Goal: Task Accomplishment & Management: Use online tool/utility

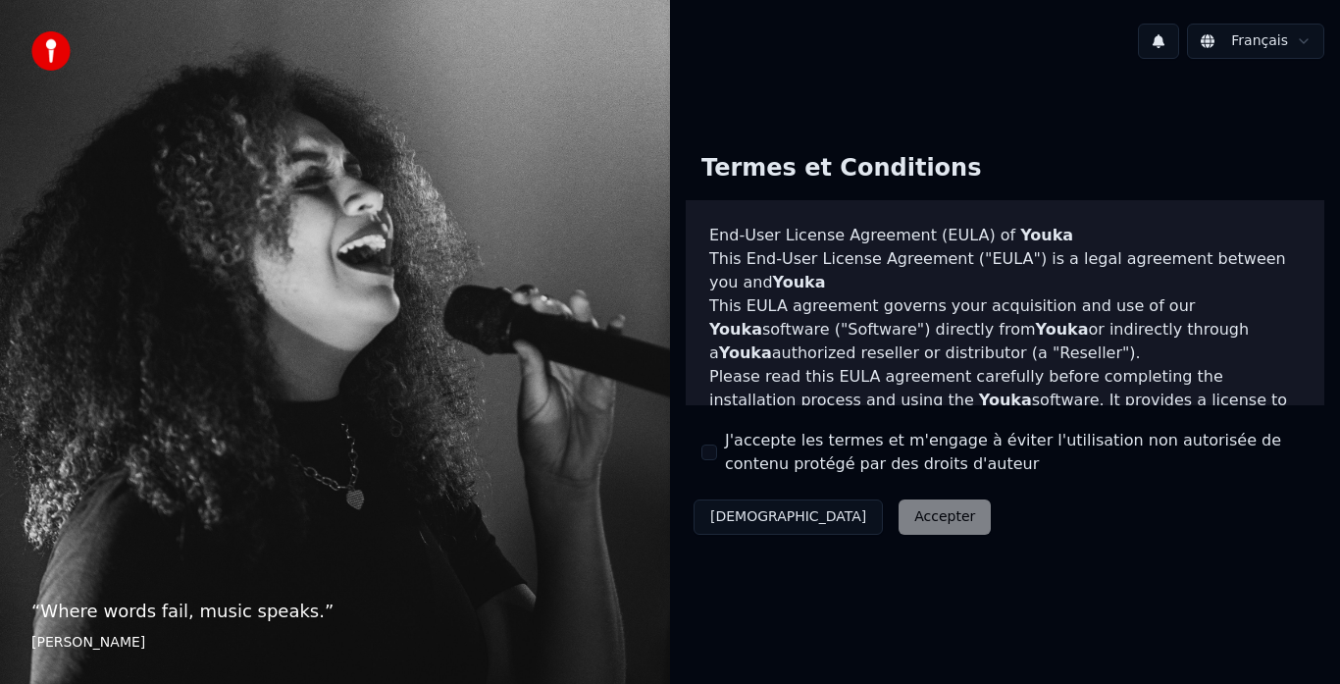
click at [707, 449] on button "J'accepte les termes et m'engage à éviter l'utilisation non autorisée de conten…" at bounding box center [710, 452] width 16 height 16
click at [899, 523] on button "Accepter" at bounding box center [945, 516] width 92 height 35
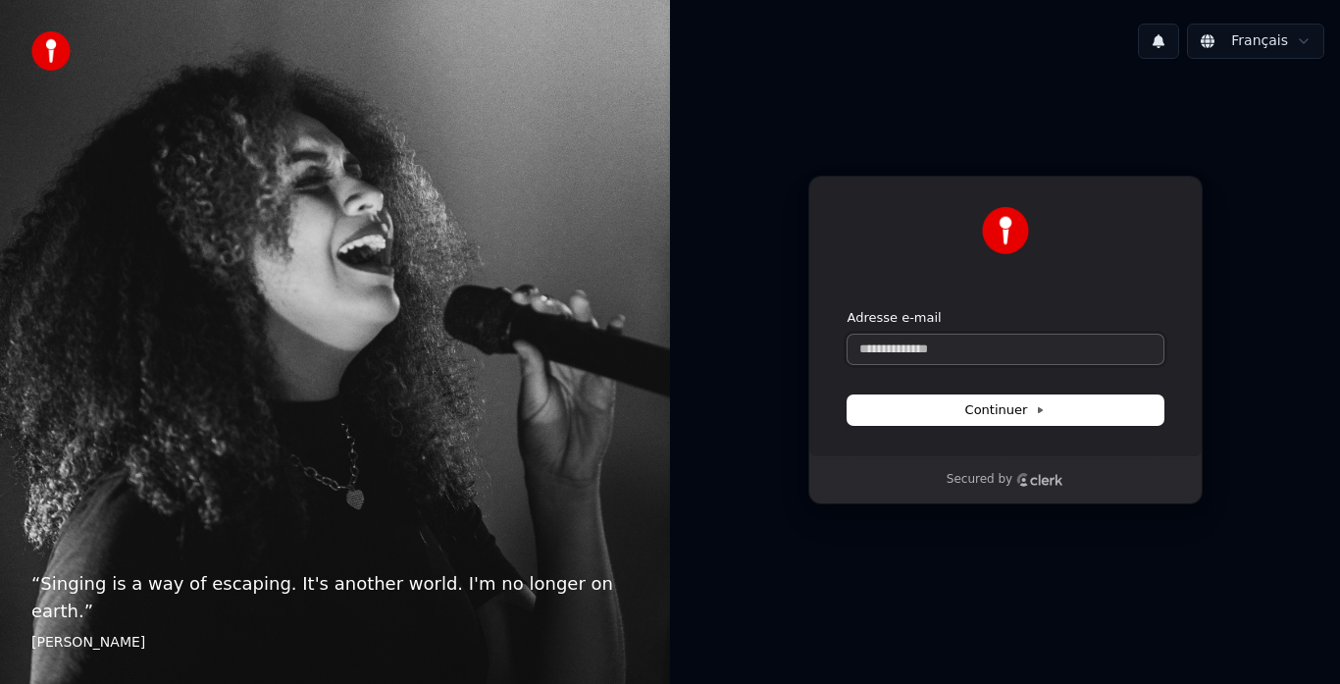
click at [938, 345] on input "Adresse e-mail" at bounding box center [1006, 349] width 316 height 29
type input "*"
click at [1060, 404] on button "Continuer" at bounding box center [1006, 409] width 316 height 29
type input "**********"
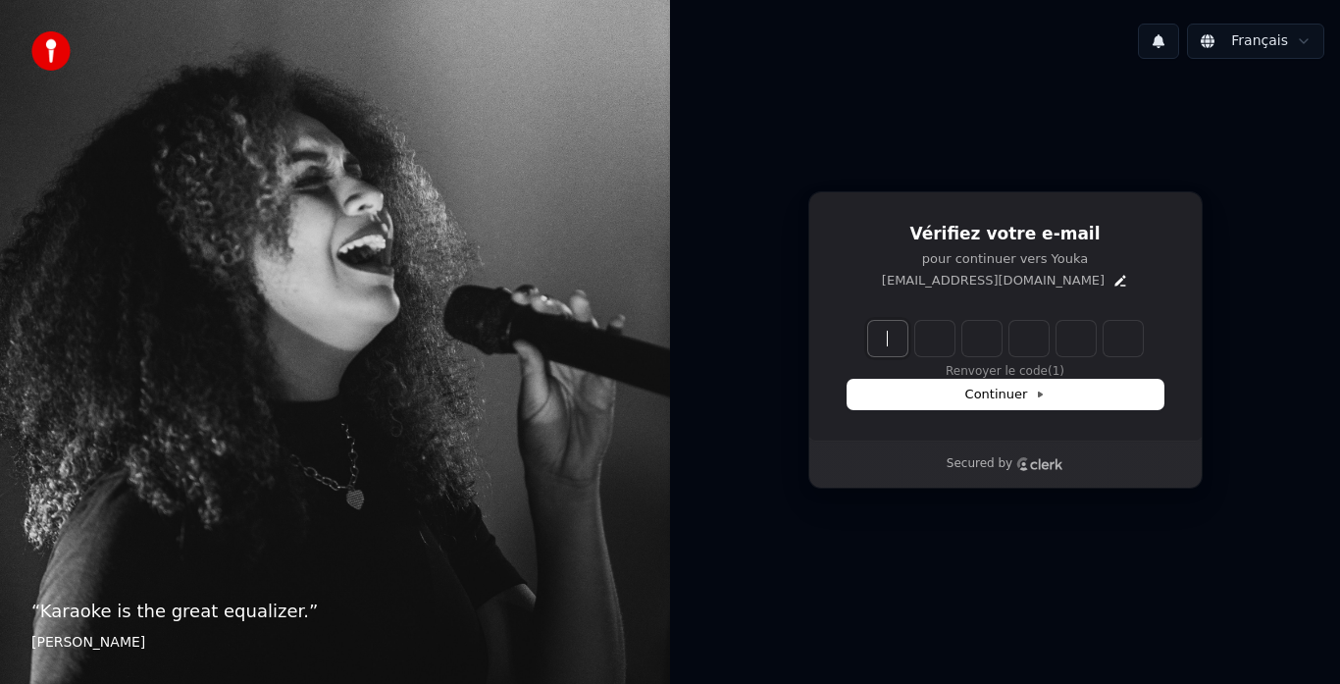
click at [887, 333] on input "Enter verification code" at bounding box center [1025, 338] width 314 height 35
type input "******"
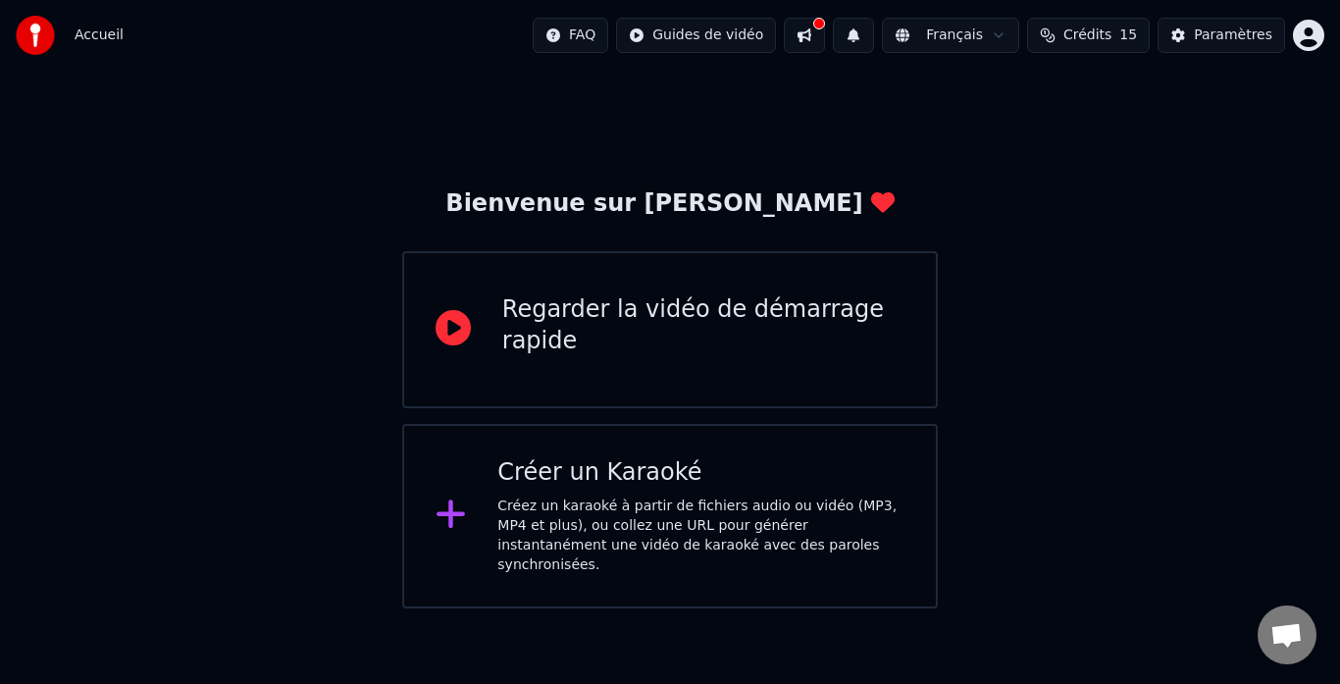
click at [667, 496] on div "Créez un karaoké à partir de fichiers audio ou vidéo (MP3, MP4 et plus), ou col…" at bounding box center [700, 535] width 407 height 78
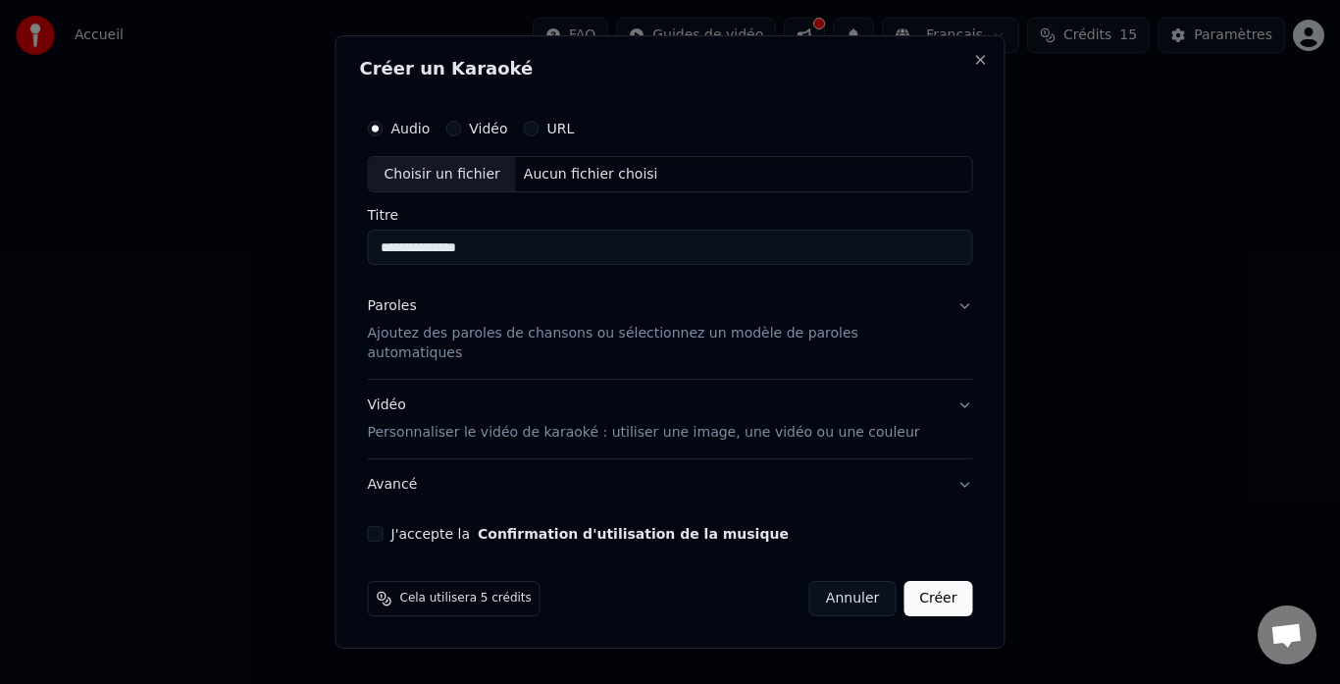
type input "**********"
click at [945, 311] on button "Paroles Ajoutez des paroles de chansons ou sélectionnez un modèle de paroles au…" at bounding box center [670, 331] width 605 height 98
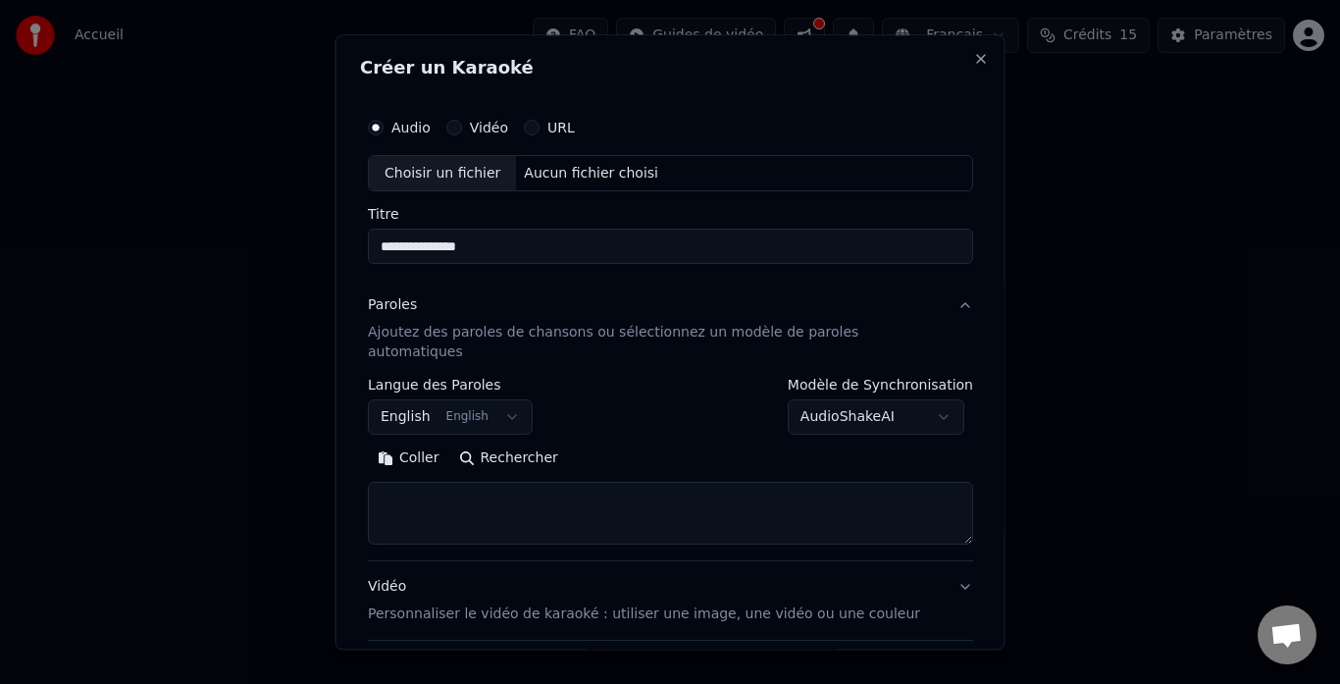
click at [516, 400] on button "English English" at bounding box center [450, 417] width 165 height 35
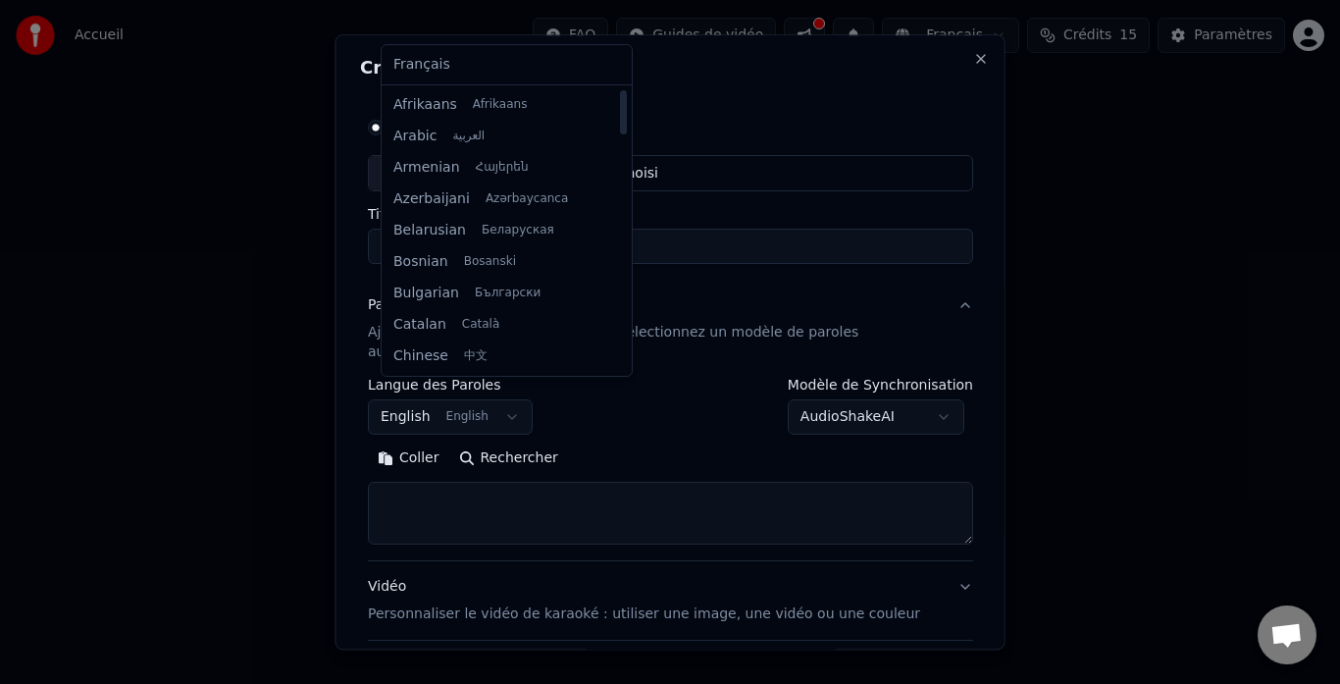
drag, startPoint x: 598, startPoint y: 133, endPoint x: 599, endPoint y: 105, distance: 28.5
click at [620, 105] on div at bounding box center [623, 112] width 7 height 44
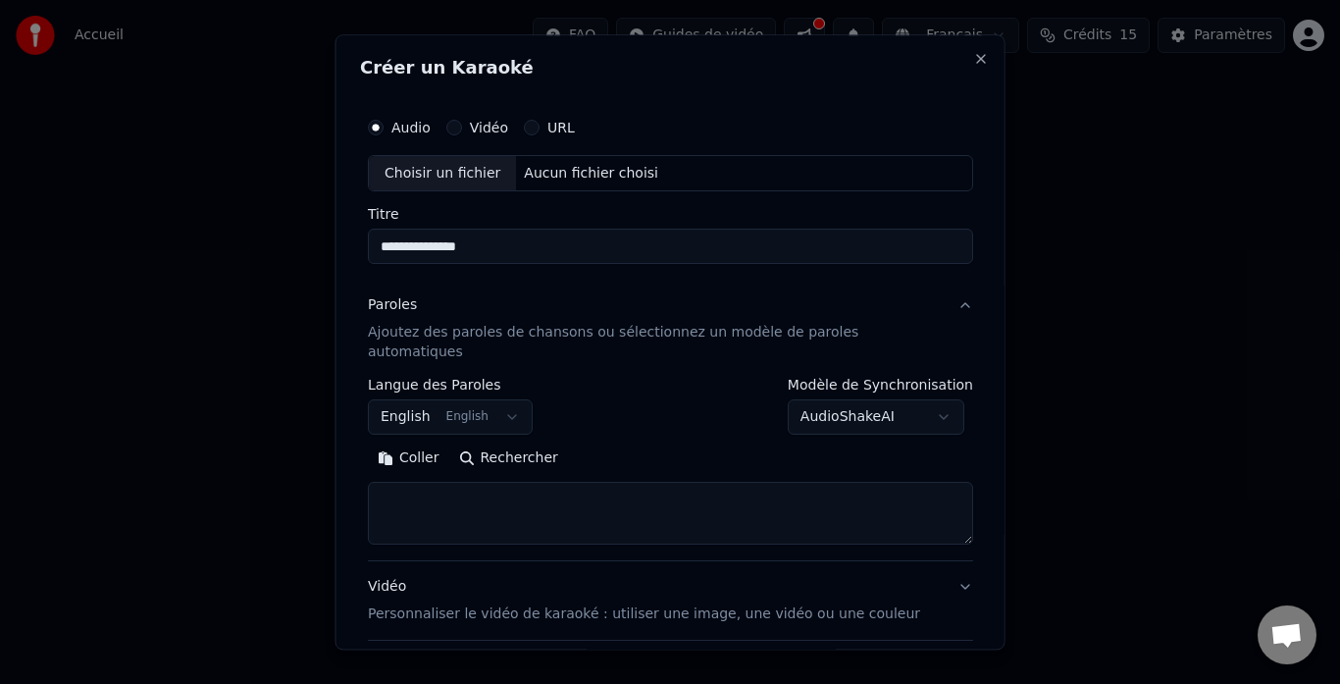
click at [475, 396] on body "**********" at bounding box center [670, 304] width 1340 height 608
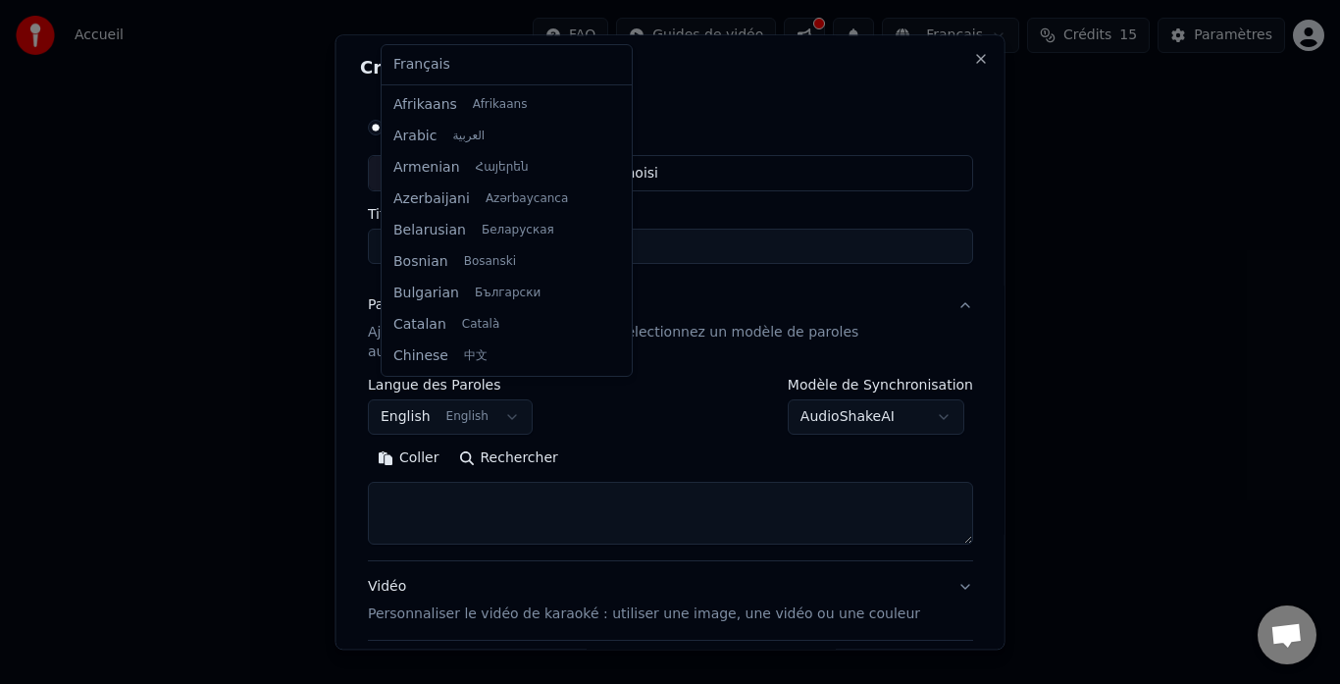
scroll to position [157, 0]
select select "**"
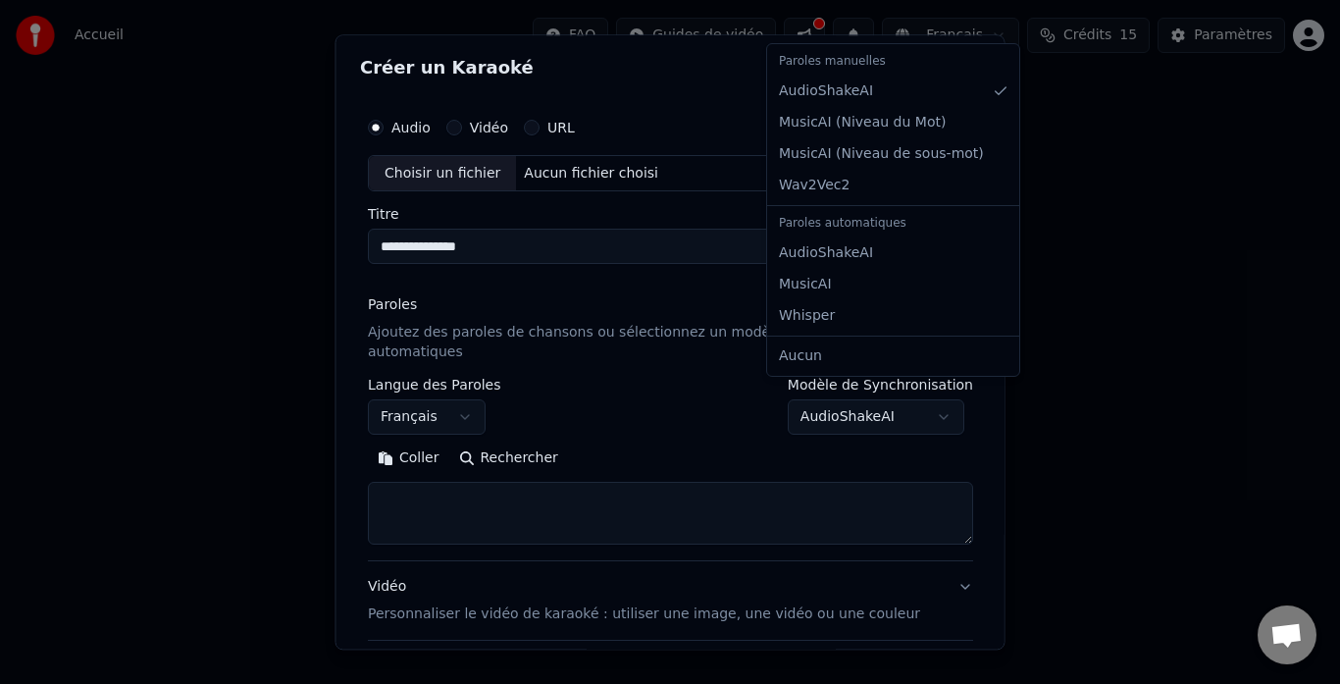
click at [927, 394] on body "**********" at bounding box center [670, 304] width 1340 height 608
select select "****"
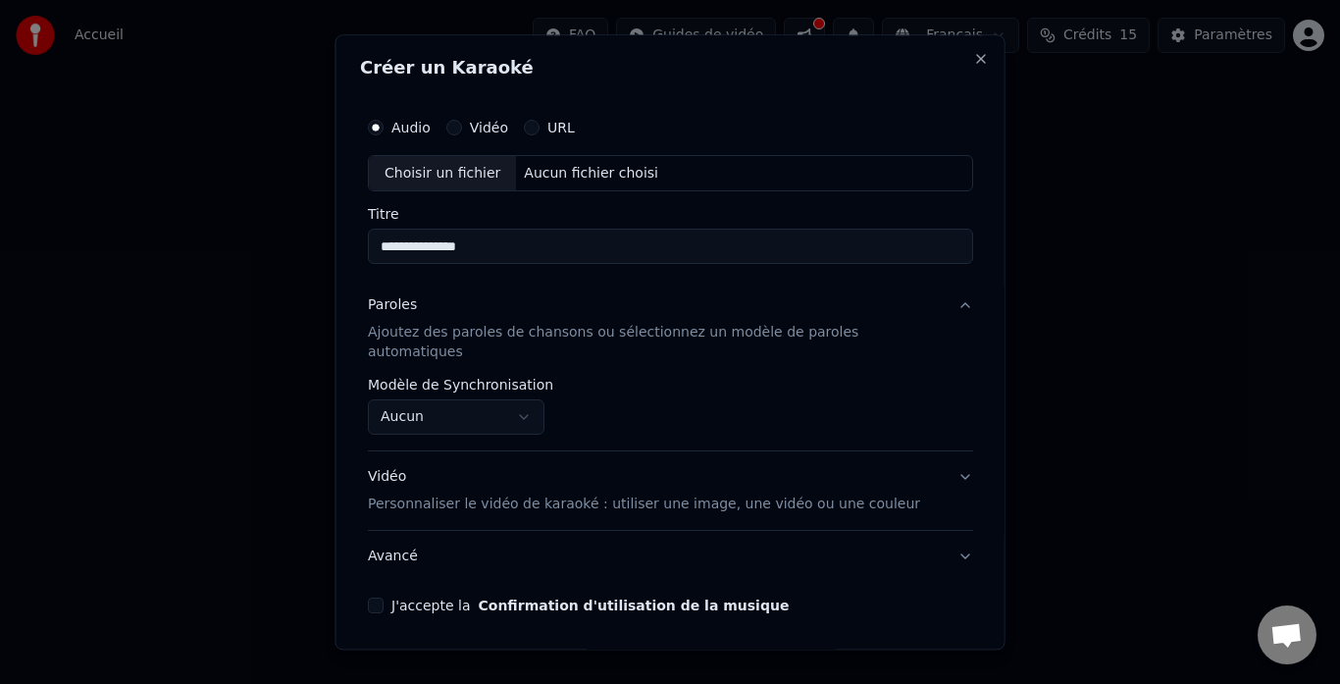
scroll to position [51, 0]
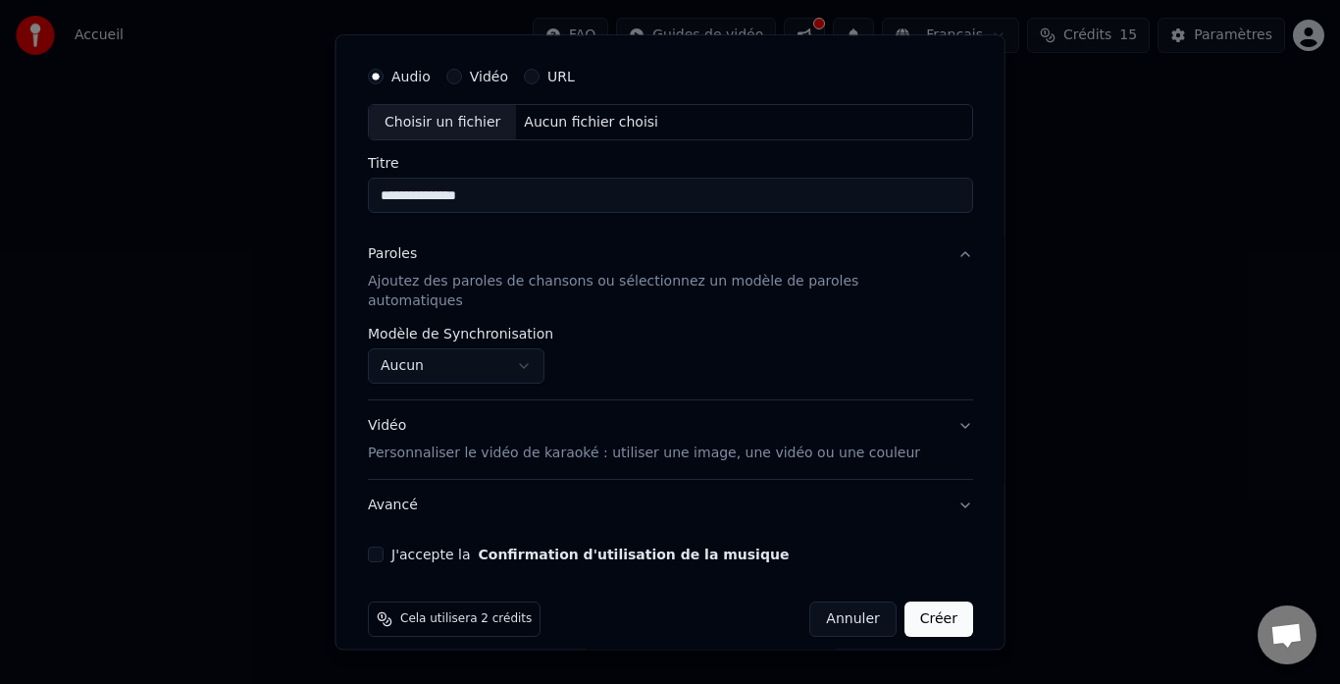
click at [561, 284] on p "Ajoutez des paroles de chansons ou sélectionnez un modèle de paroles automatiqu…" at bounding box center [655, 292] width 574 height 39
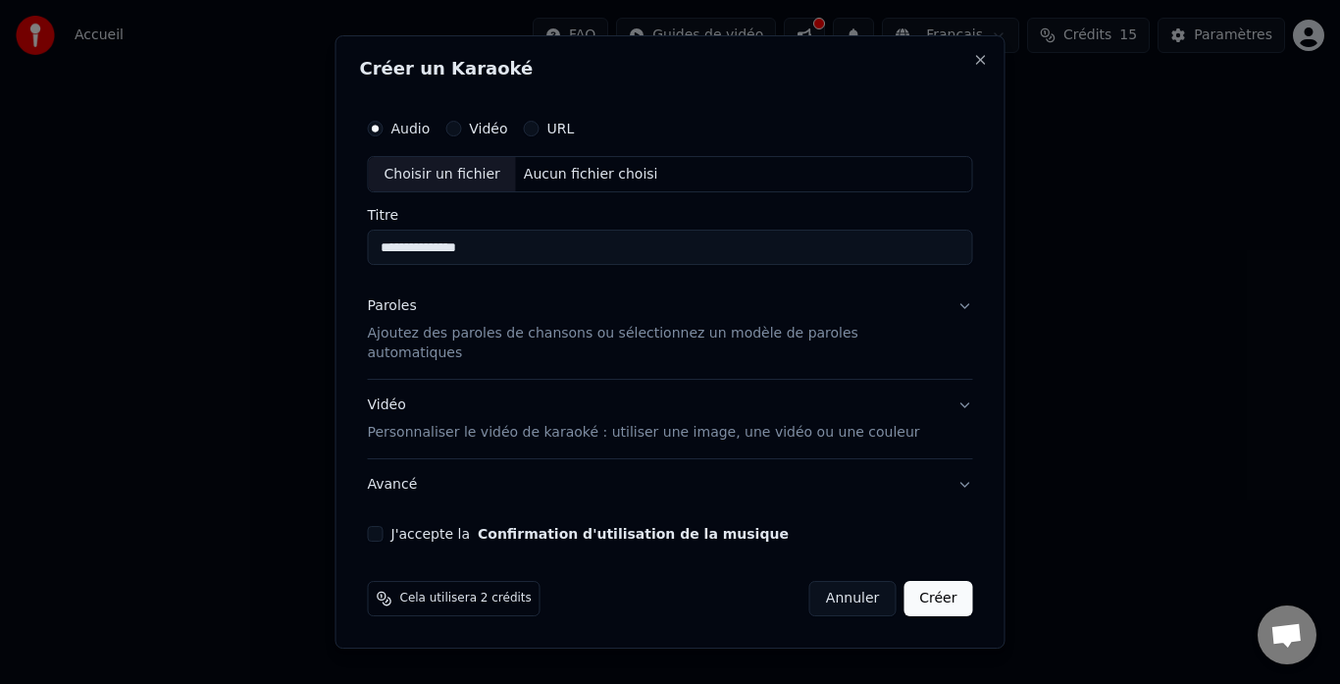
click at [808, 333] on div "Paroles Ajoutez des paroles de chansons ou sélectionnez un modèle de paroles au…" at bounding box center [655, 330] width 574 height 67
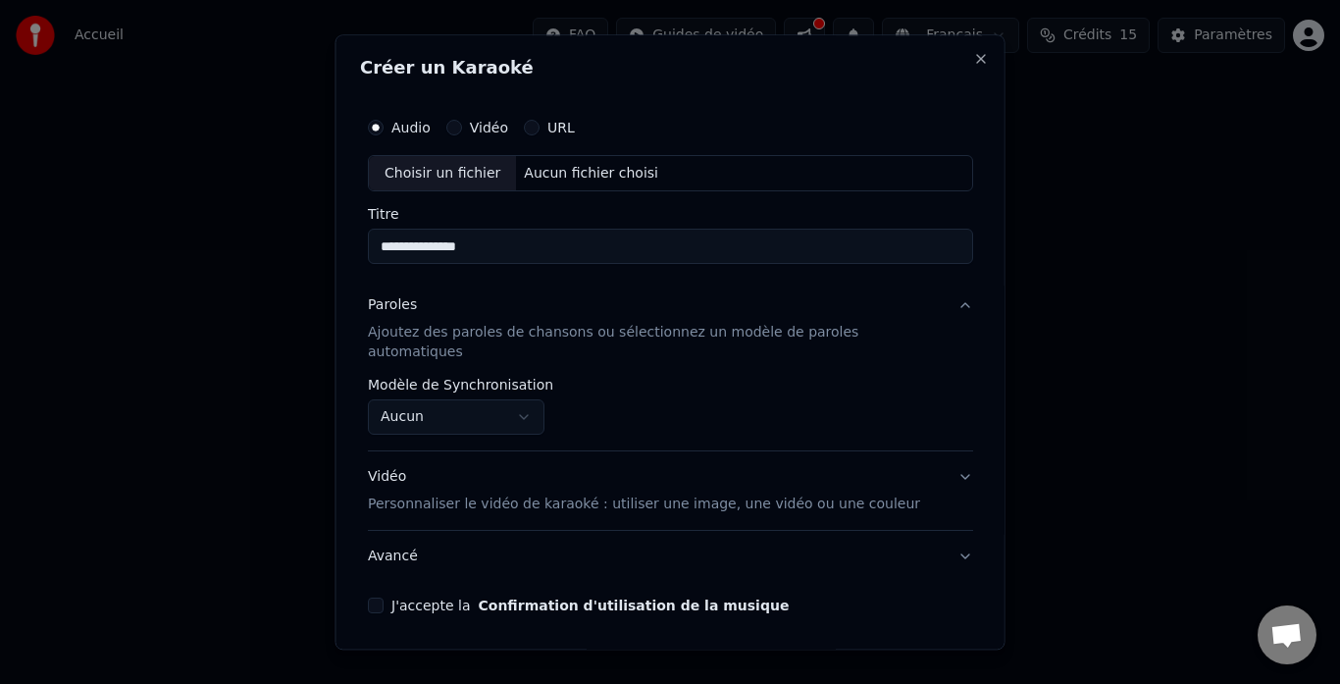
click at [537, 398] on body "**********" at bounding box center [670, 304] width 1340 height 608
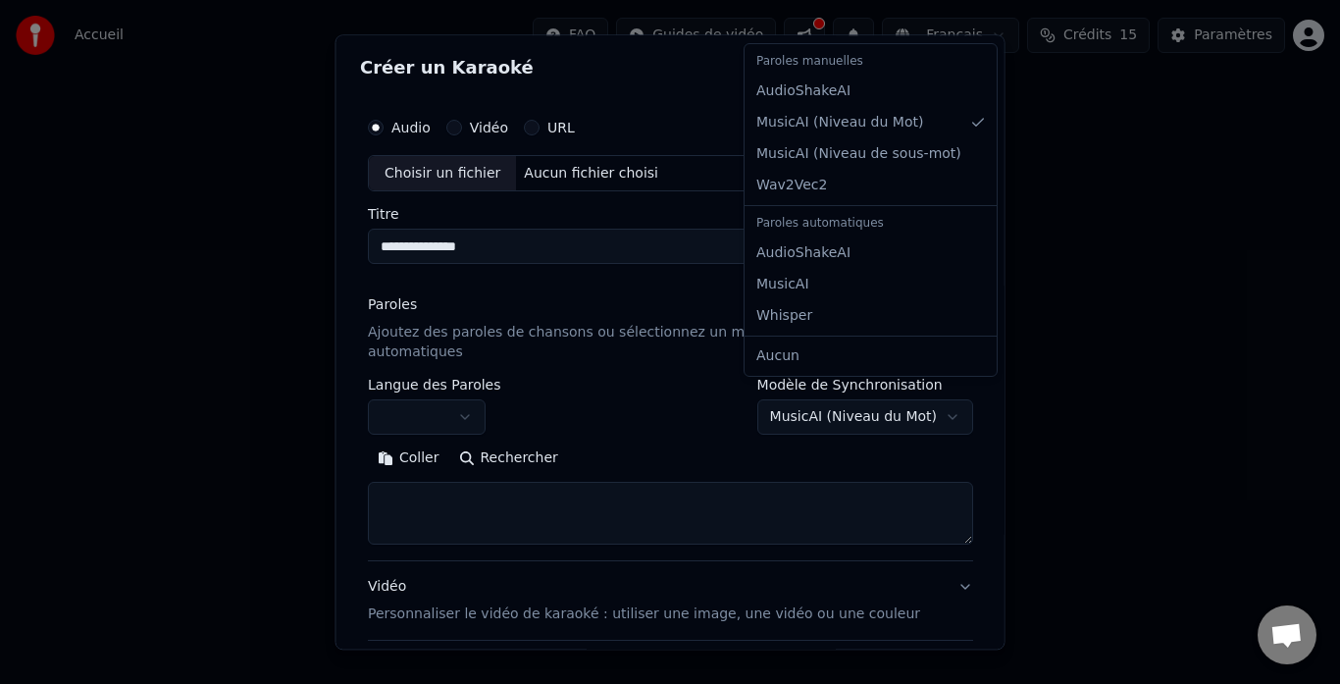
click at [914, 391] on body "**********" at bounding box center [670, 304] width 1340 height 608
select select "**********"
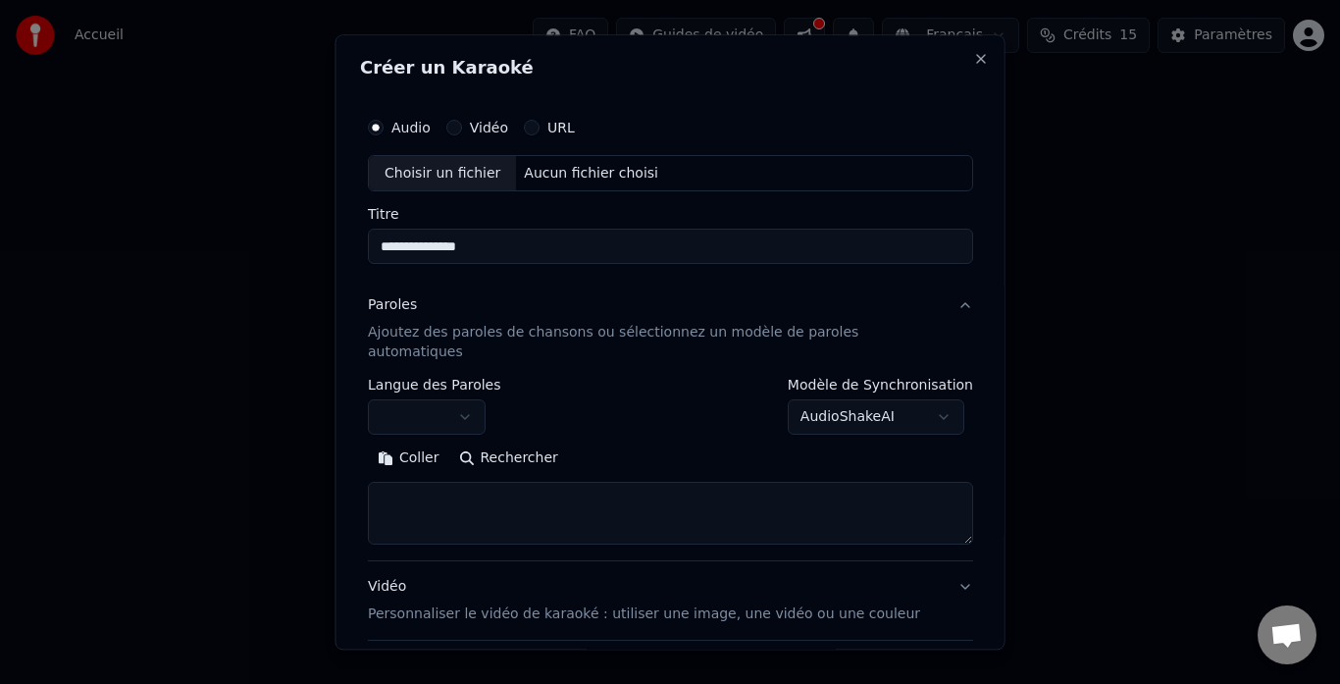
click at [659, 410] on div "**********" at bounding box center [670, 407] width 605 height 57
click at [510, 483] on textarea at bounding box center [670, 514] width 605 height 63
click at [444, 485] on textarea at bounding box center [670, 514] width 605 height 63
click at [427, 444] on button "Coller" at bounding box center [408, 459] width 81 height 31
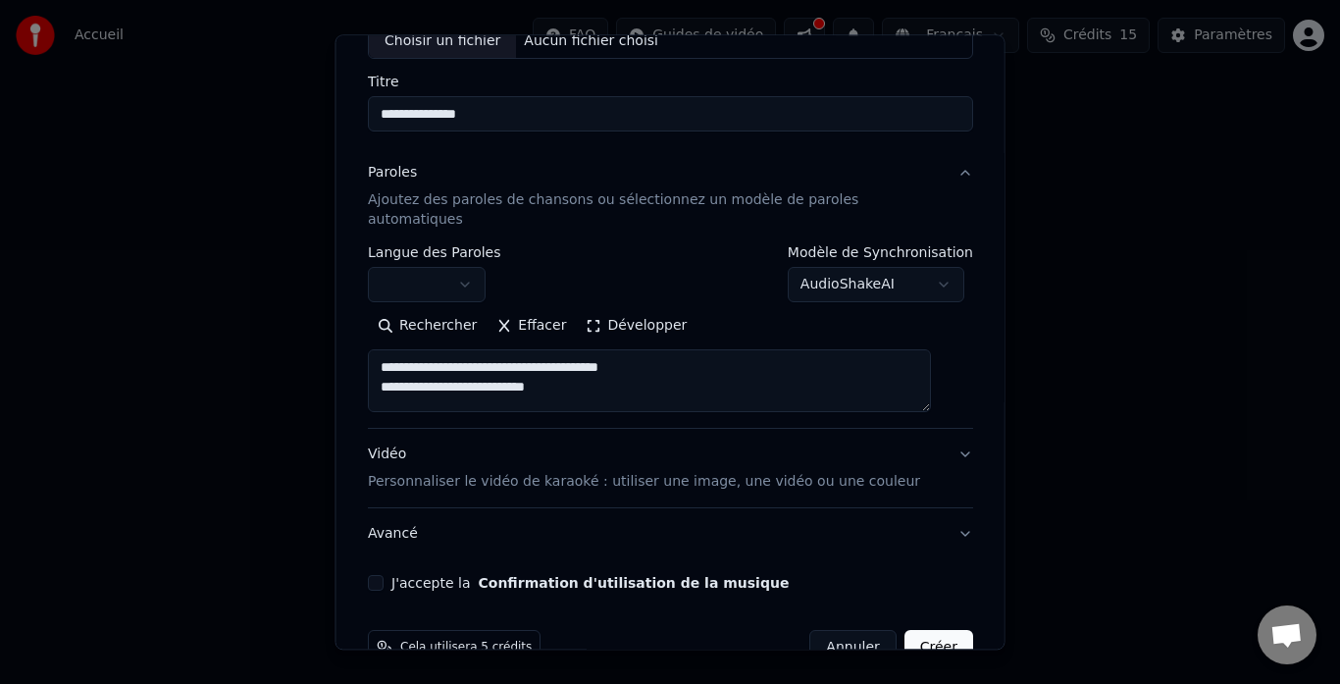
scroll to position [161, 0]
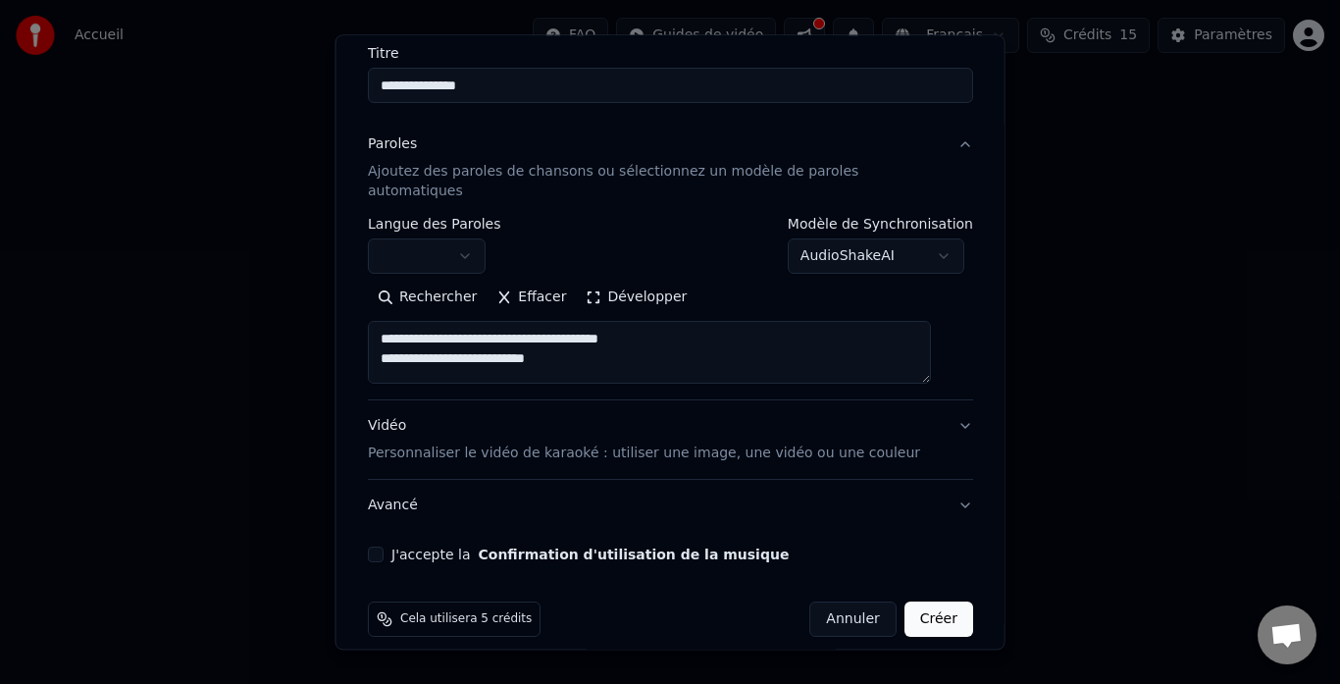
click at [724, 444] on p "Personnaliser le vidéo de karaoké : utiliser une image, une vidéo ou une couleur" at bounding box center [644, 454] width 552 height 20
type textarea "**********"
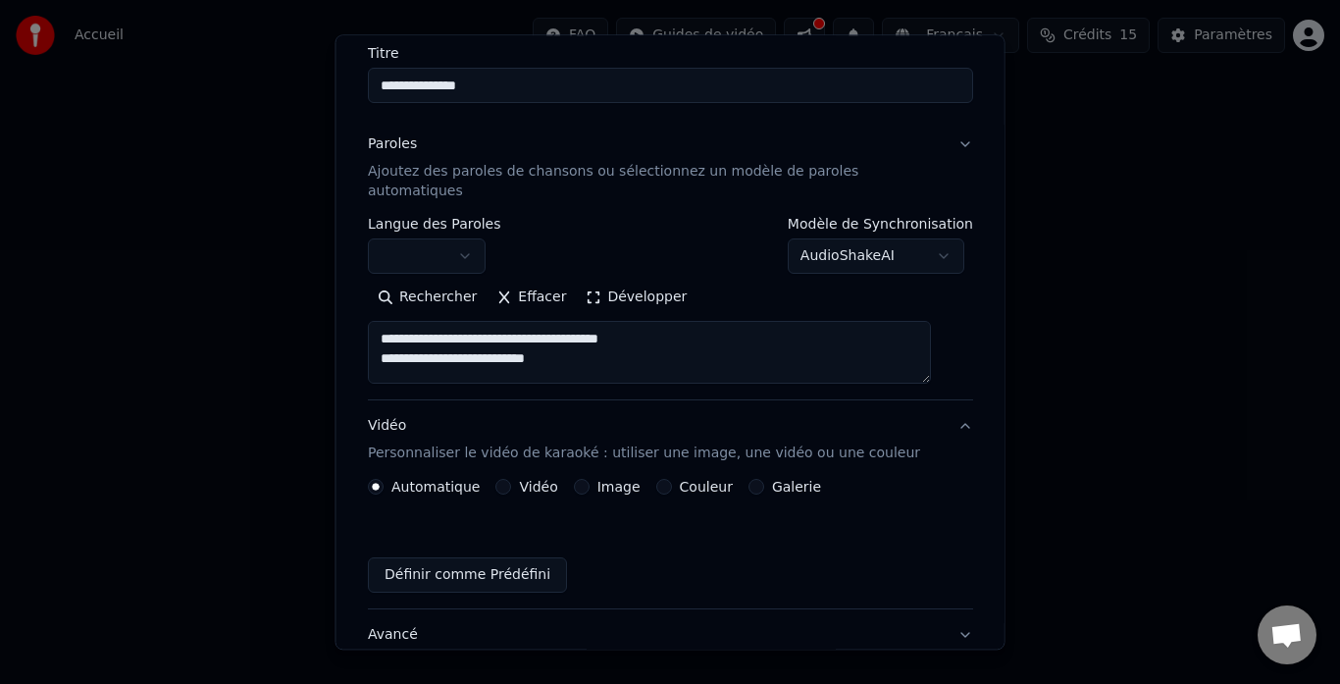
scroll to position [109, 0]
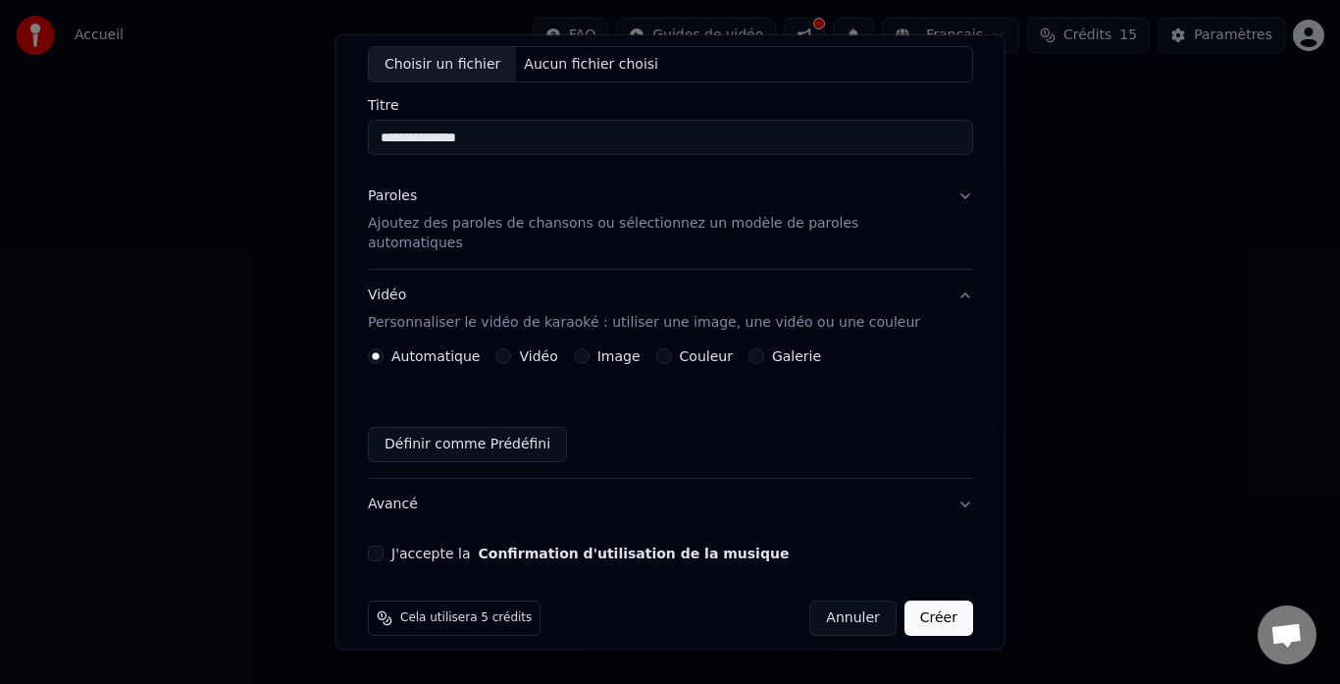
click at [589, 349] on button "Image" at bounding box center [581, 357] width 16 height 16
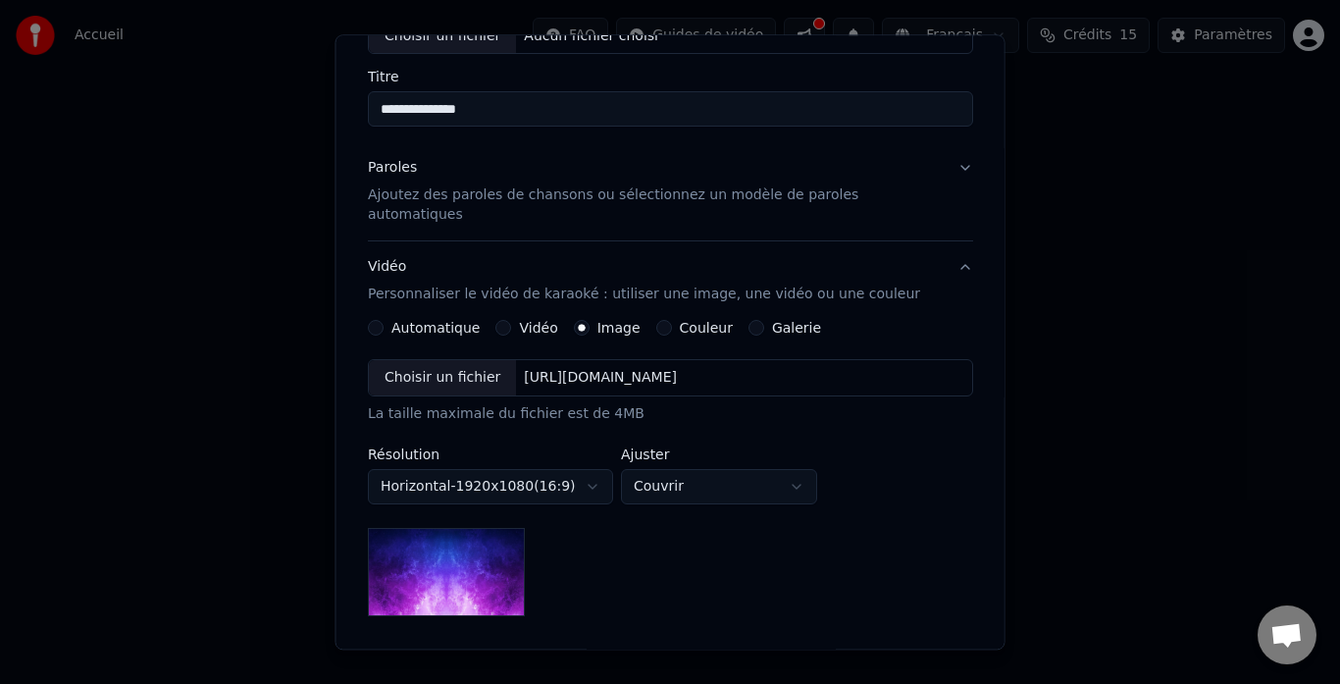
scroll to position [145, 0]
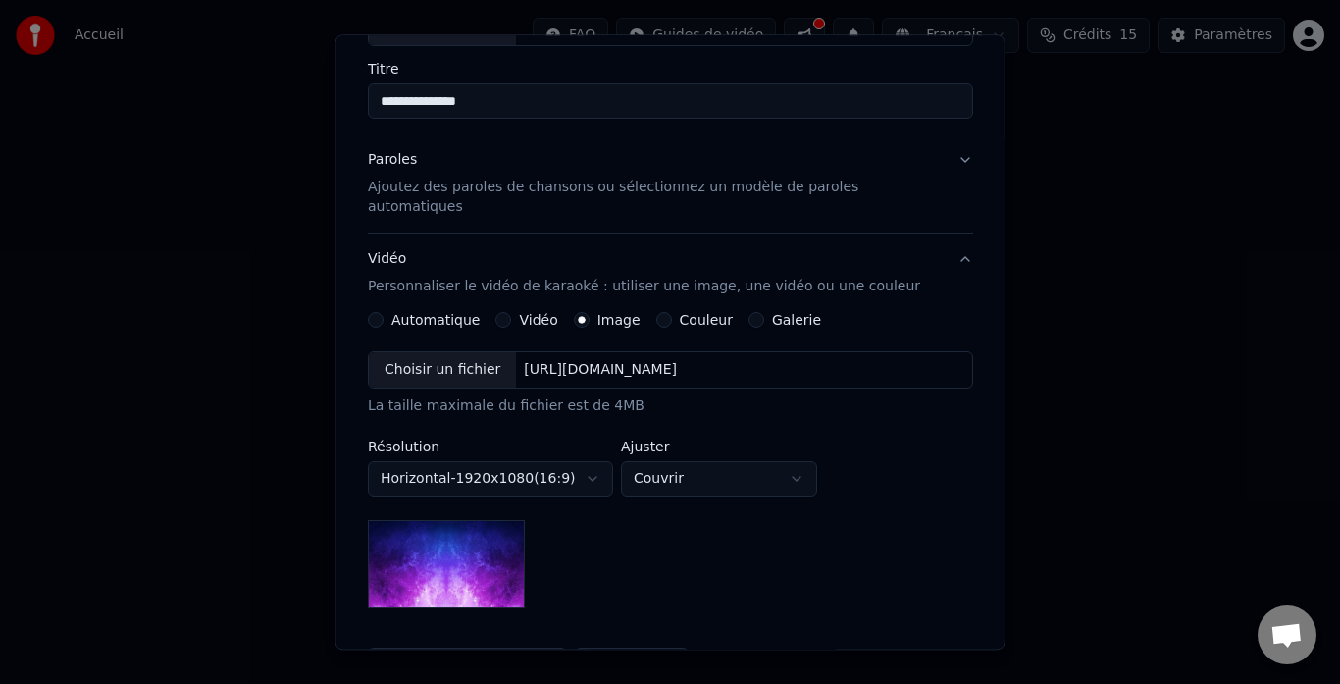
click at [450, 357] on div "Choisir un fichier" at bounding box center [442, 370] width 147 height 35
click at [475, 354] on div "Choisir un fichier" at bounding box center [442, 370] width 147 height 35
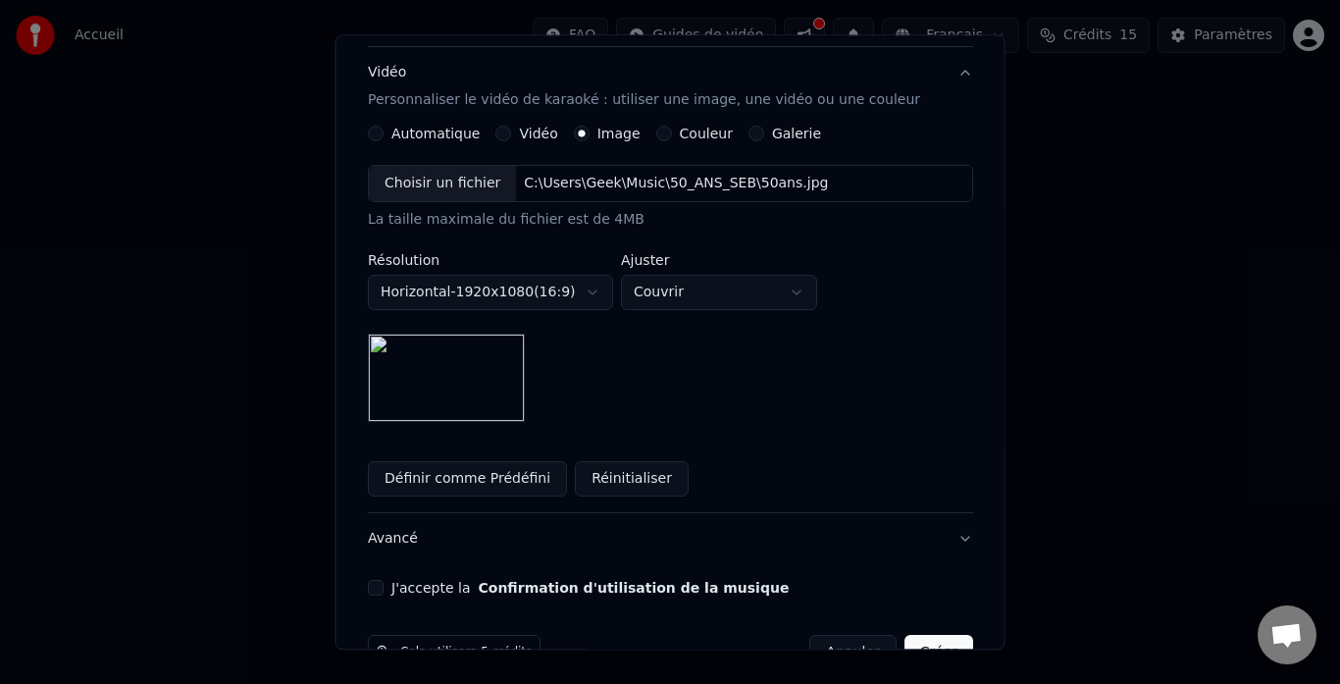
scroll to position [365, 0]
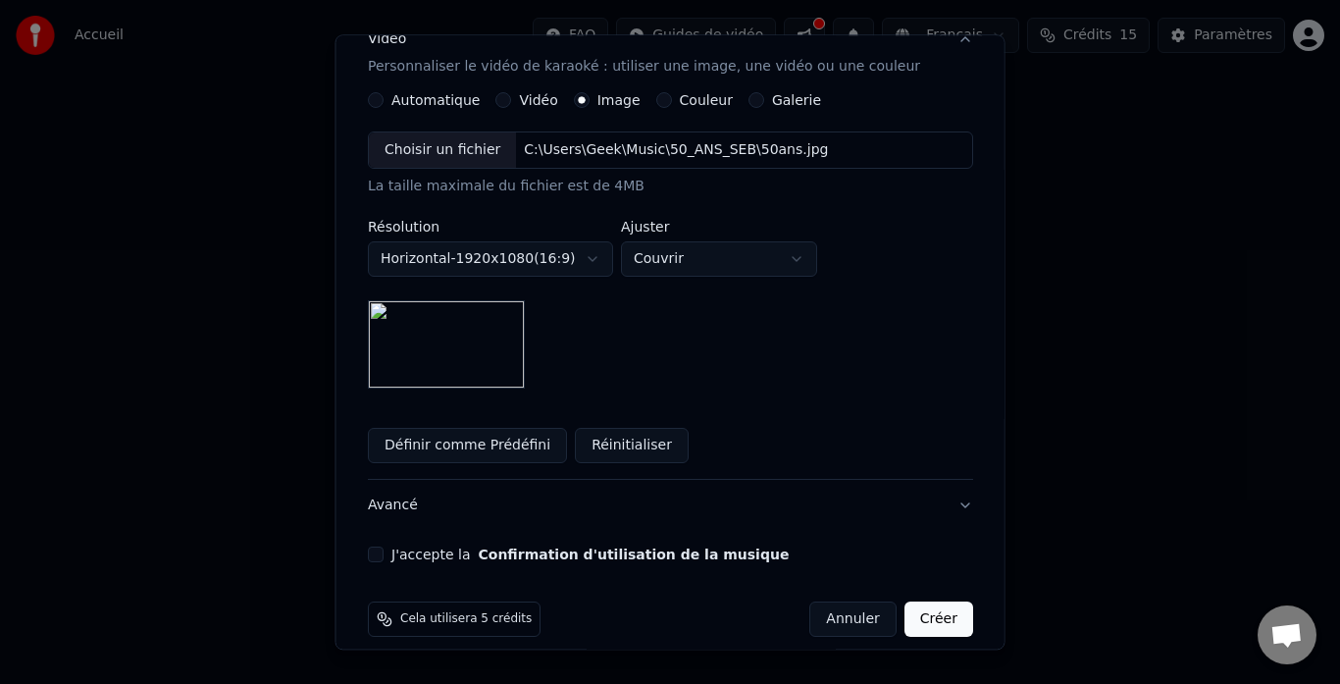
click at [384, 548] on button "J'accepte la Confirmation d'utilisation de la musique" at bounding box center [376, 556] width 16 height 16
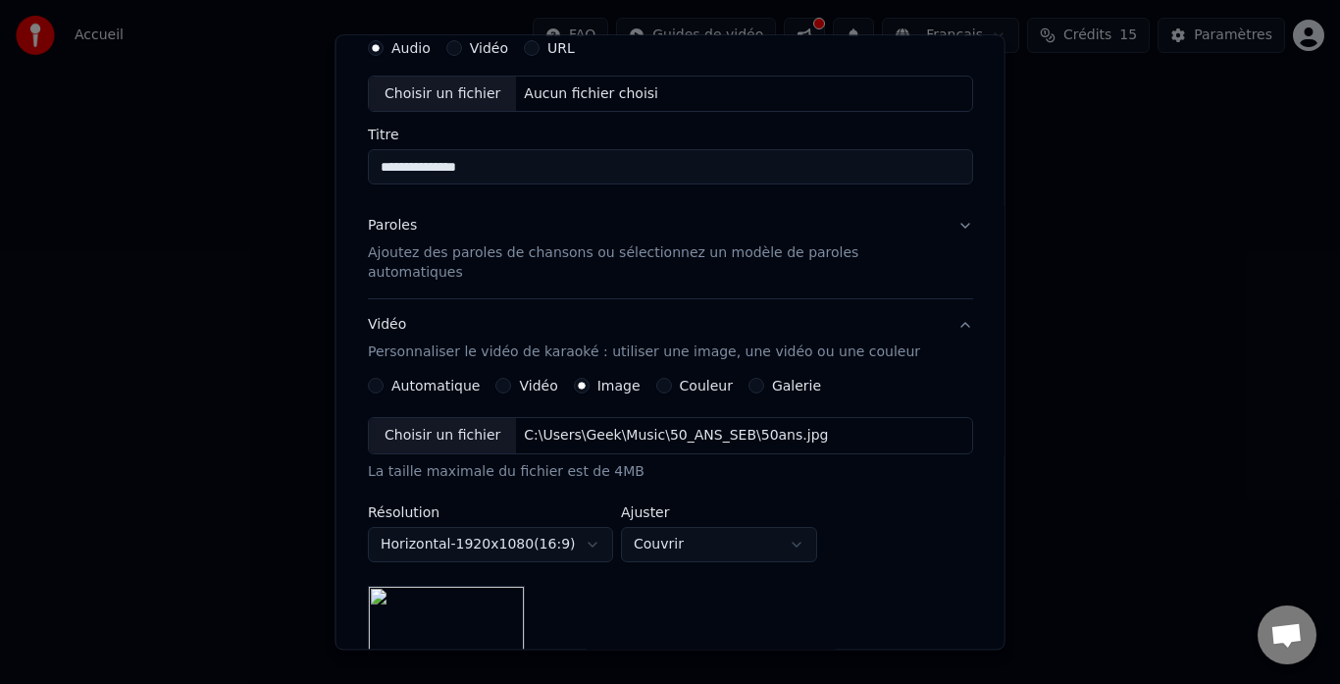
scroll to position [0, 0]
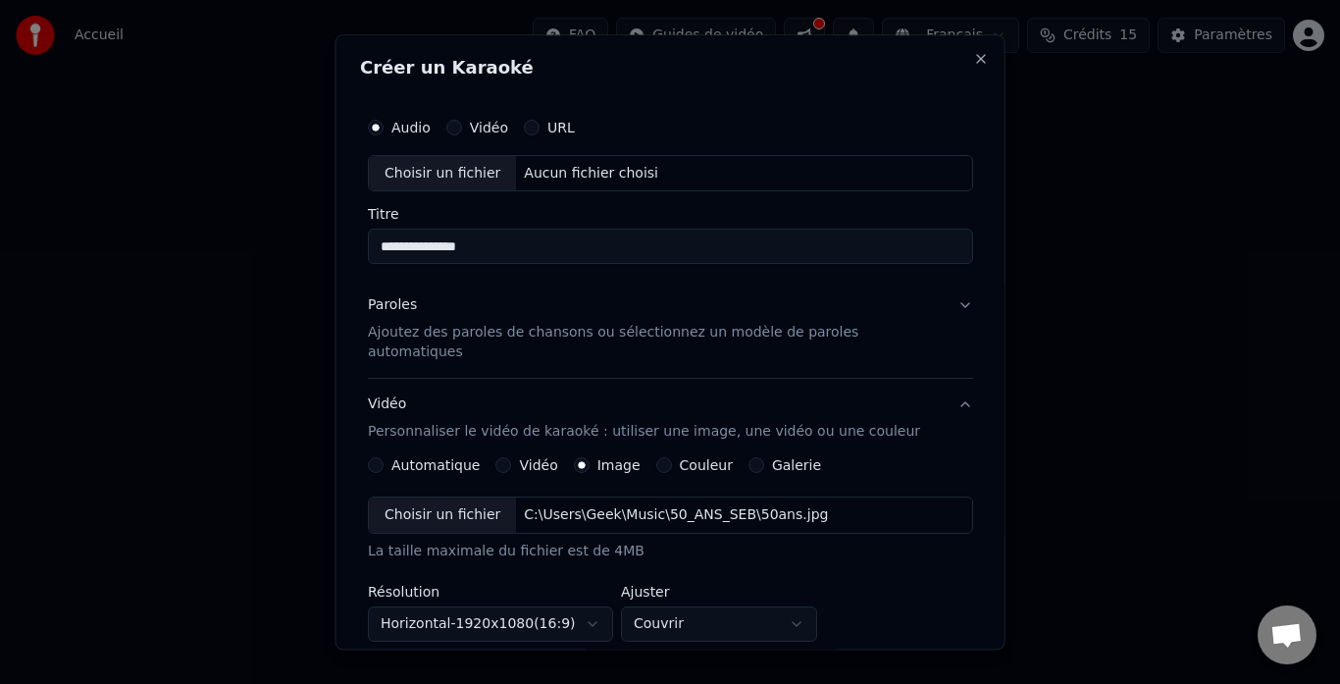
click at [757, 173] on div "Choisir un fichier Aucun fichier choisi" at bounding box center [670, 173] width 605 height 37
type input "**********"
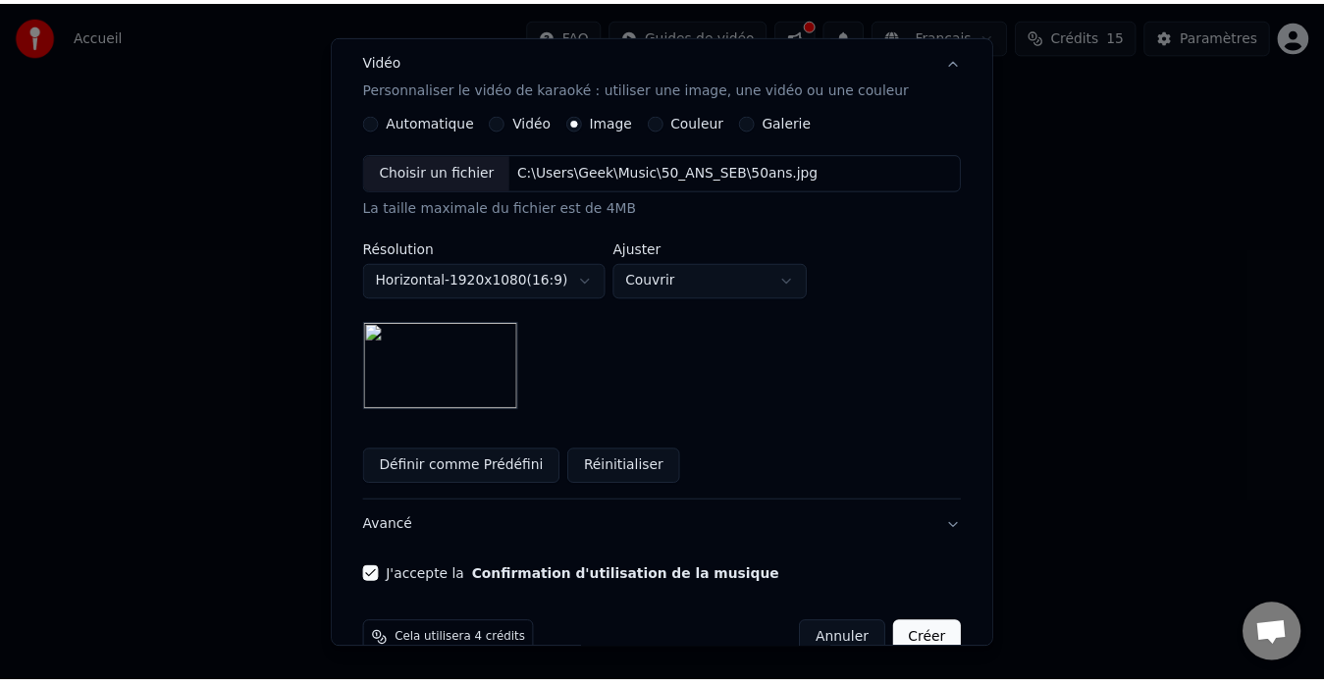
scroll to position [365, 0]
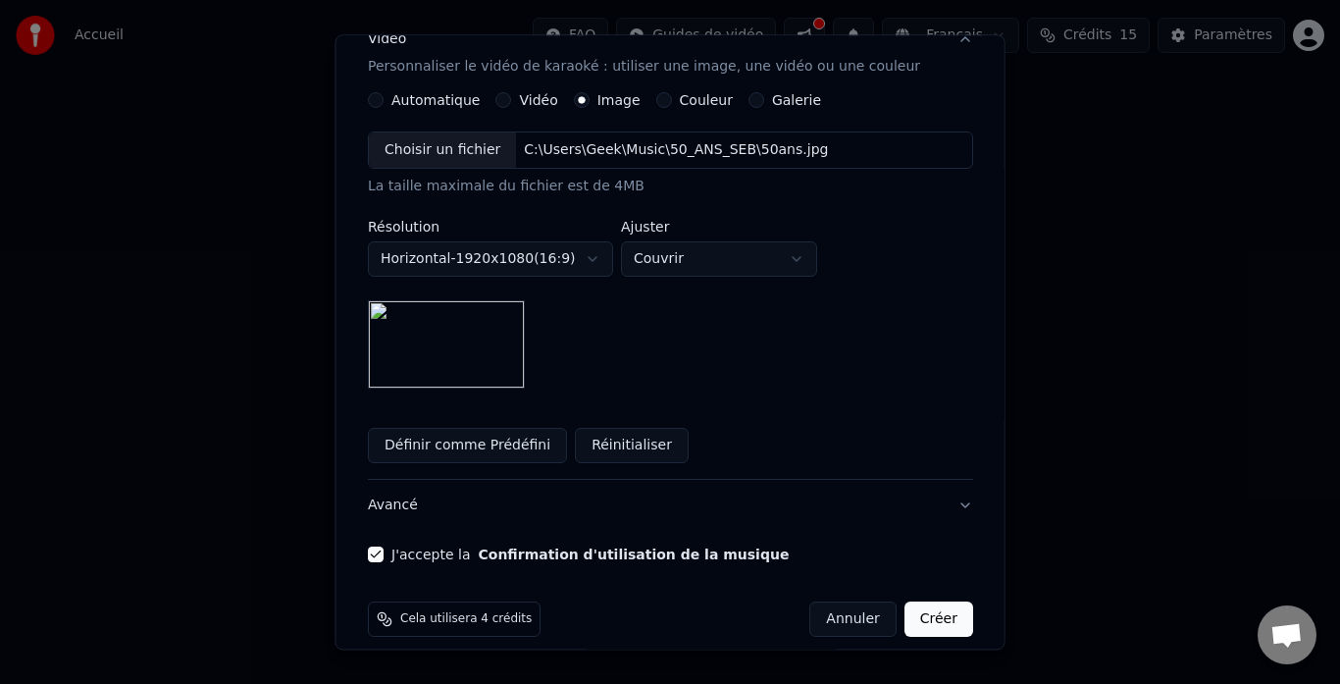
click at [920, 602] on button "Créer" at bounding box center [938, 619] width 69 height 35
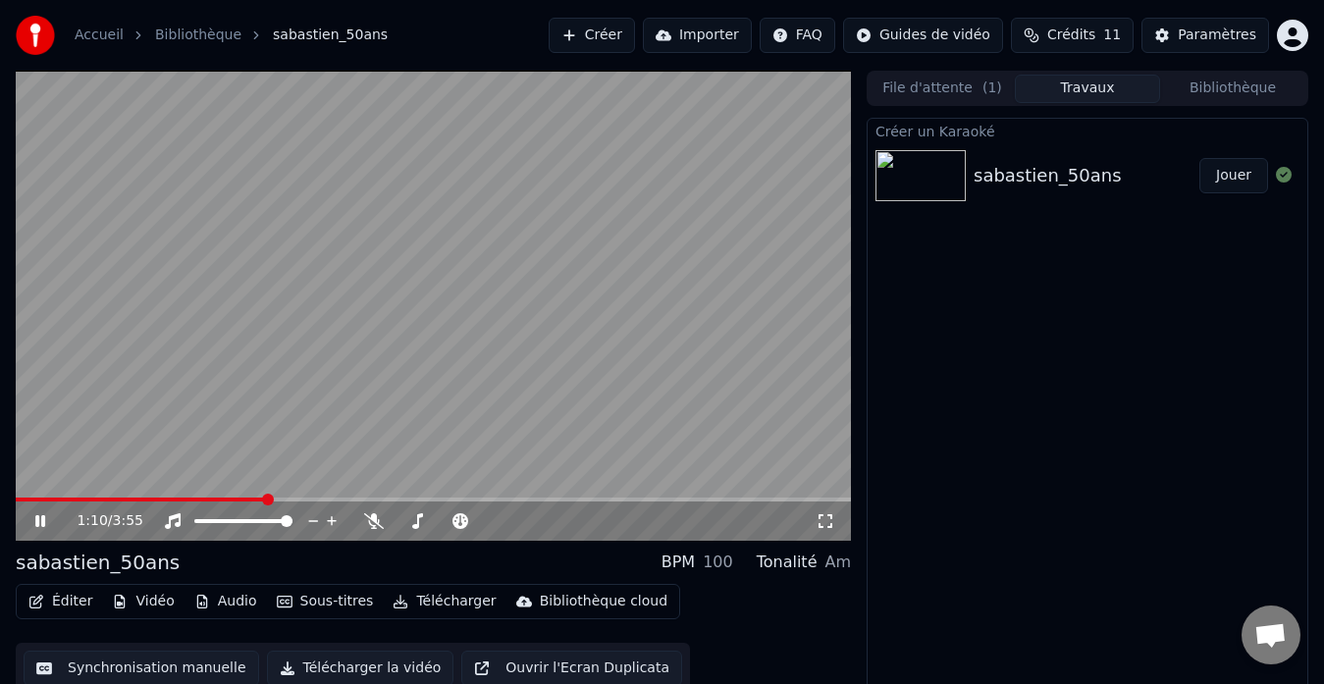
click at [371, 417] on video at bounding box center [433, 306] width 835 height 470
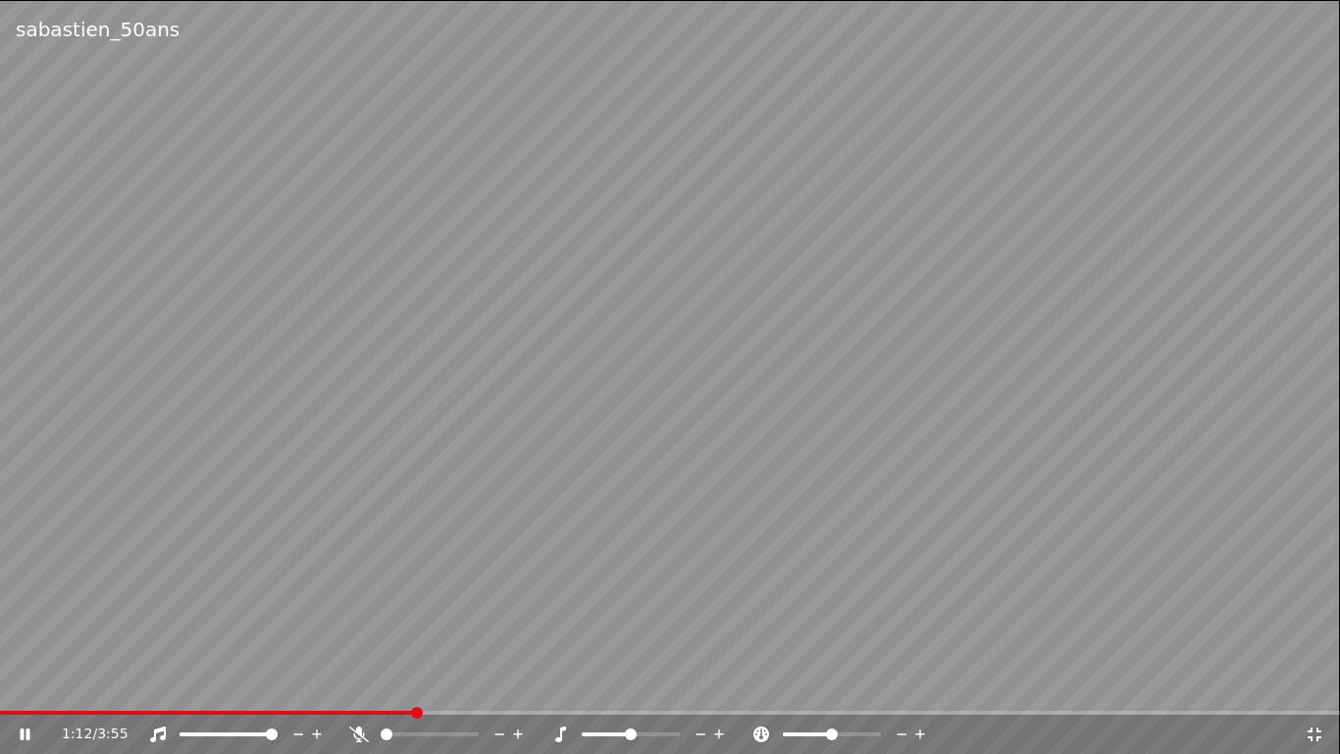
click at [855, 405] on video at bounding box center [670, 377] width 1340 height 754
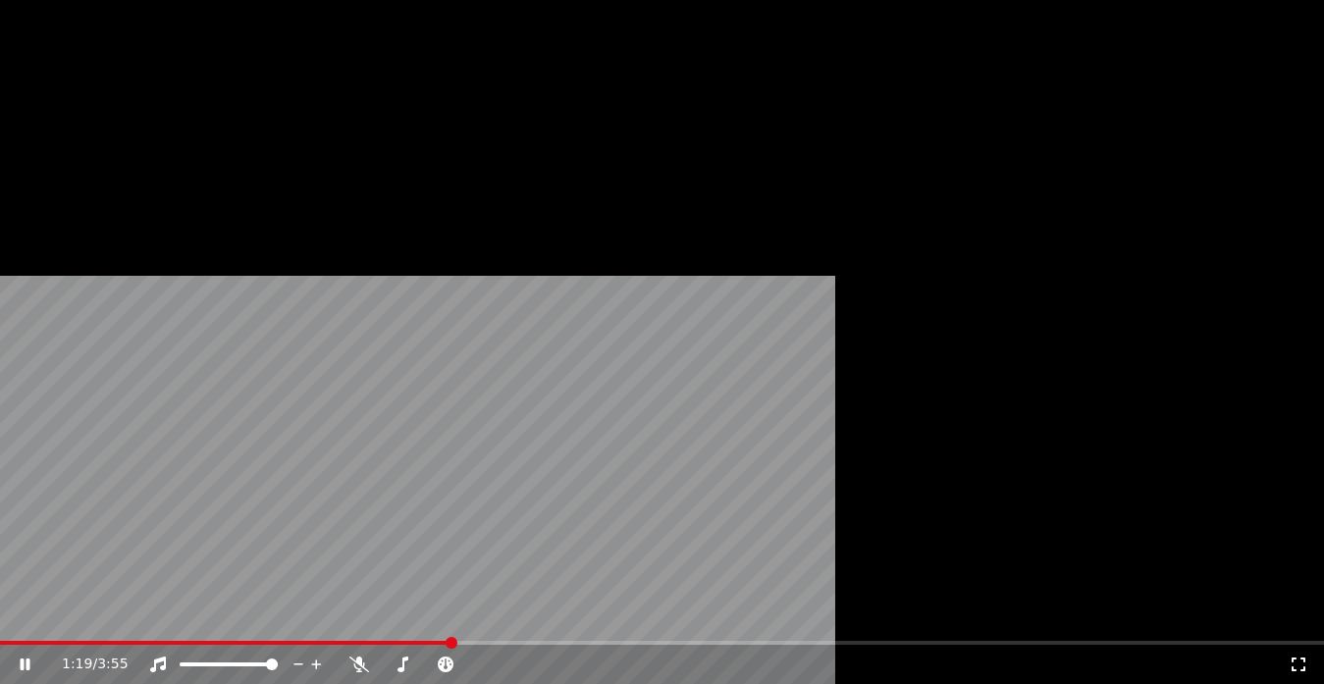
click at [322, 145] on button "Sous-titres" at bounding box center [325, 131] width 113 height 27
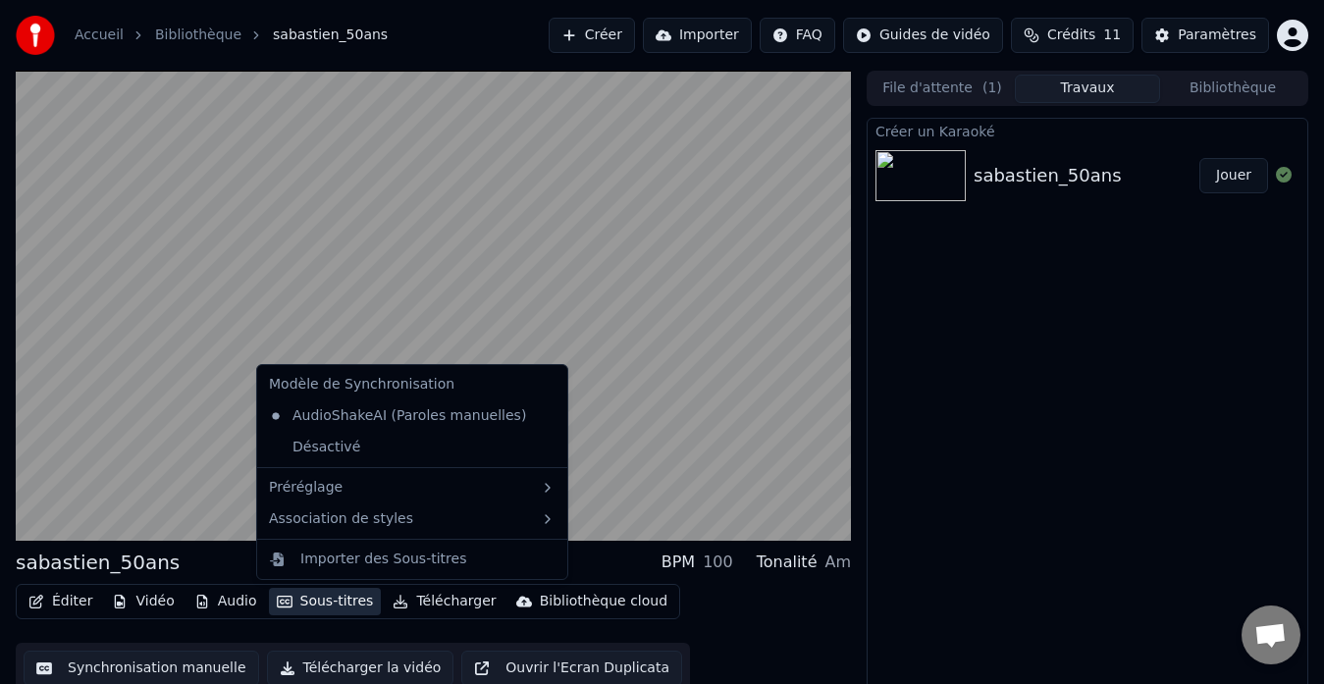
click at [322, 600] on button "Sous-titres" at bounding box center [325, 601] width 113 height 27
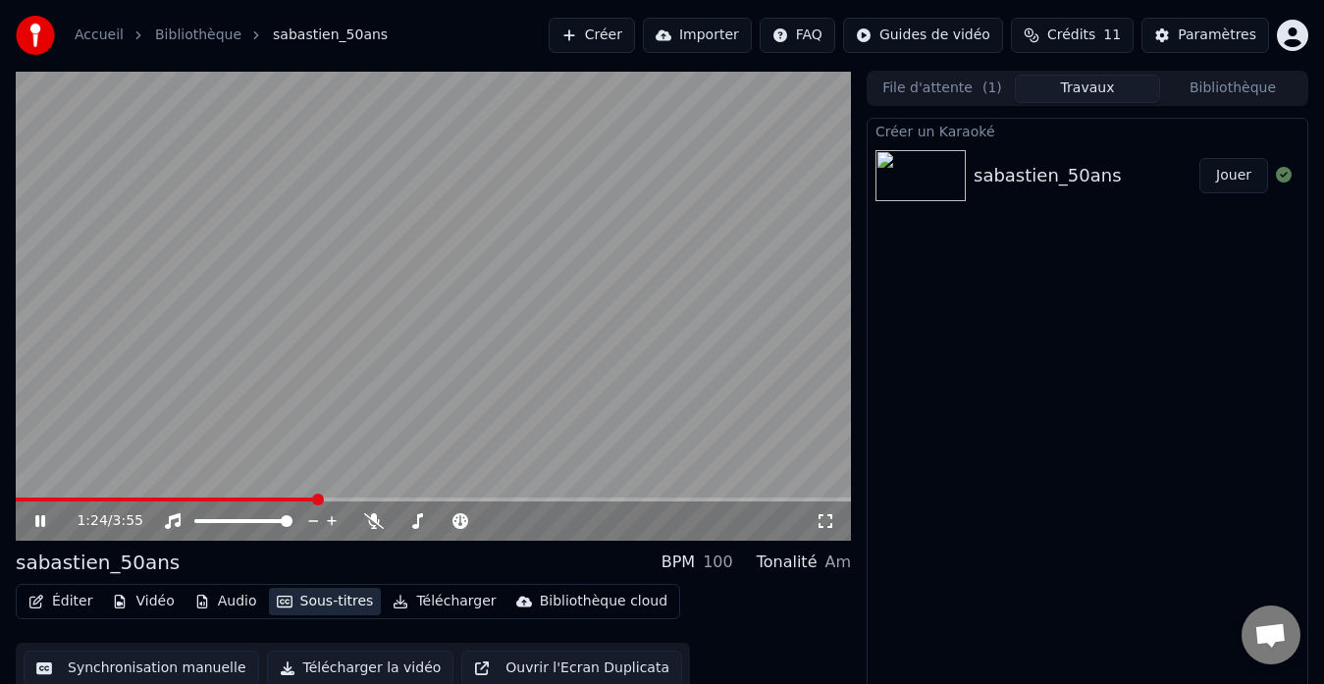
scroll to position [15, 0]
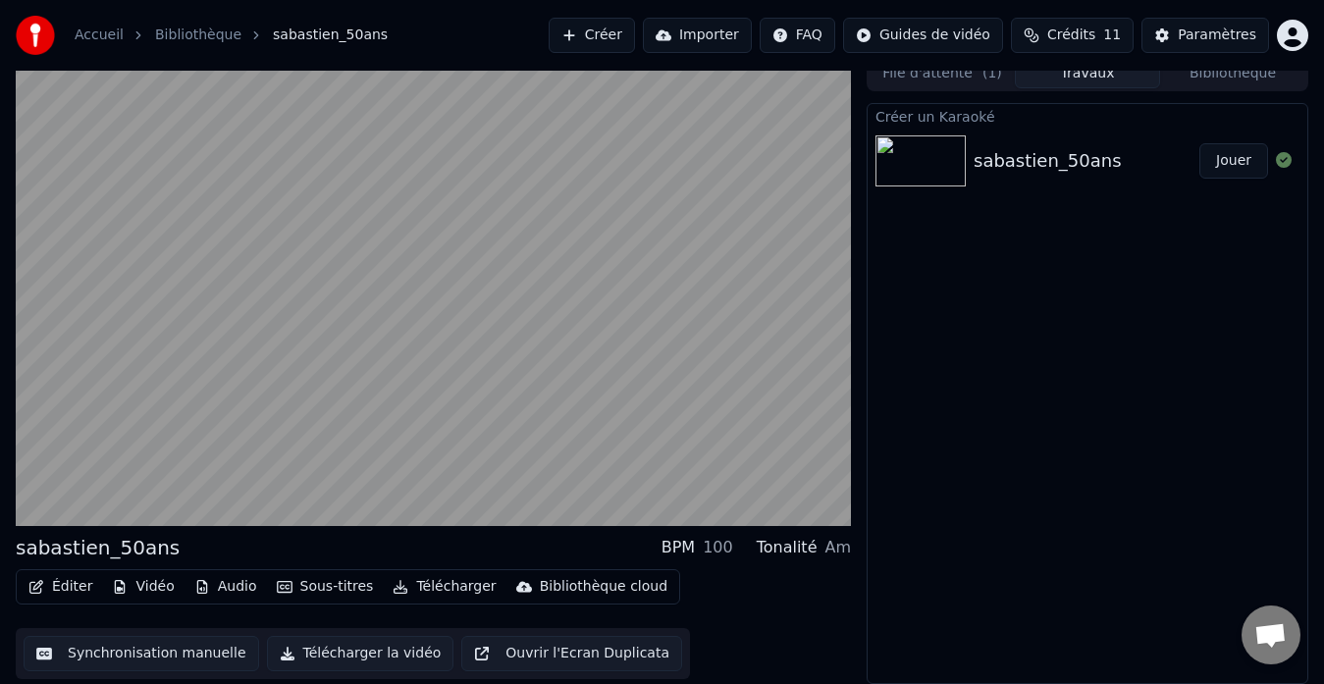
click at [68, 591] on button "Éditer" at bounding box center [60, 586] width 79 height 27
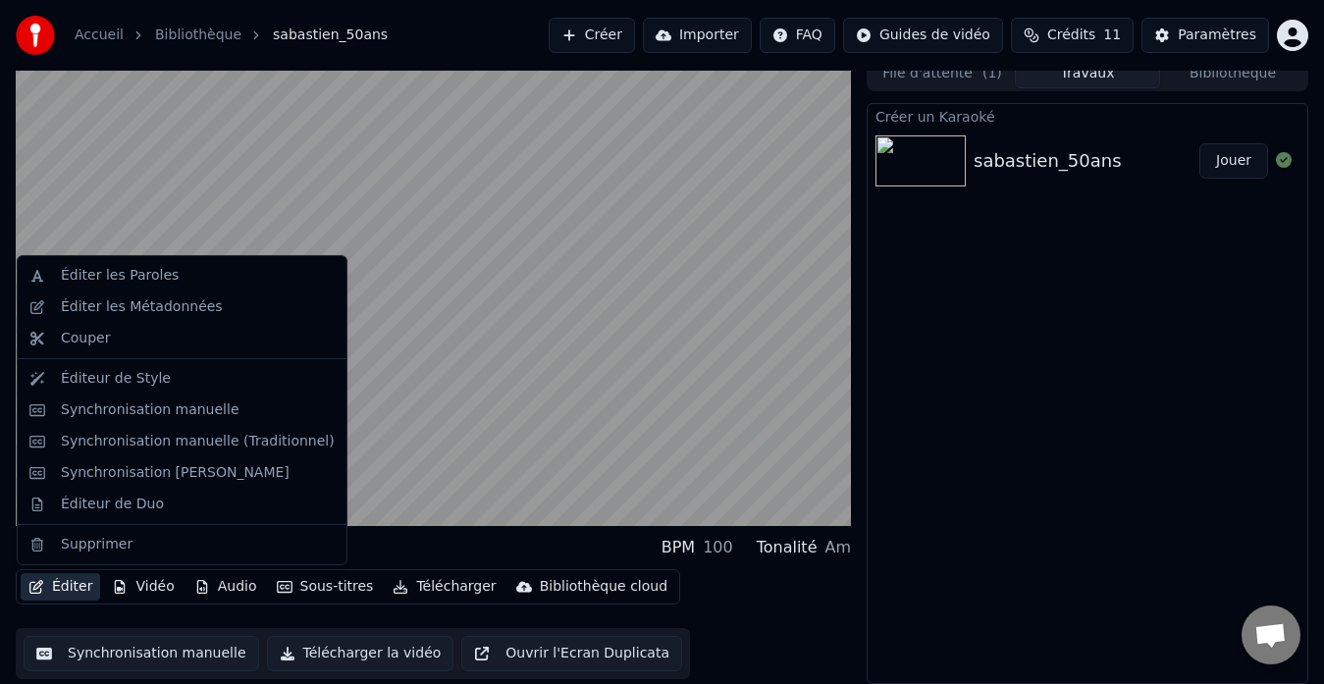
click at [68, 591] on button "Éditer" at bounding box center [60, 586] width 79 height 27
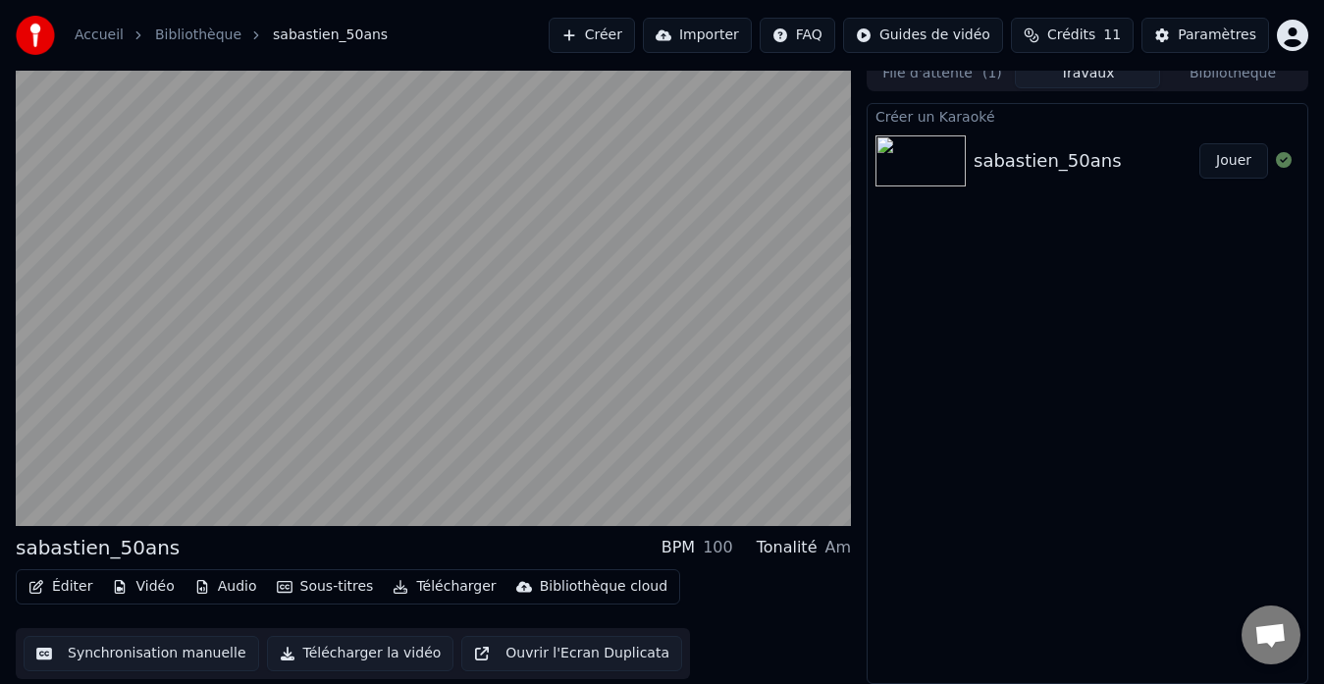
click at [106, 648] on button "Synchronisation manuelle" at bounding box center [141, 653] width 235 height 35
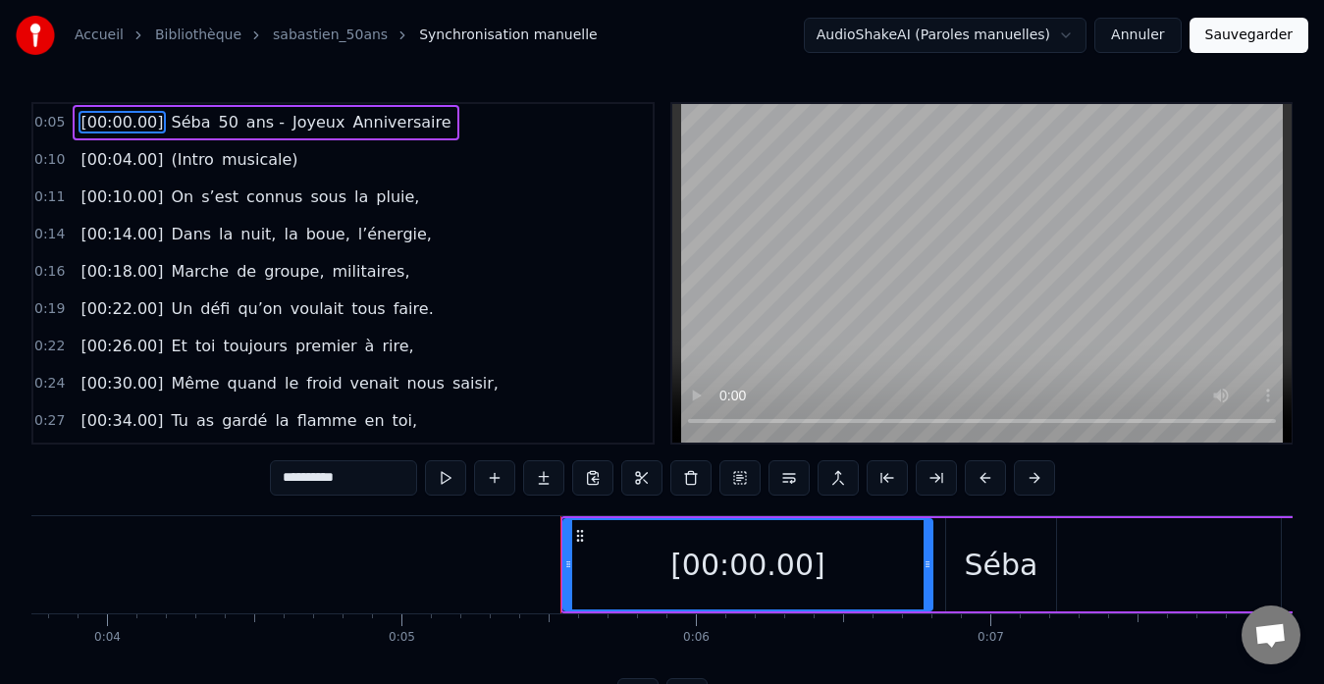
scroll to position [0, 1532]
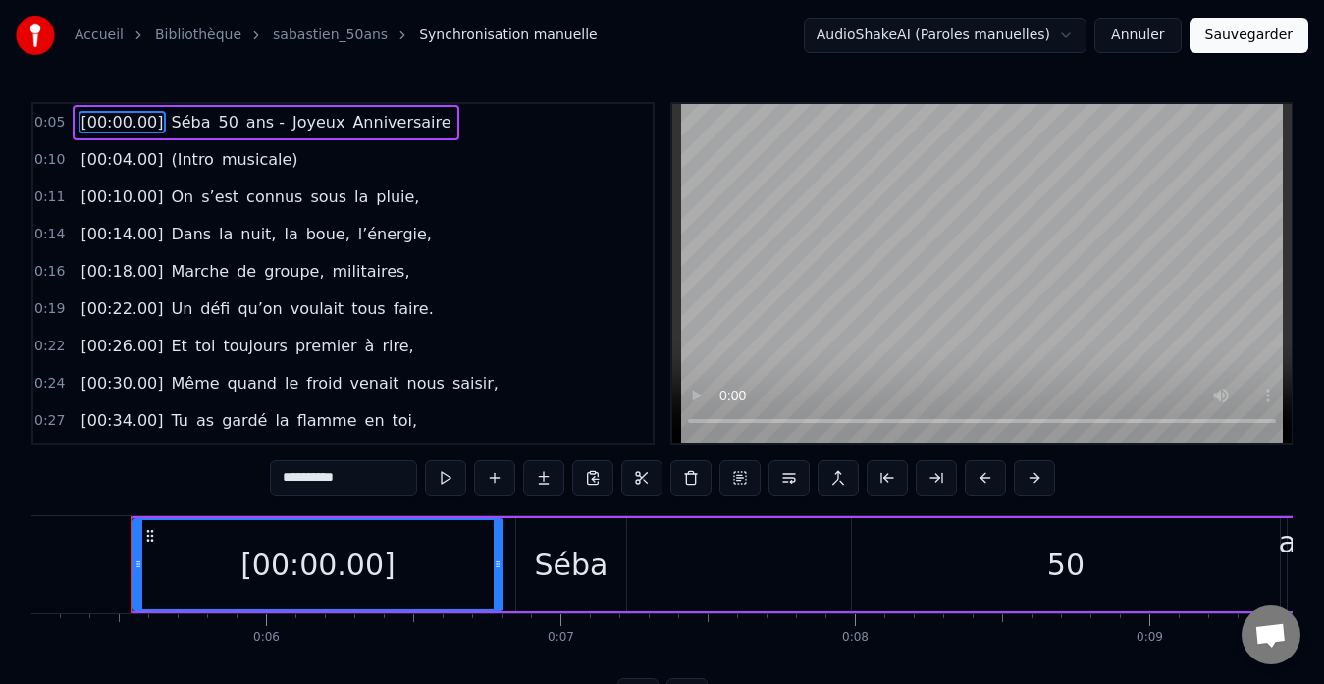
type input "****"
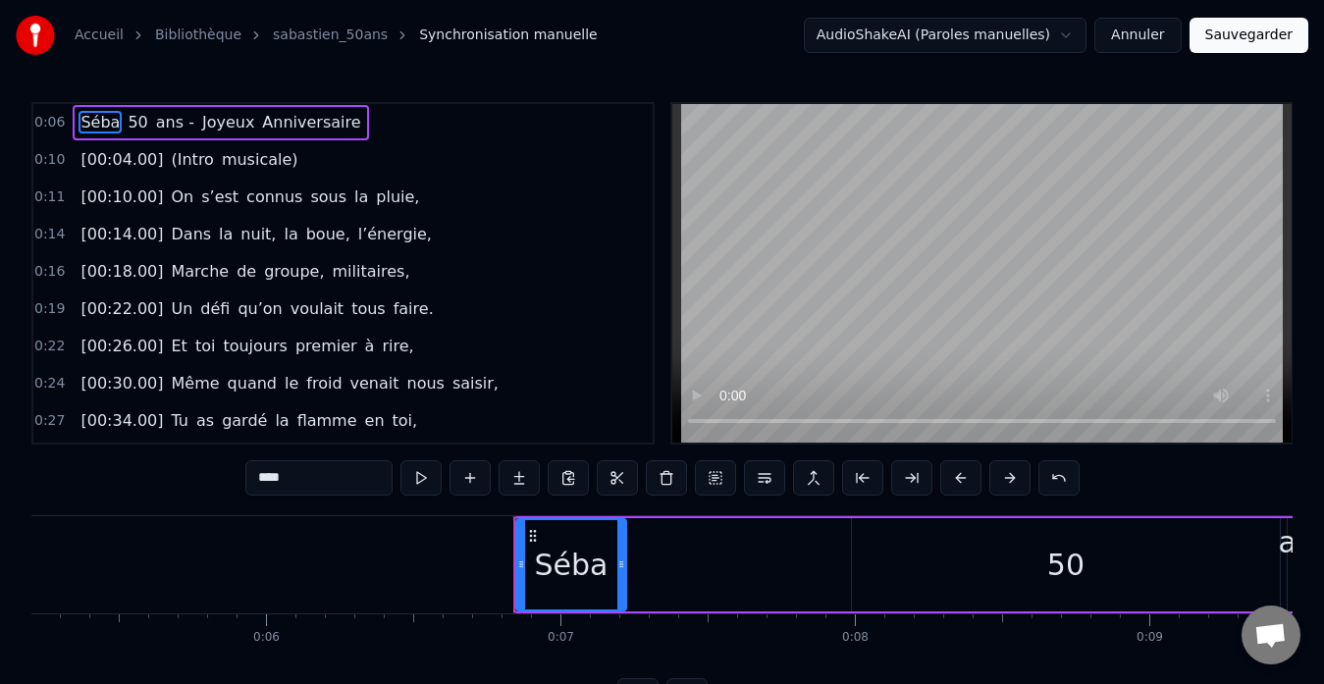
drag, startPoint x: 110, startPoint y: 130, endPoint x: 93, endPoint y: 128, distance: 16.9
click at [93, 128] on span "Séba" at bounding box center [99, 122] width 43 height 23
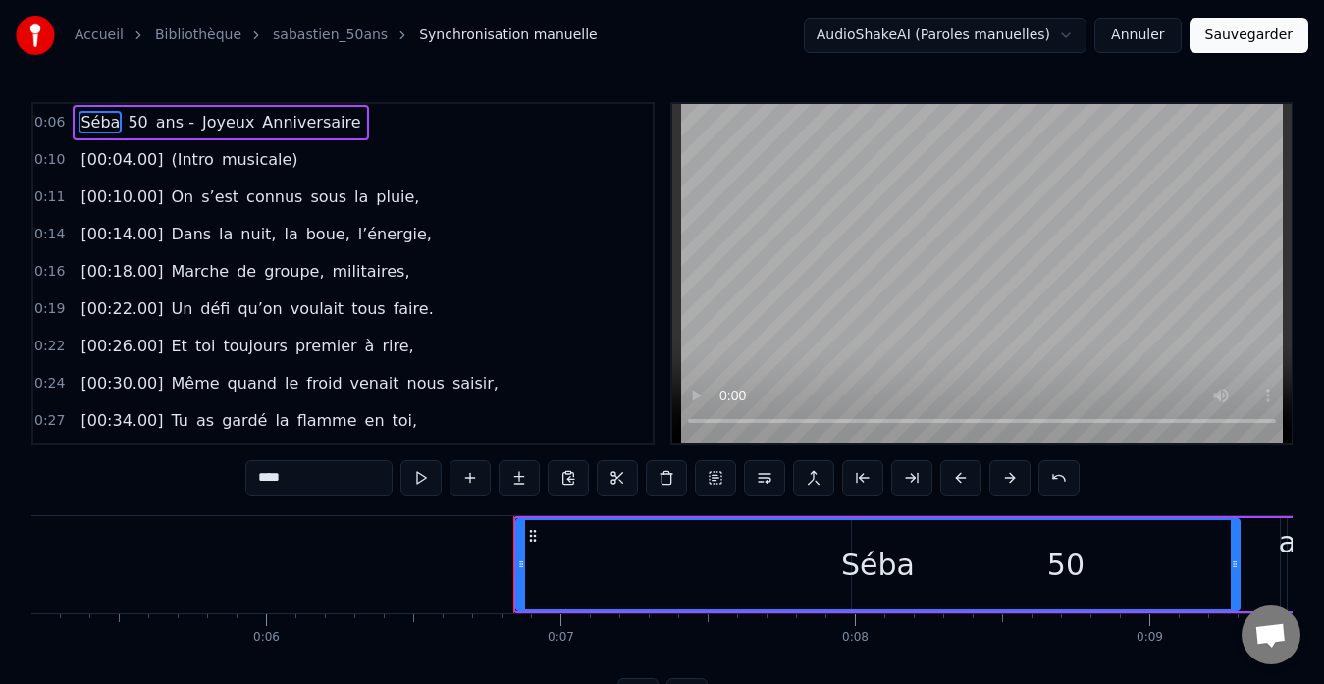
drag, startPoint x: 621, startPoint y: 542, endPoint x: 1234, endPoint y: 546, distance: 613.3
click at [1234, 546] on div at bounding box center [1234, 564] width 8 height 89
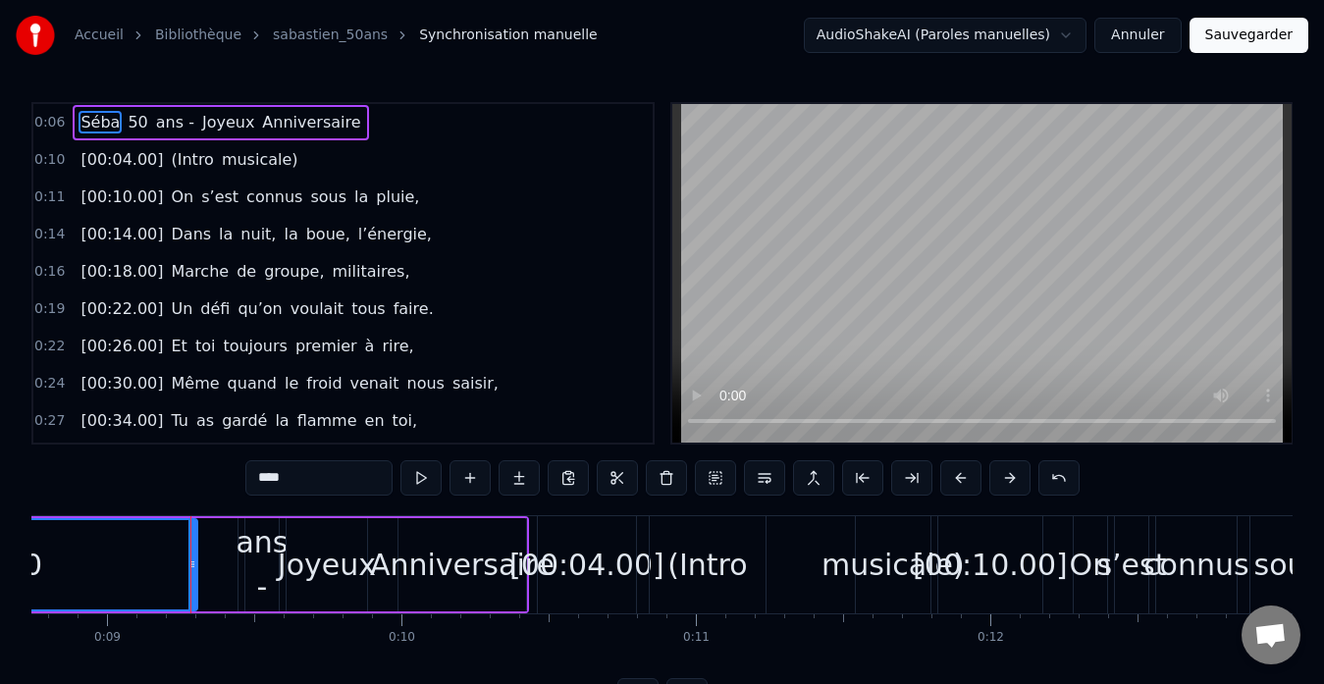
scroll to position [0, 2635]
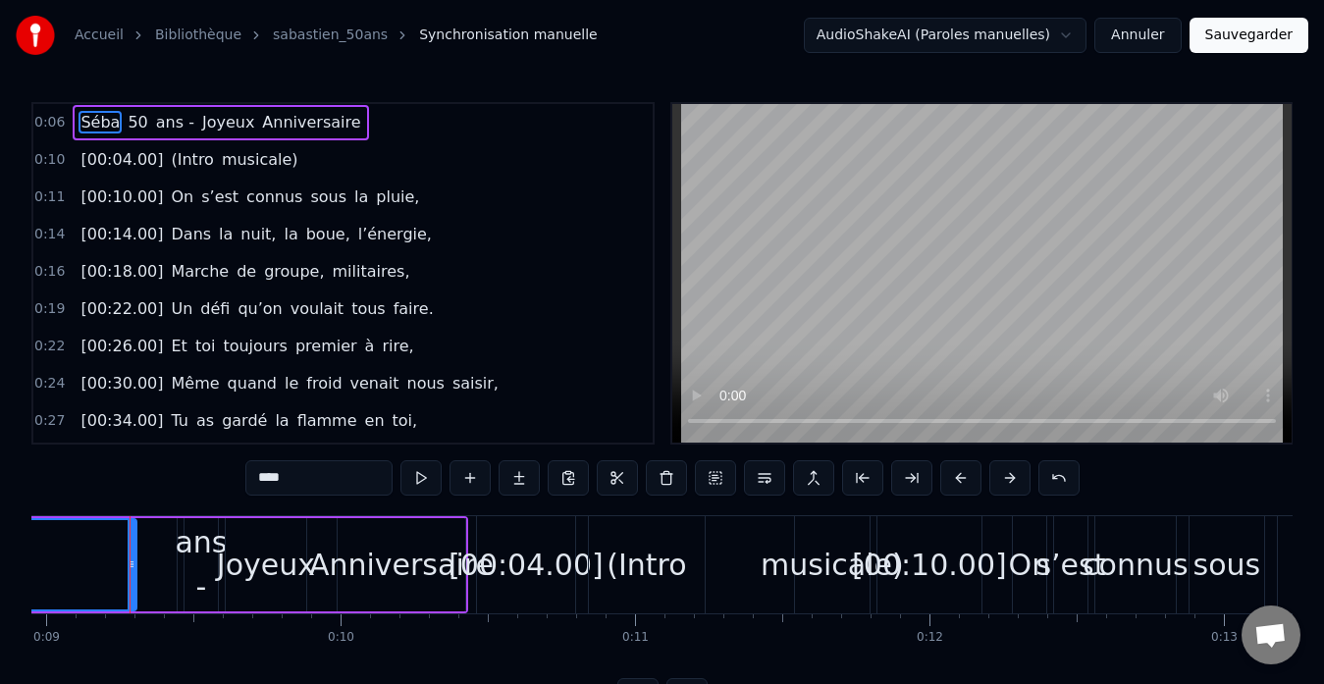
click at [50, 125] on span "0:06" at bounding box center [49, 123] width 30 height 20
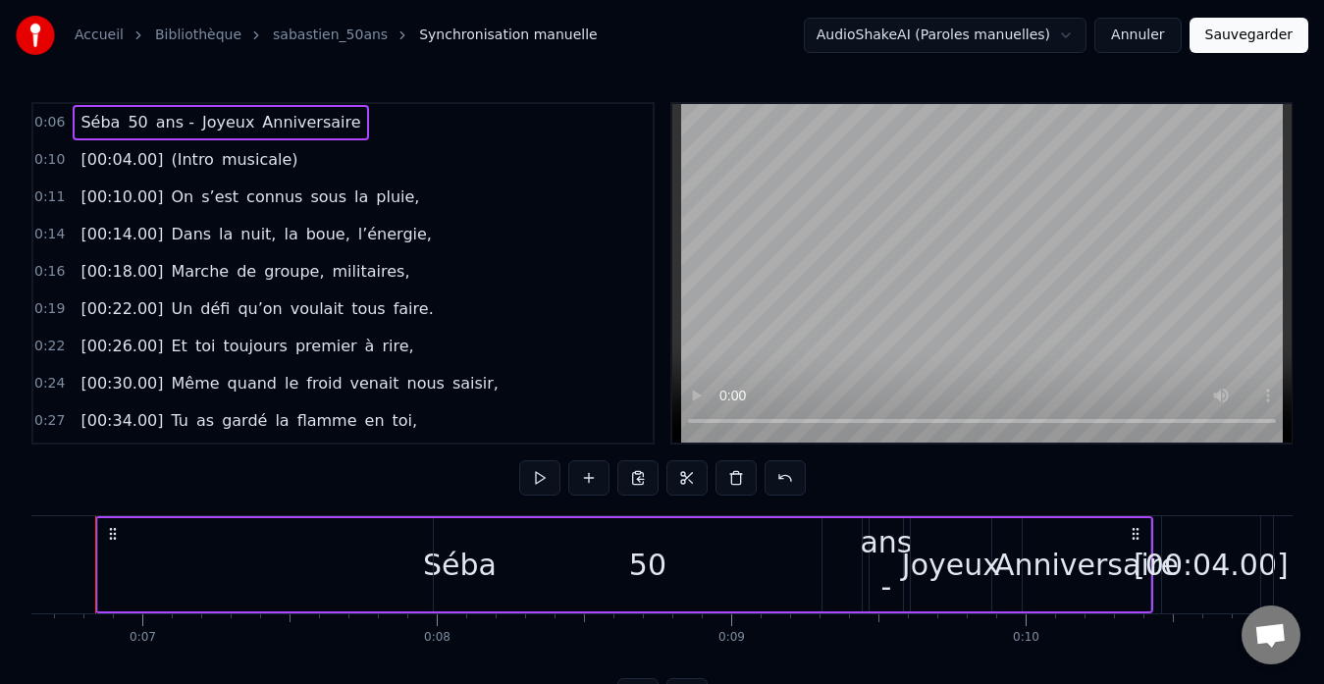
scroll to position [0, 1914]
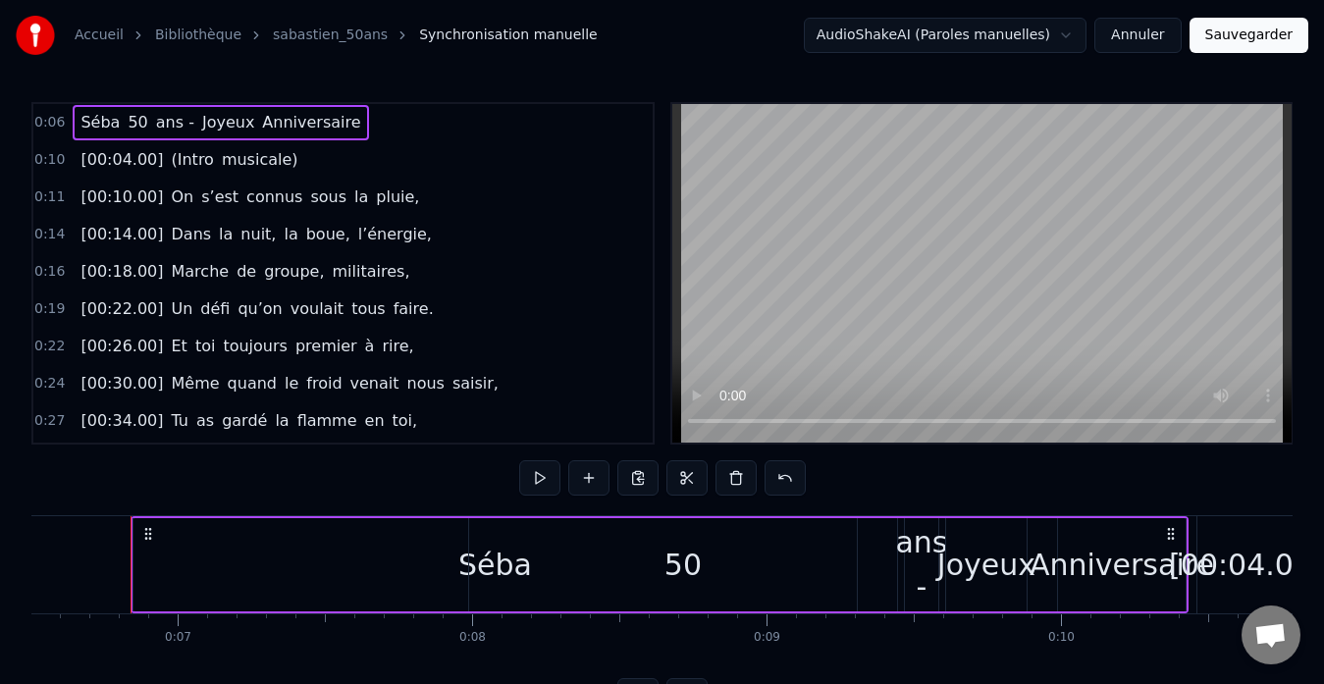
click at [52, 196] on span "0:11" at bounding box center [49, 197] width 30 height 20
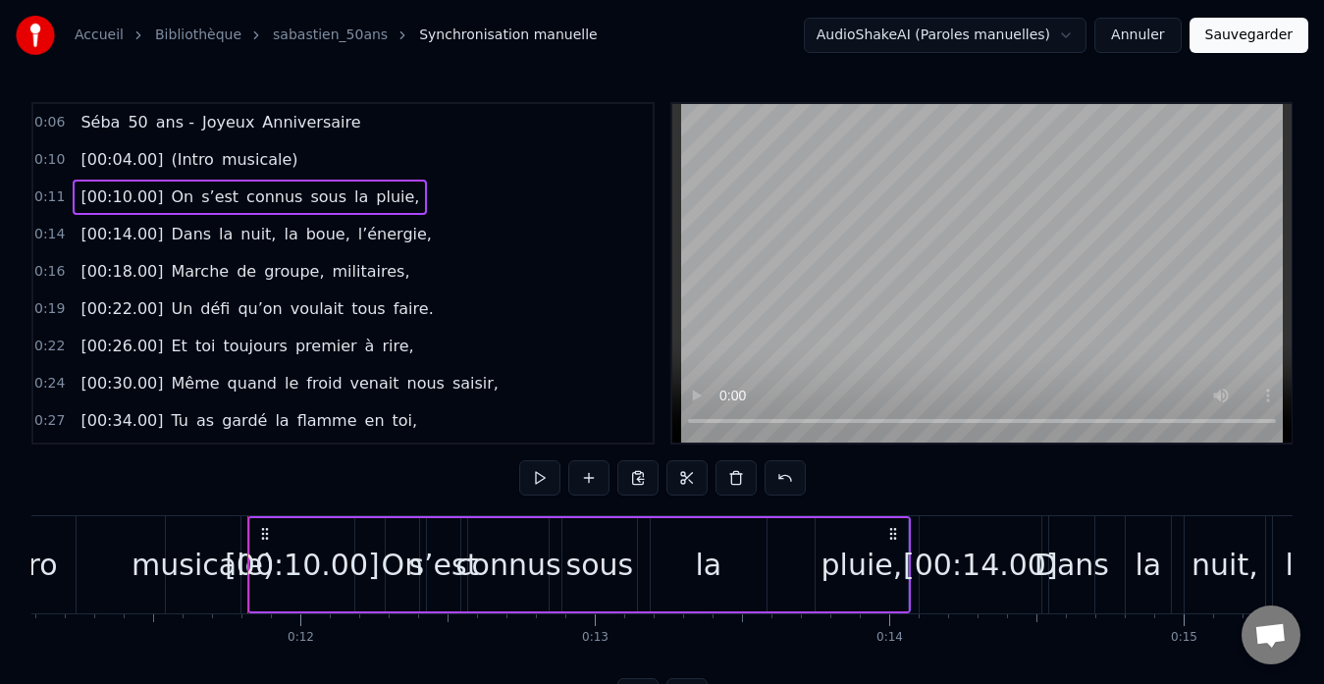
scroll to position [0, 3380]
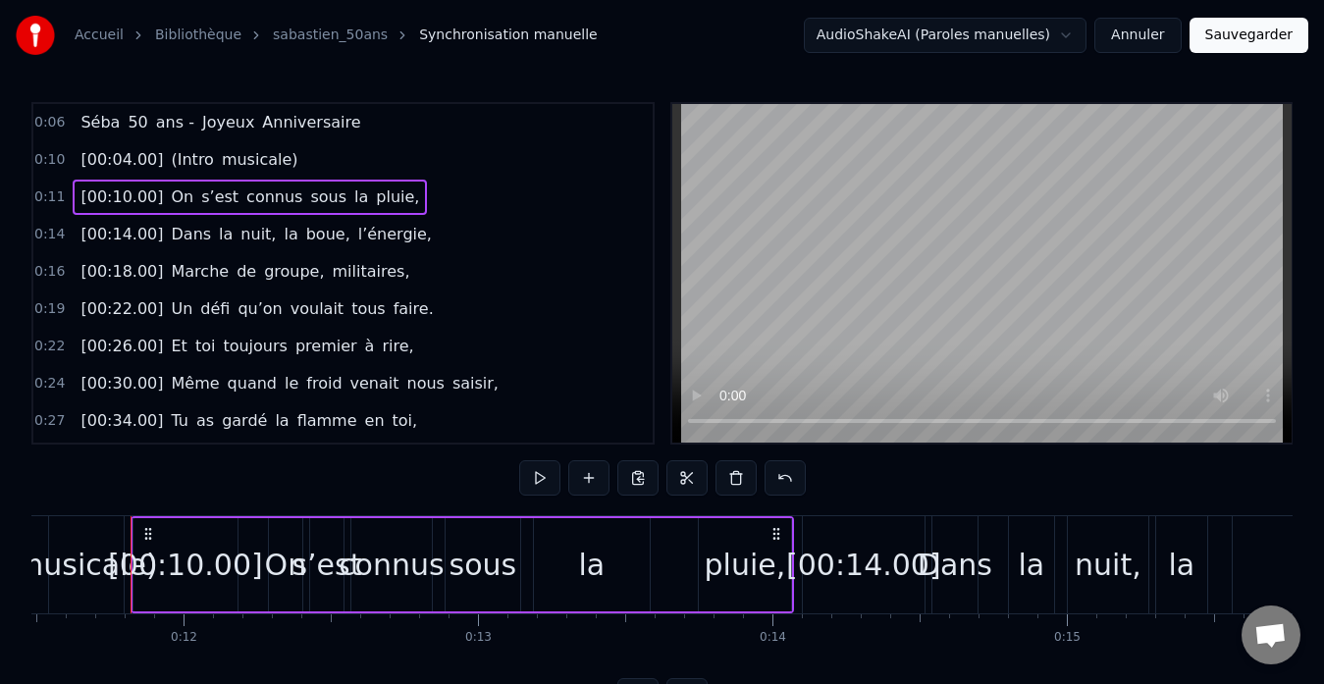
drag, startPoint x: 291, startPoint y: 154, endPoint x: 152, endPoint y: 151, distance: 139.4
click at [152, 151] on div "0:10 [00:04.00] (Intro musicale)" at bounding box center [342, 159] width 619 height 37
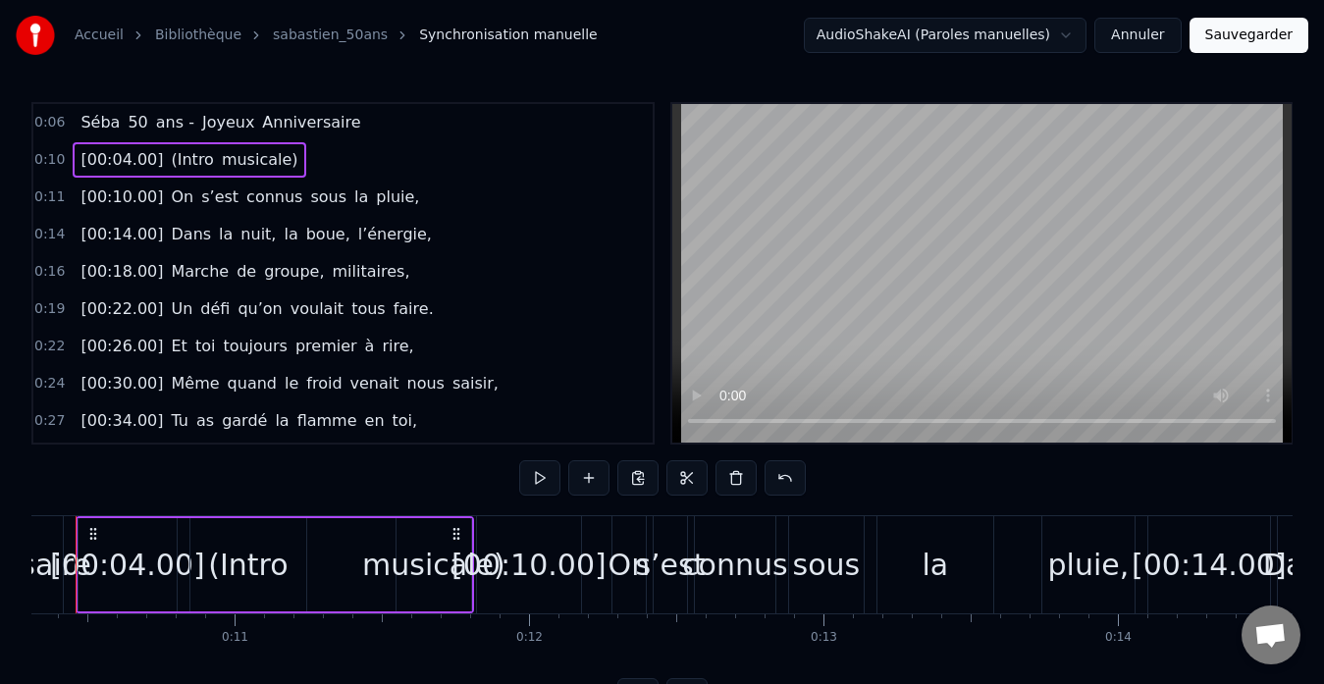
scroll to position [0, 2980]
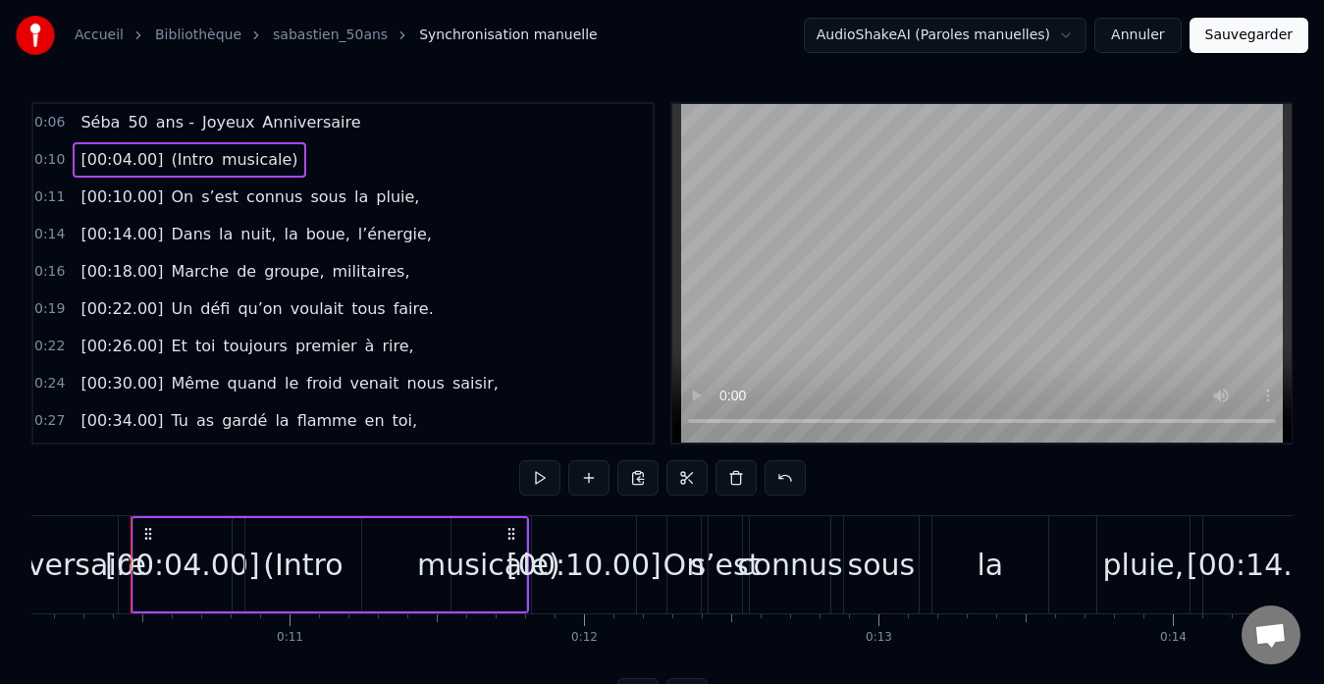
click at [292, 158] on div "0:10 [00:04.00] (Intro musicale)" at bounding box center [342, 159] width 619 height 37
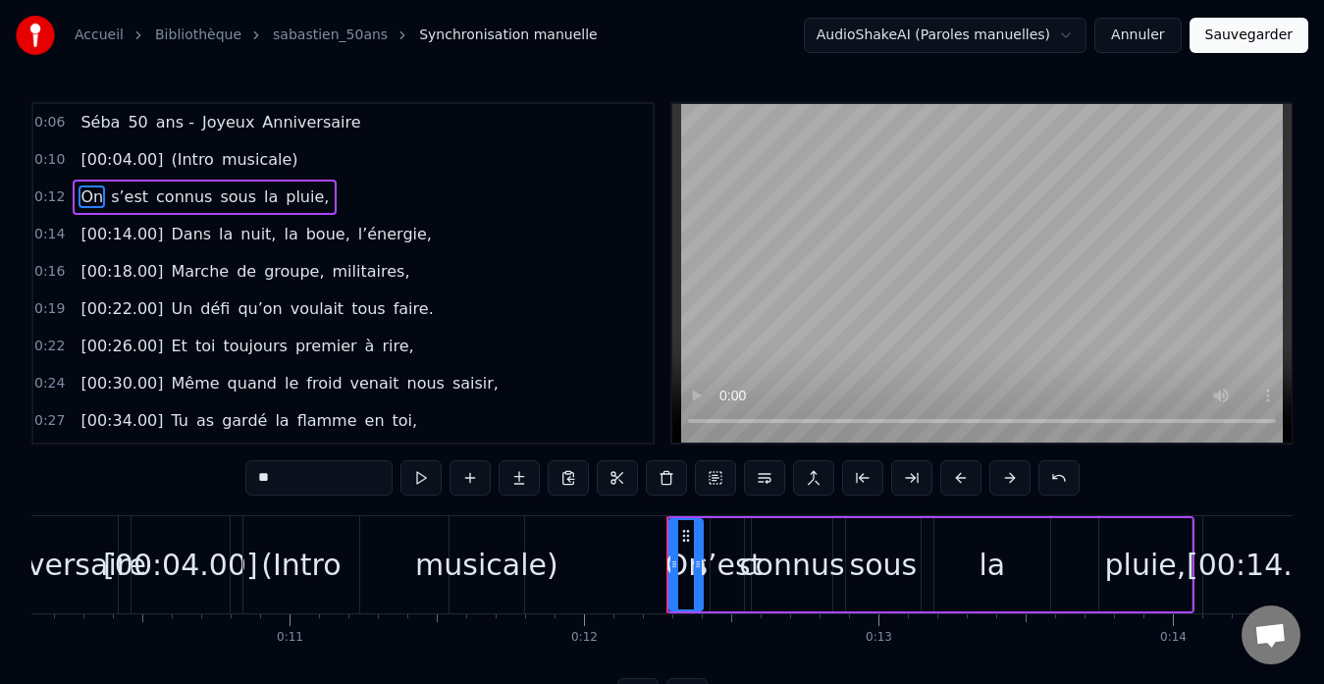
click at [130, 153] on span "[00:04.00]" at bounding box center [121, 159] width 86 height 23
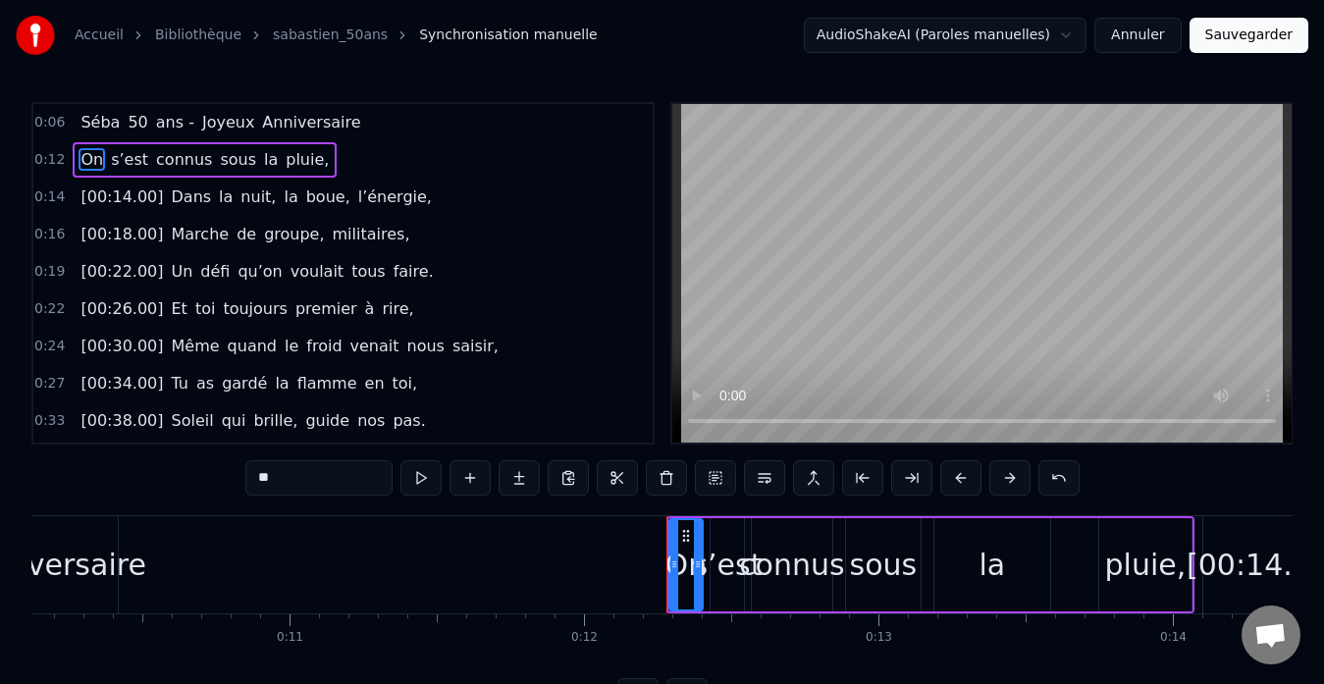
click at [670, 593] on div at bounding box center [674, 564] width 8 height 89
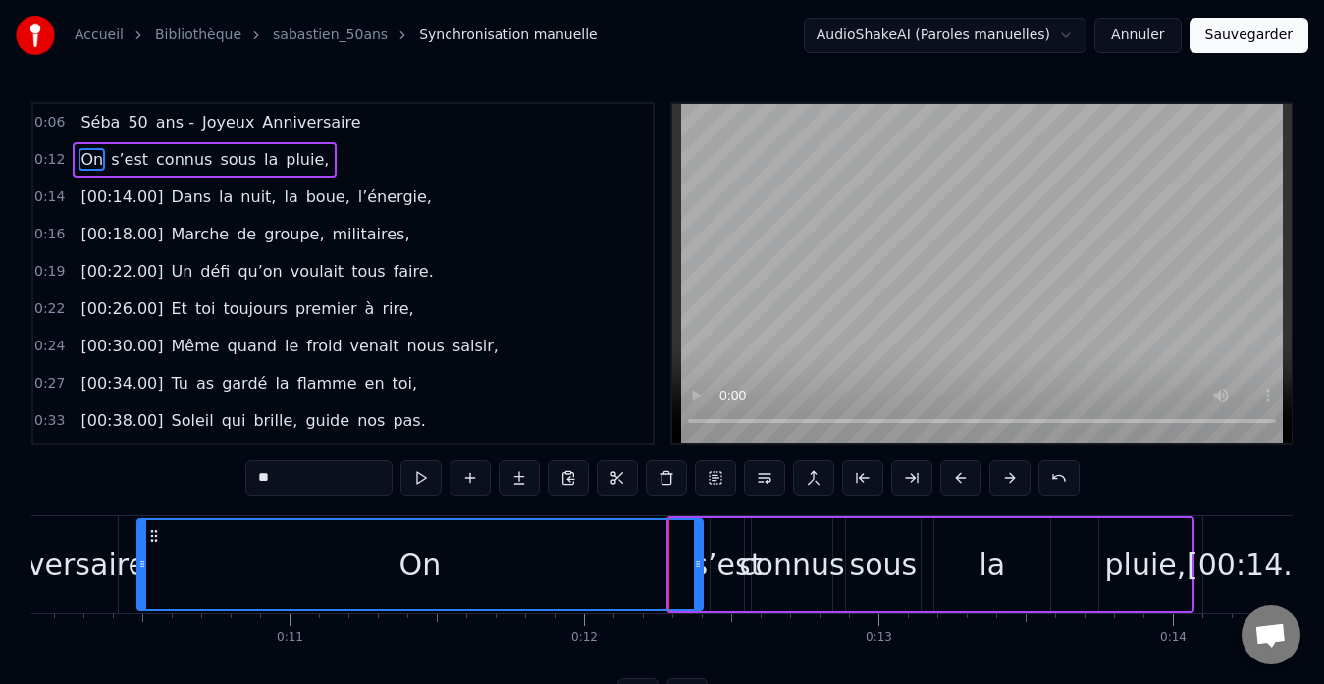
drag, startPoint x: 670, startPoint y: 593, endPoint x: 138, endPoint y: 613, distance: 532.2
click at [138, 613] on div "Séba 50 ans - Joyeux Anniversaire On s’est connus sous la pluie, [00:14.00] Dan…" at bounding box center [661, 588] width 1261 height 147
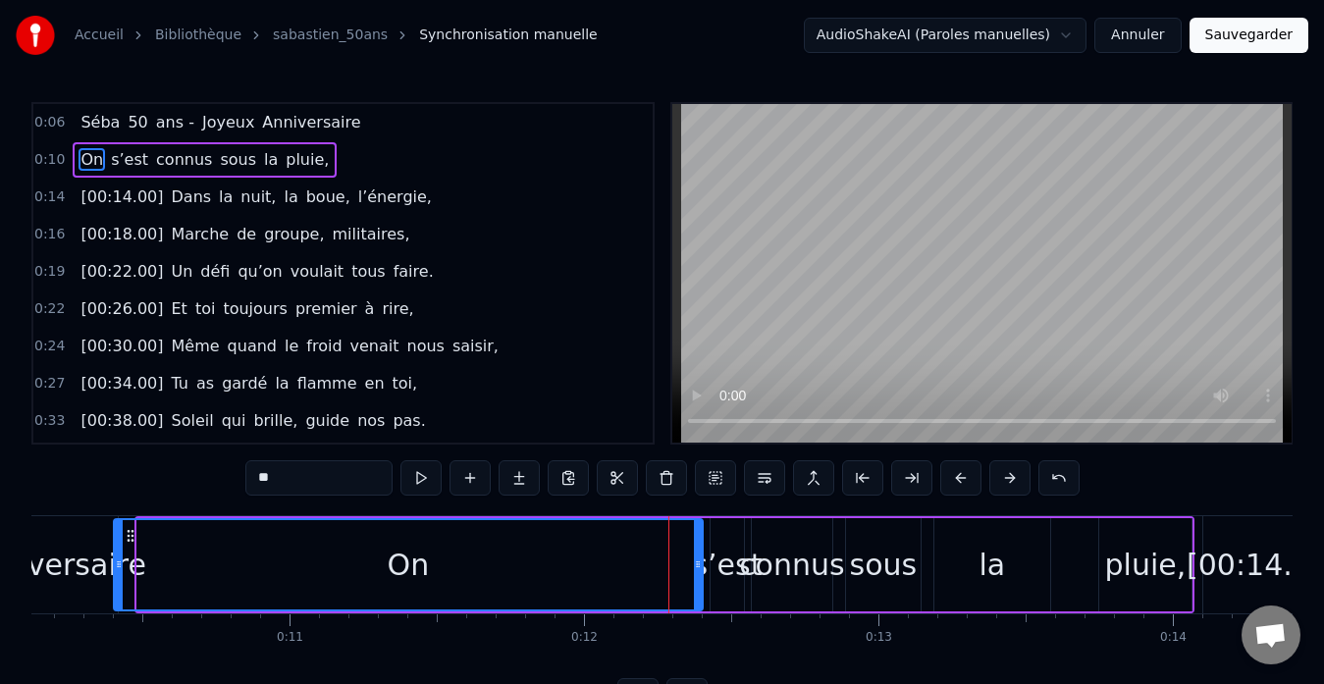
drag, startPoint x: 138, startPoint y: 599, endPoint x: 115, endPoint y: 600, distance: 23.6
click at [115, 600] on div at bounding box center [119, 564] width 8 height 89
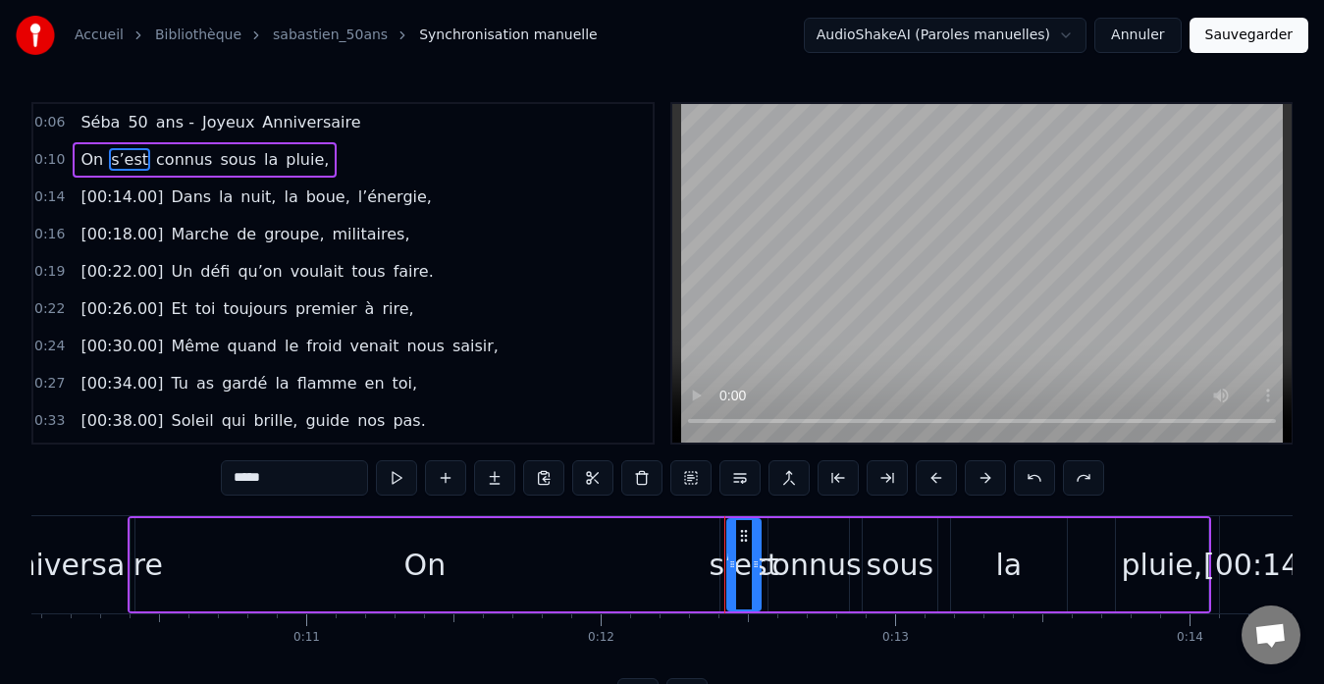
click at [263, 119] on span "Anniversaire" at bounding box center [311, 122] width 102 height 23
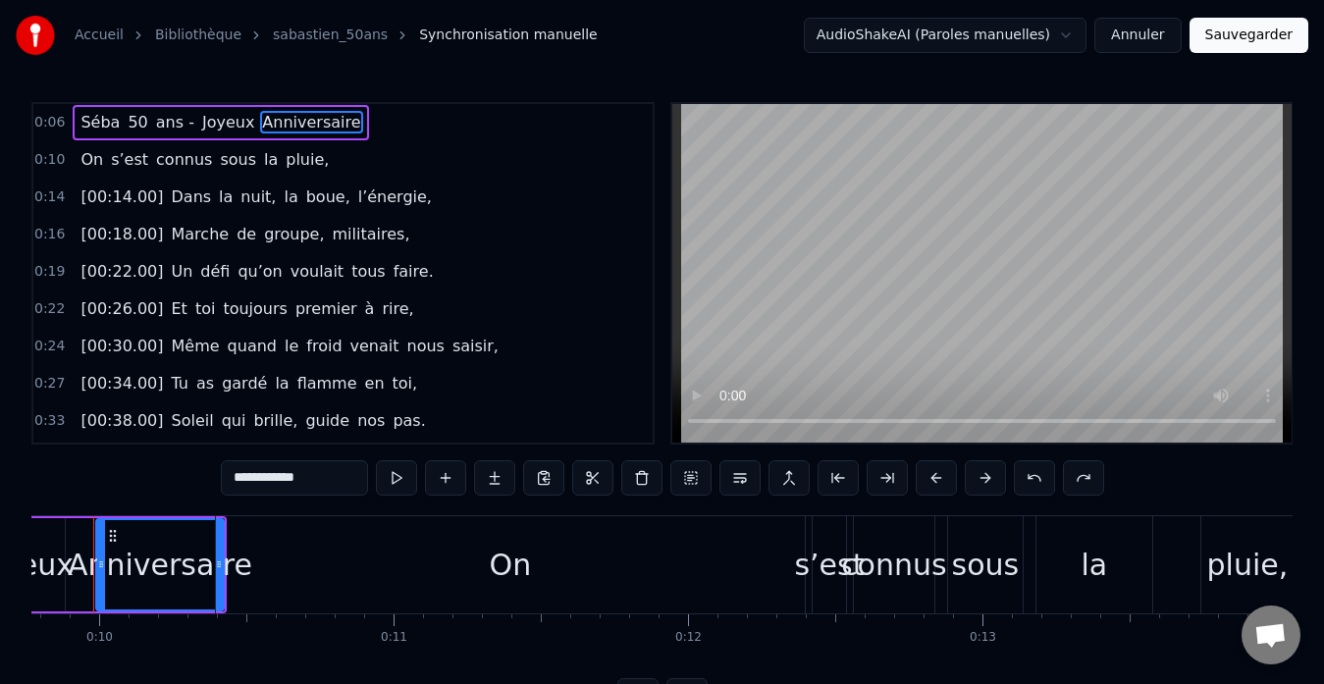
scroll to position [0, 2839]
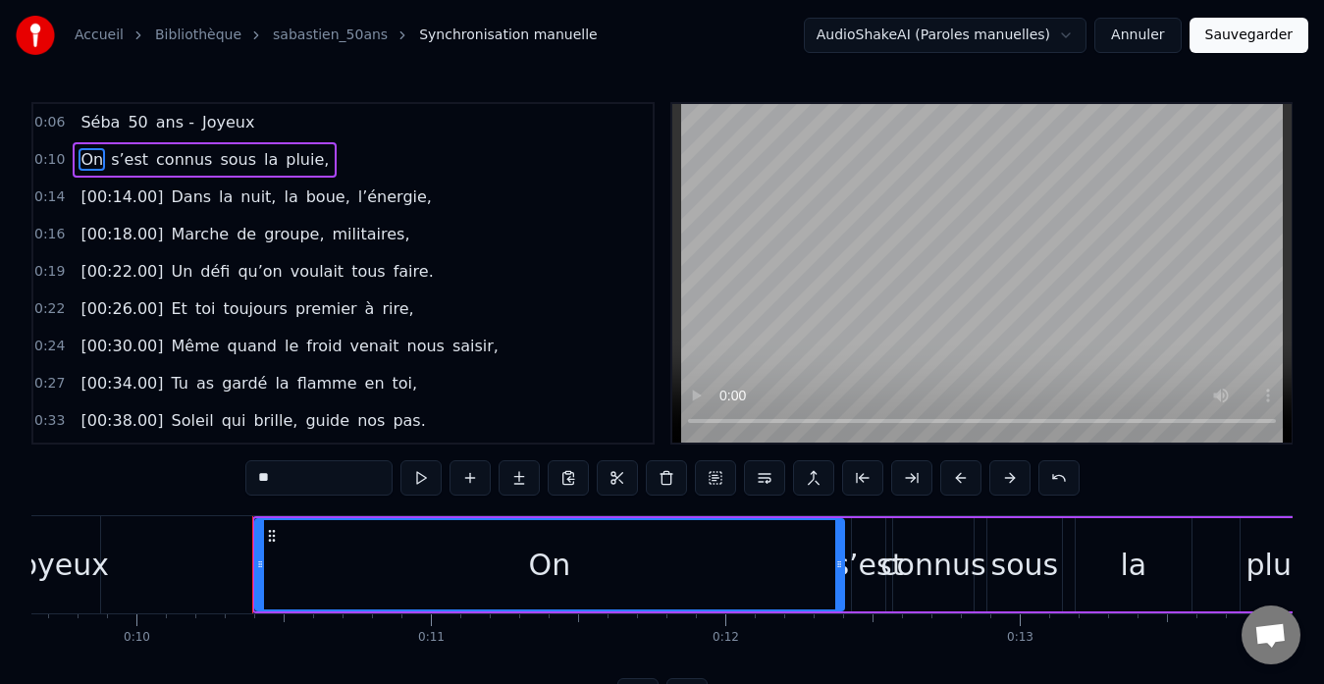
click at [214, 128] on span "Joyeux" at bounding box center [228, 122] width 56 height 23
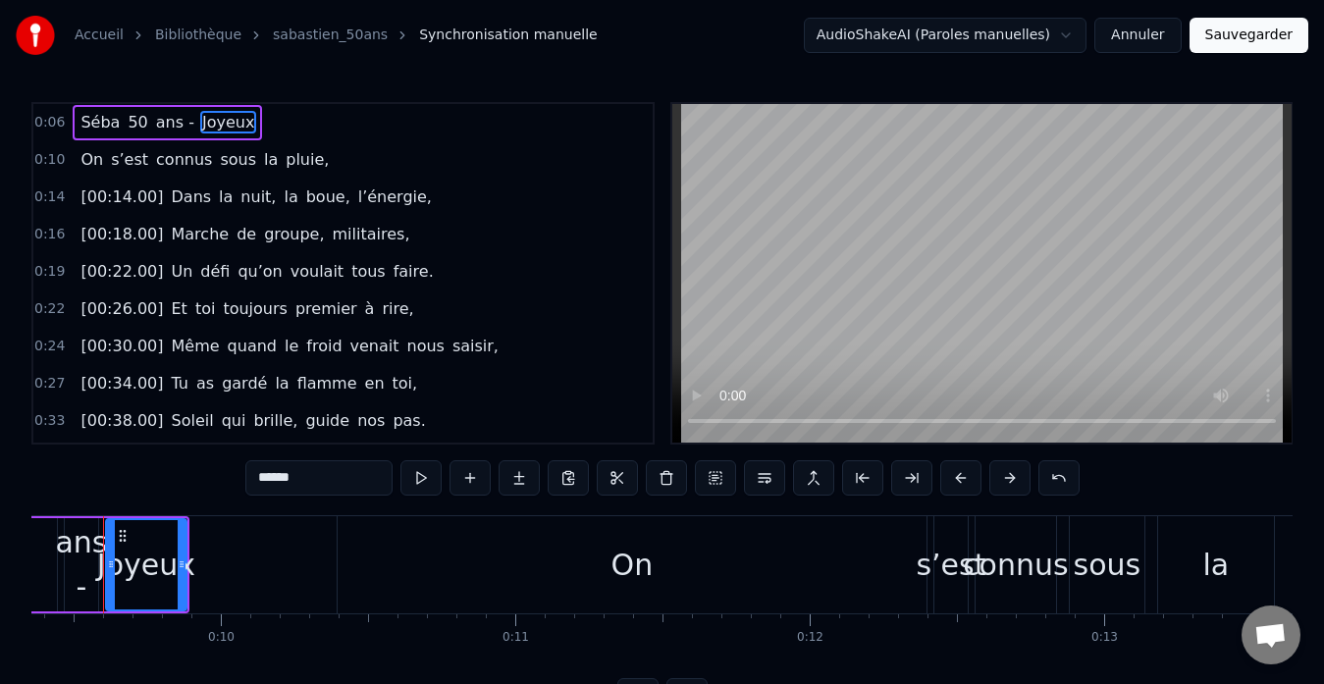
scroll to position [0, 2727]
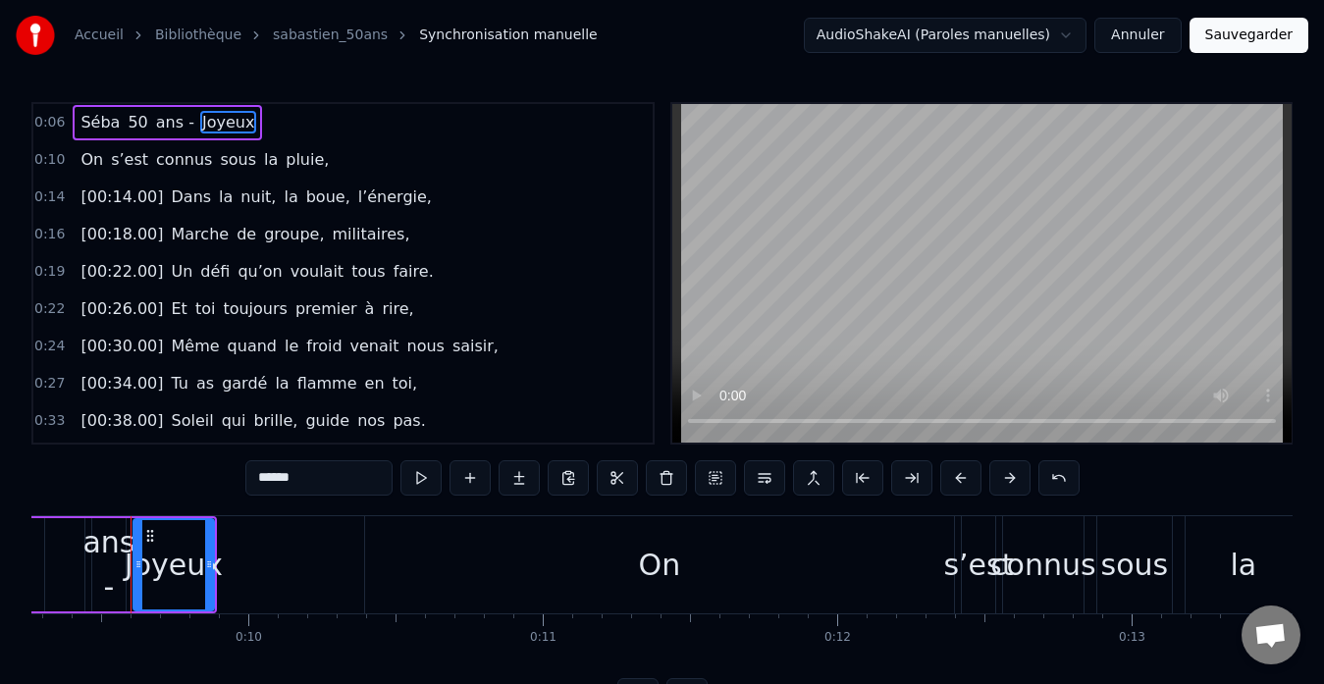
type input "**"
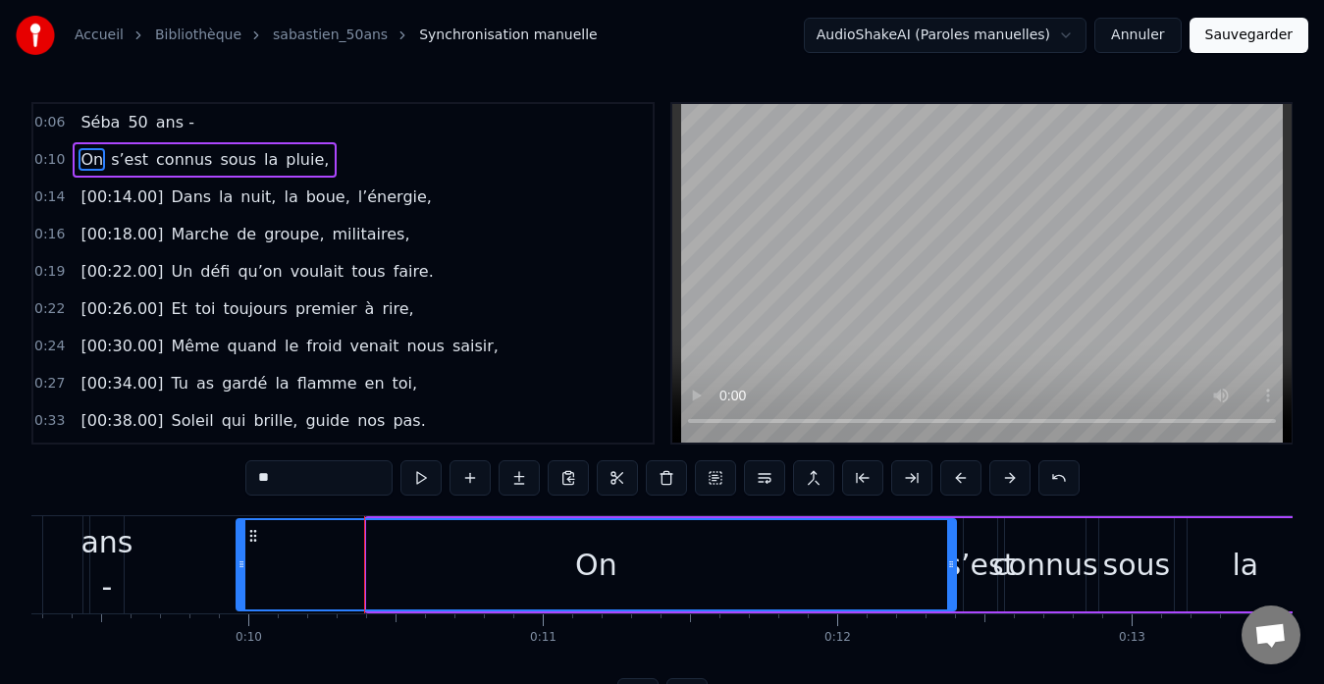
drag, startPoint x: 367, startPoint y: 553, endPoint x: 236, endPoint y: 567, distance: 131.2
click at [237, 567] on div at bounding box center [241, 564] width 8 height 89
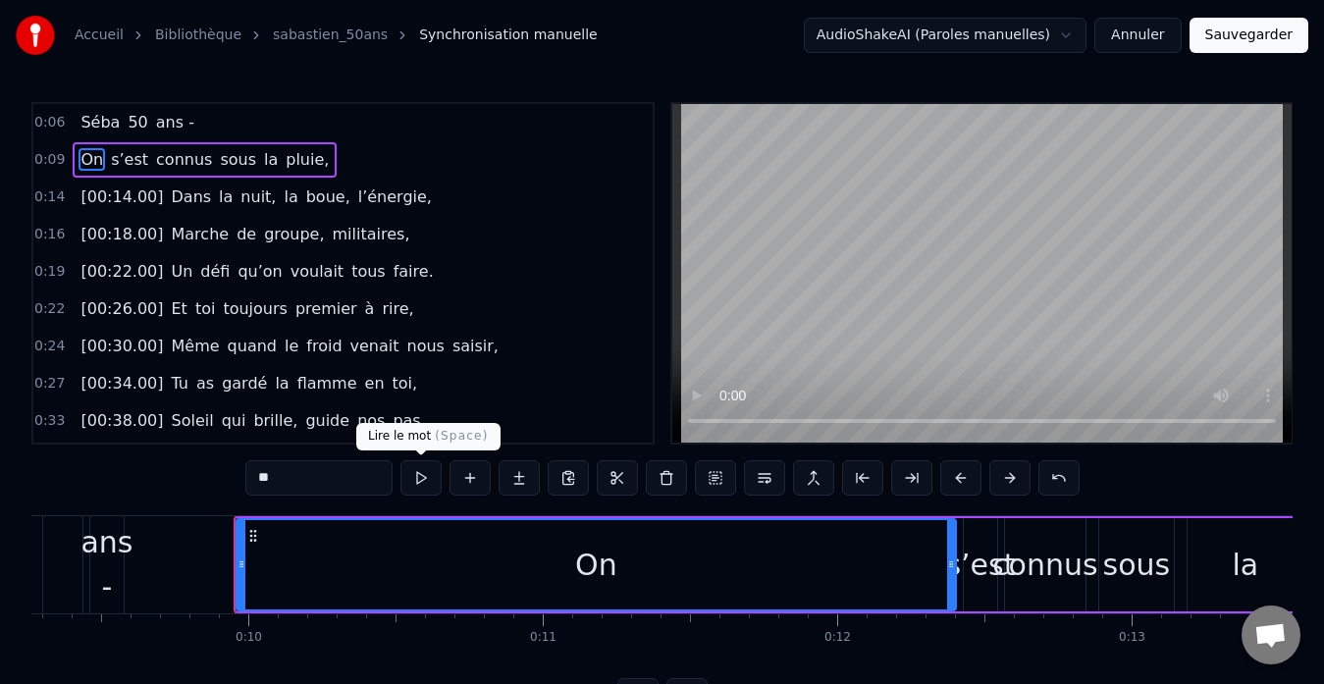
click at [412, 485] on button at bounding box center [420, 477] width 41 height 35
click at [412, 480] on button at bounding box center [420, 477] width 41 height 35
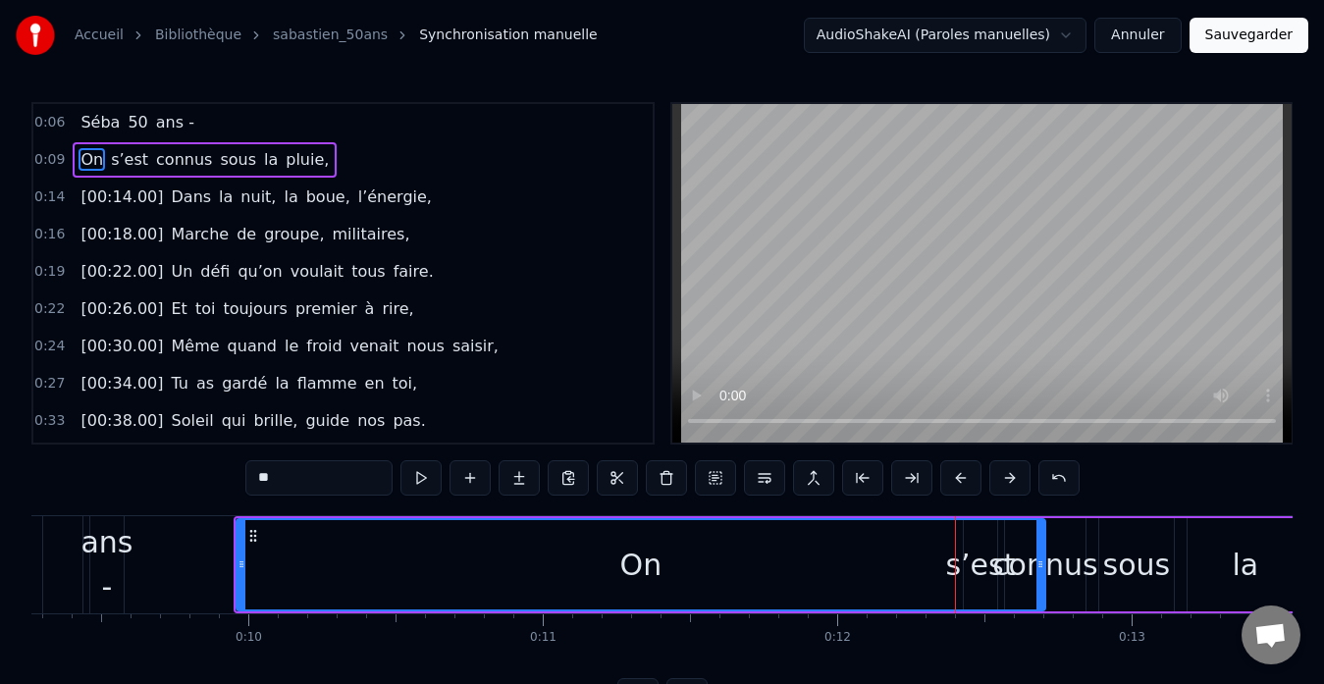
drag, startPoint x: 953, startPoint y: 572, endPoint x: 1042, endPoint y: 561, distance: 89.9
click at [1042, 561] on div at bounding box center [1040, 564] width 8 height 89
click at [318, 167] on div "0:09 On s’est connus sous la pluie," at bounding box center [342, 159] width 619 height 37
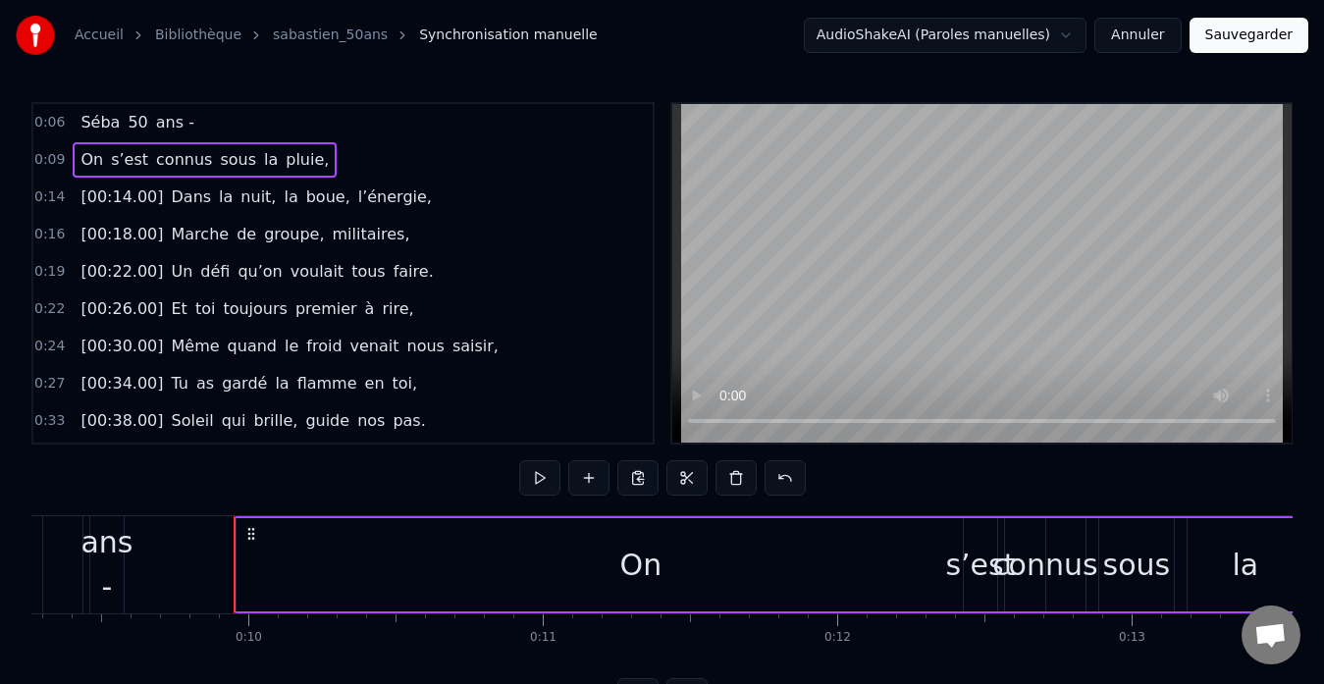
click at [127, 165] on span "s’est" at bounding box center [129, 159] width 41 height 23
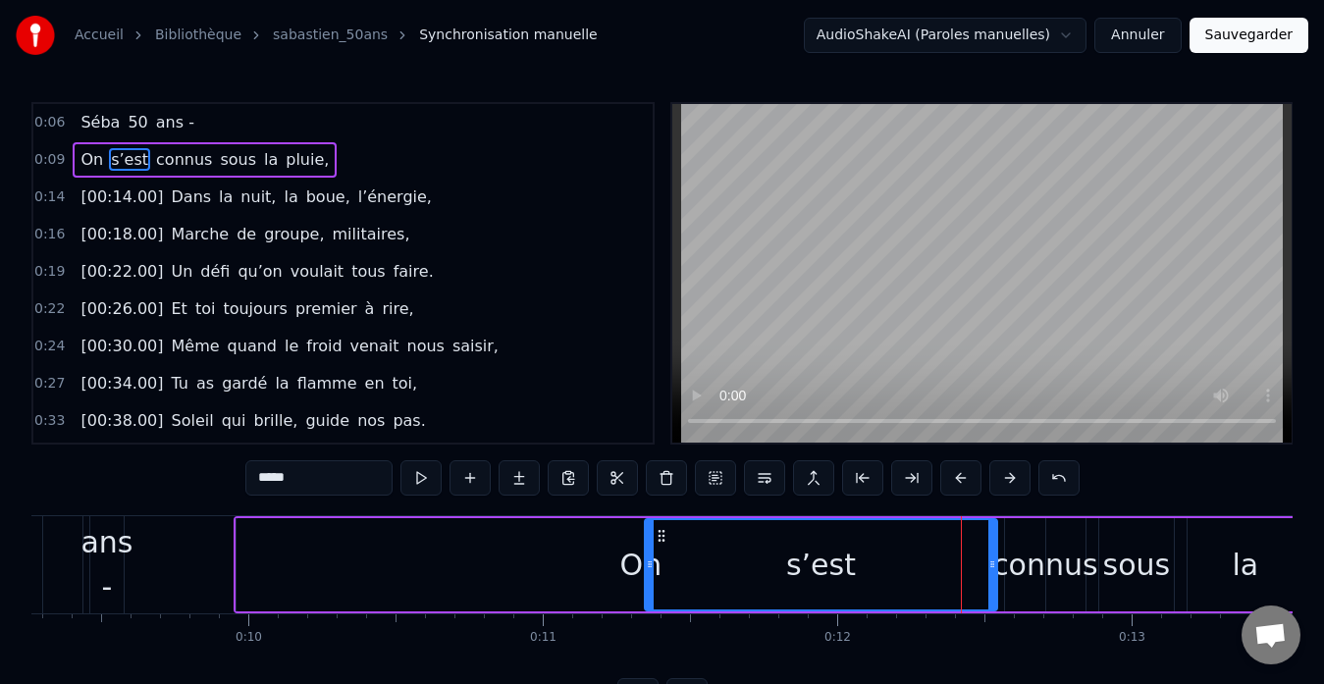
drag, startPoint x: 968, startPoint y: 588, endPoint x: 650, endPoint y: 599, distance: 319.1
click at [650, 599] on div at bounding box center [650, 564] width 8 height 89
click at [649, 592] on div at bounding box center [648, 564] width 1 height 97
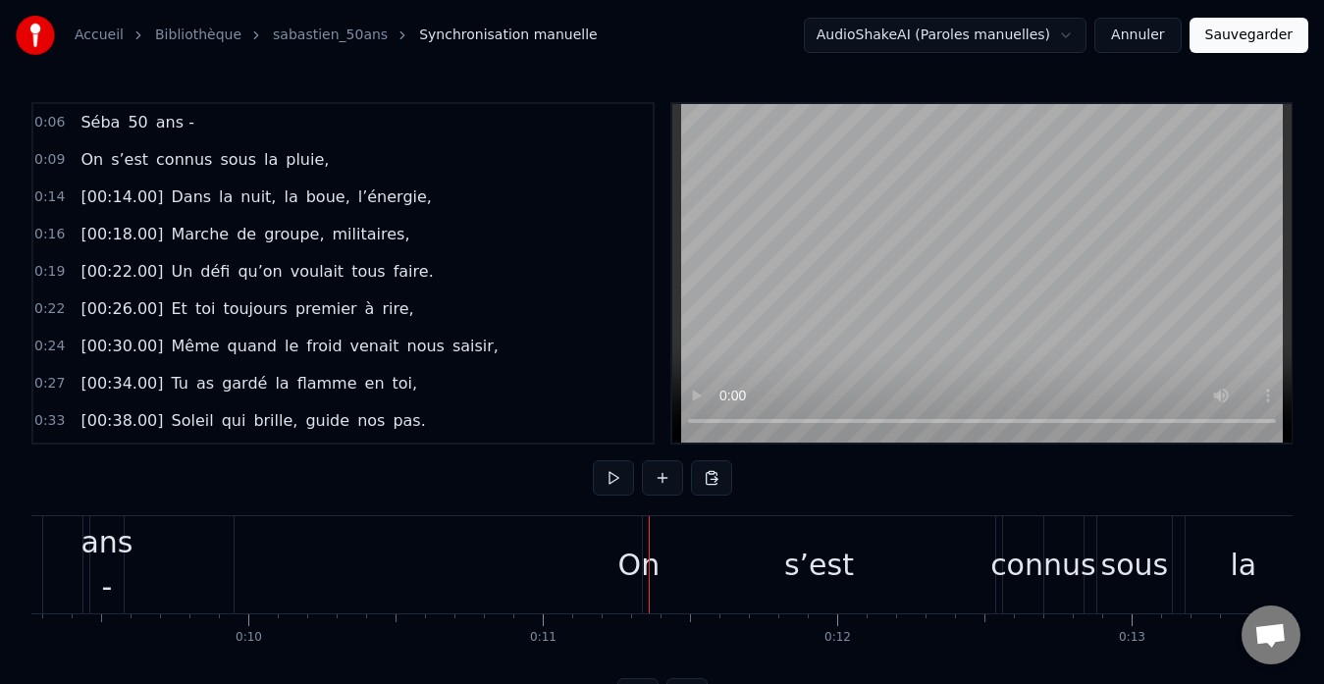
click at [78, 165] on span "On" at bounding box center [91, 160] width 26 height 24
click at [522, 568] on div "On" at bounding box center [639, 564] width 809 height 97
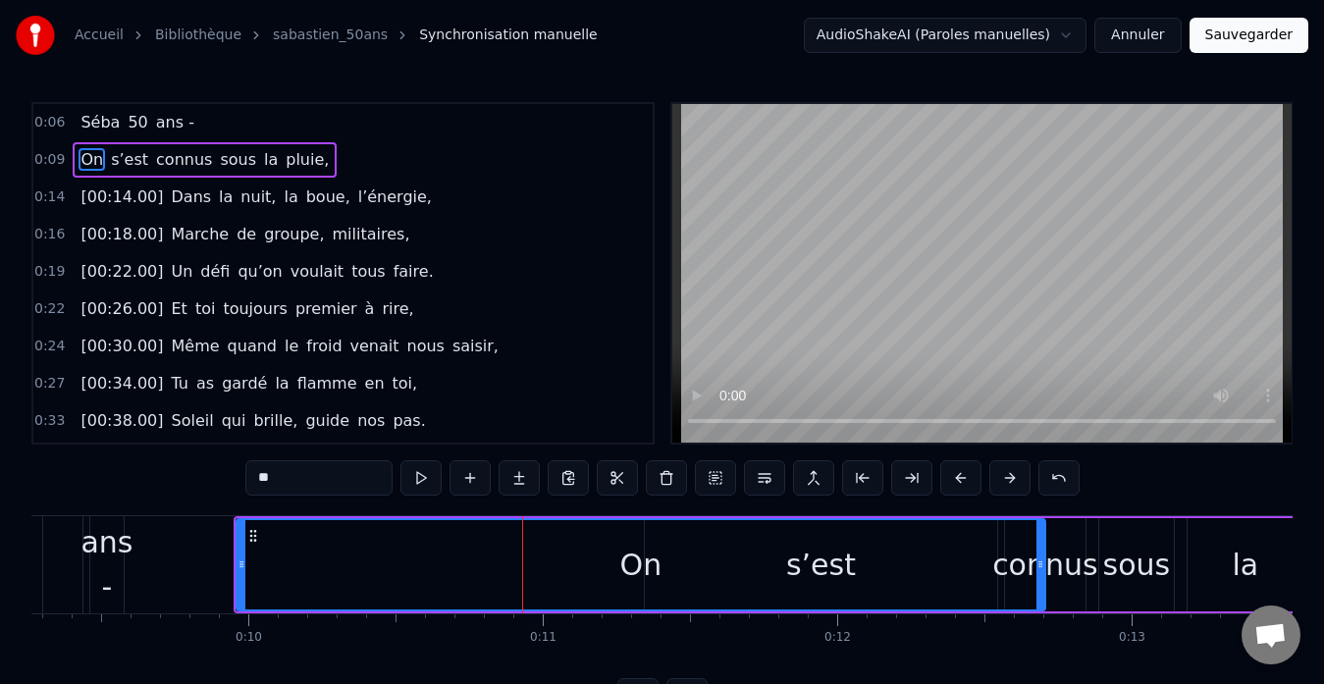
click at [682, 570] on div "On" at bounding box center [640, 564] width 807 height 89
click at [632, 567] on div "On" at bounding box center [641, 565] width 42 height 44
click at [597, 563] on div "On" at bounding box center [640, 564] width 807 height 89
click at [401, 530] on div "On" at bounding box center [640, 564] width 807 height 89
drag, startPoint x: 399, startPoint y: 551, endPoint x: 373, endPoint y: 551, distance: 26.5
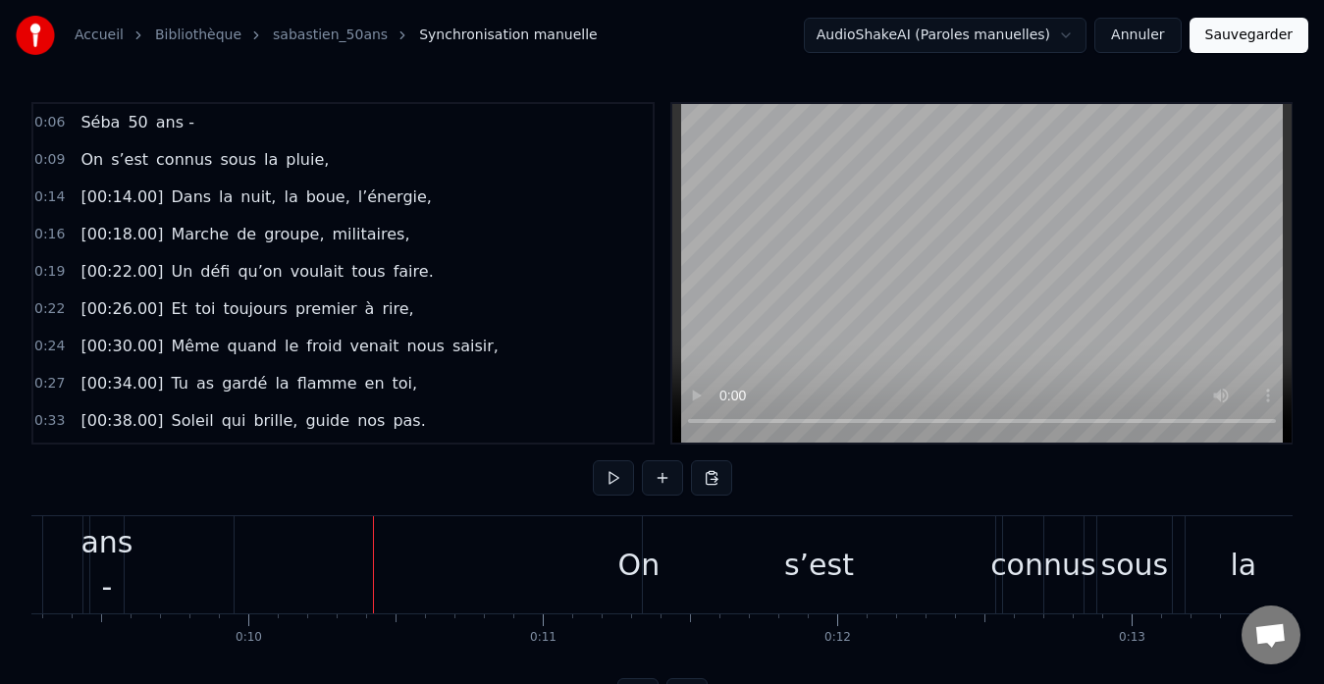
click at [344, 557] on div "On" at bounding box center [639, 564] width 809 height 97
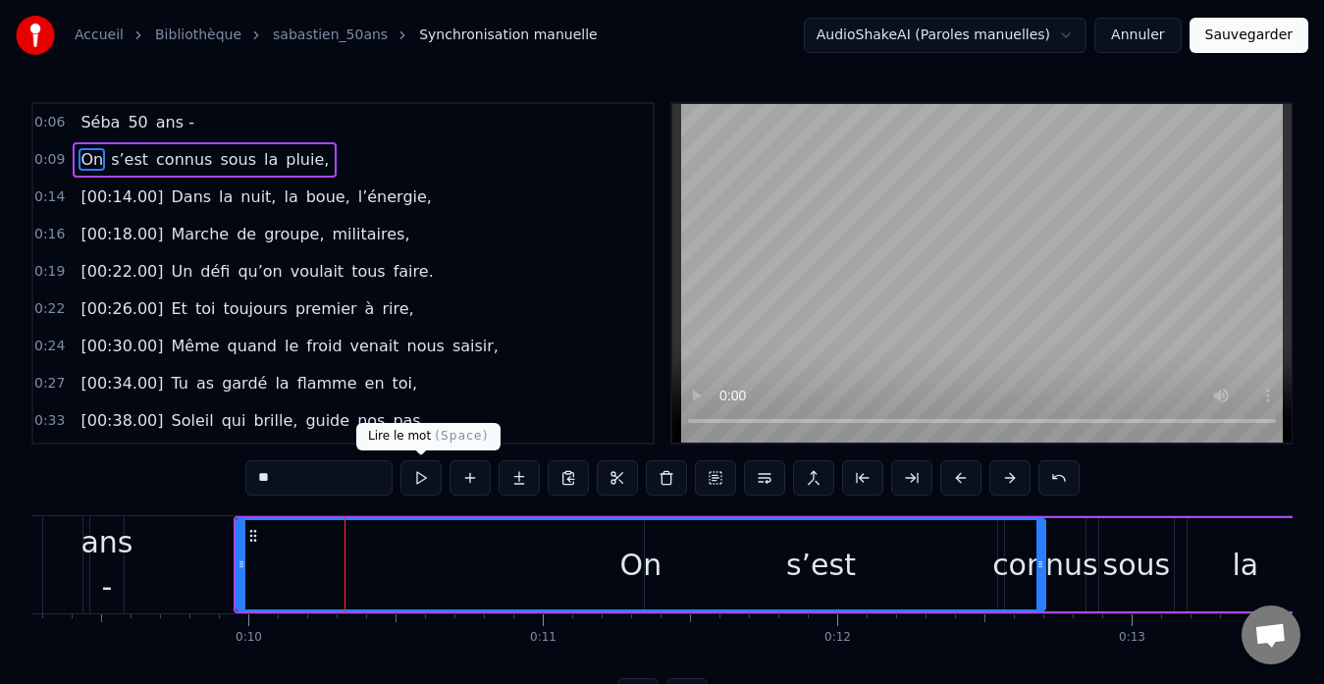
click at [431, 481] on button at bounding box center [420, 477] width 41 height 35
click at [411, 473] on button at bounding box center [420, 477] width 41 height 35
click at [123, 156] on span "s’est" at bounding box center [129, 159] width 41 height 23
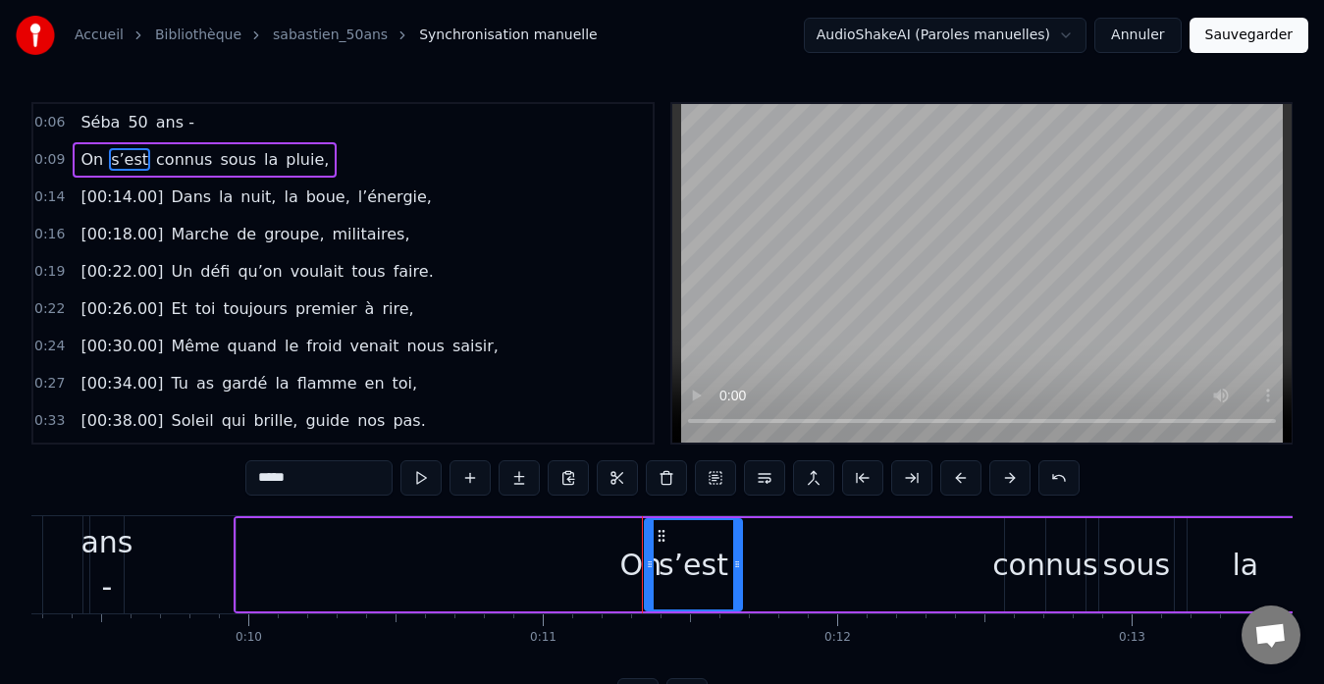
drag, startPoint x: 995, startPoint y: 553, endPoint x: 740, endPoint y: 548, distance: 255.2
click at [740, 548] on div at bounding box center [737, 564] width 8 height 89
click at [252, 565] on div "On" at bounding box center [640, 564] width 809 height 93
type input "**"
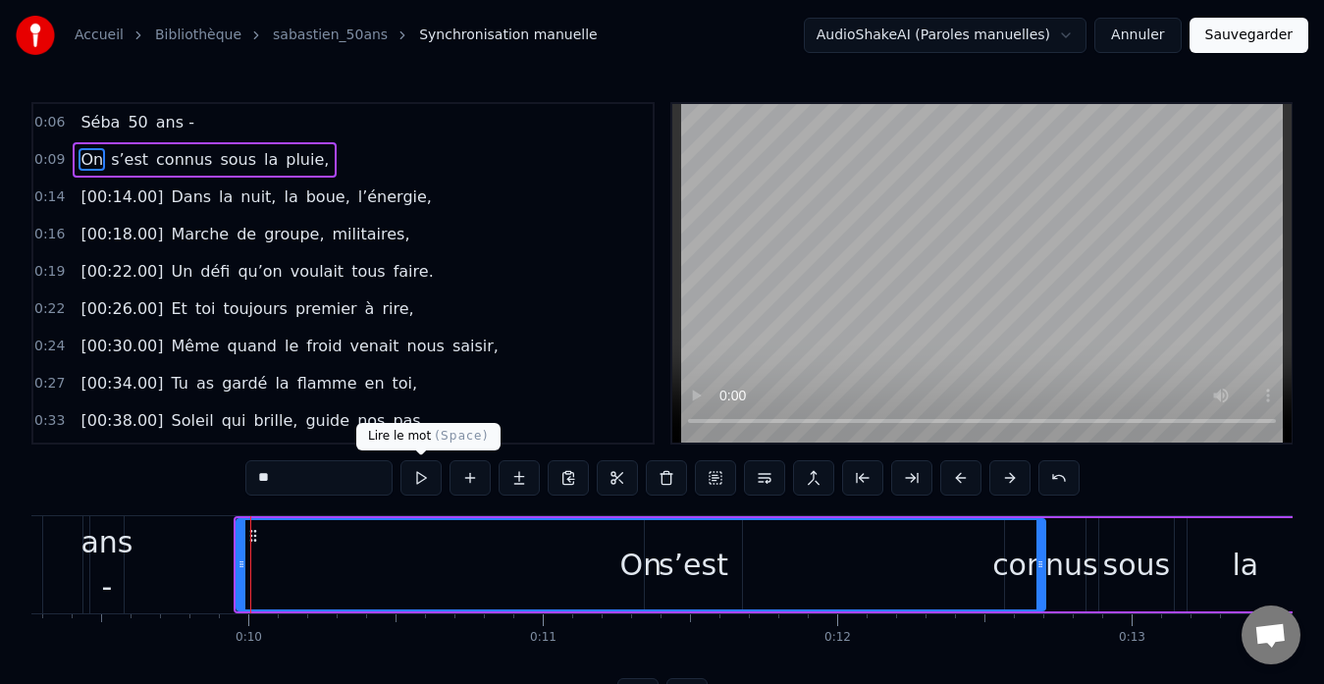
click at [421, 475] on button at bounding box center [420, 477] width 41 height 35
click at [420, 477] on button at bounding box center [420, 477] width 41 height 35
click at [411, 469] on button at bounding box center [420, 477] width 41 height 35
click at [423, 477] on button at bounding box center [420, 477] width 41 height 35
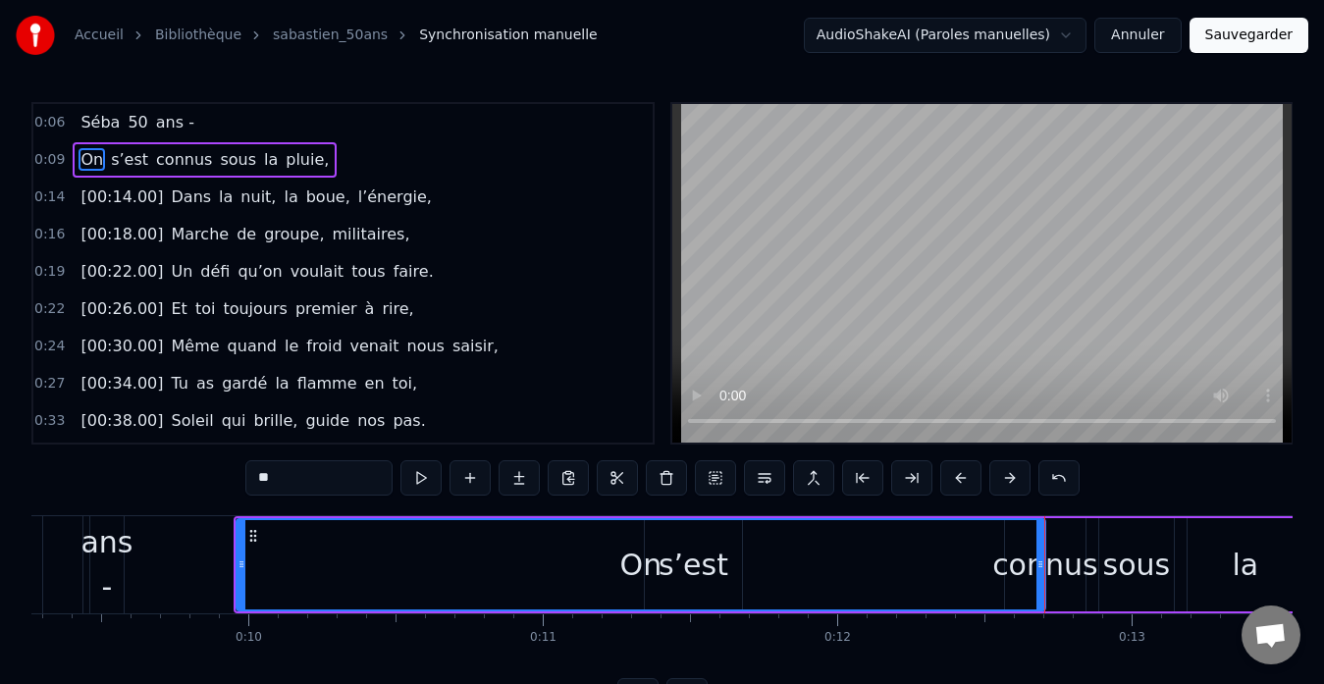
click at [423, 477] on button at bounding box center [420, 477] width 41 height 35
click at [1152, 31] on button "Annuler" at bounding box center [1137, 35] width 86 height 35
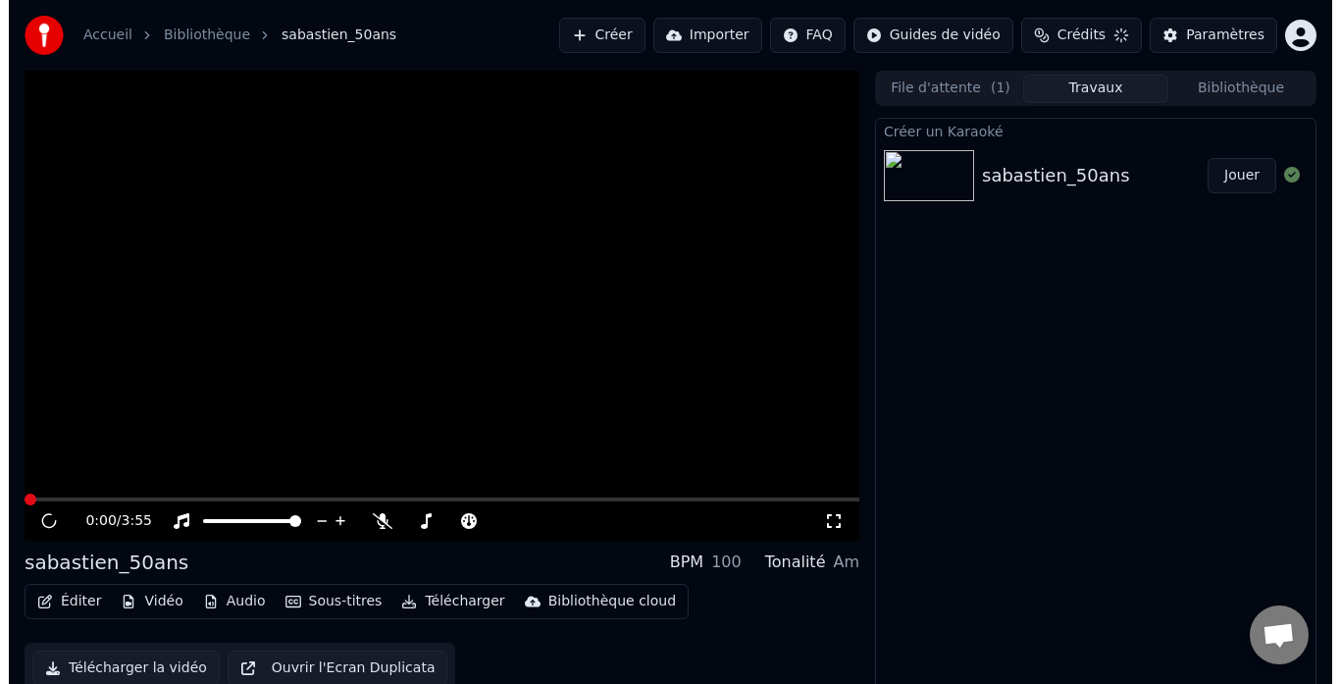
scroll to position [15, 0]
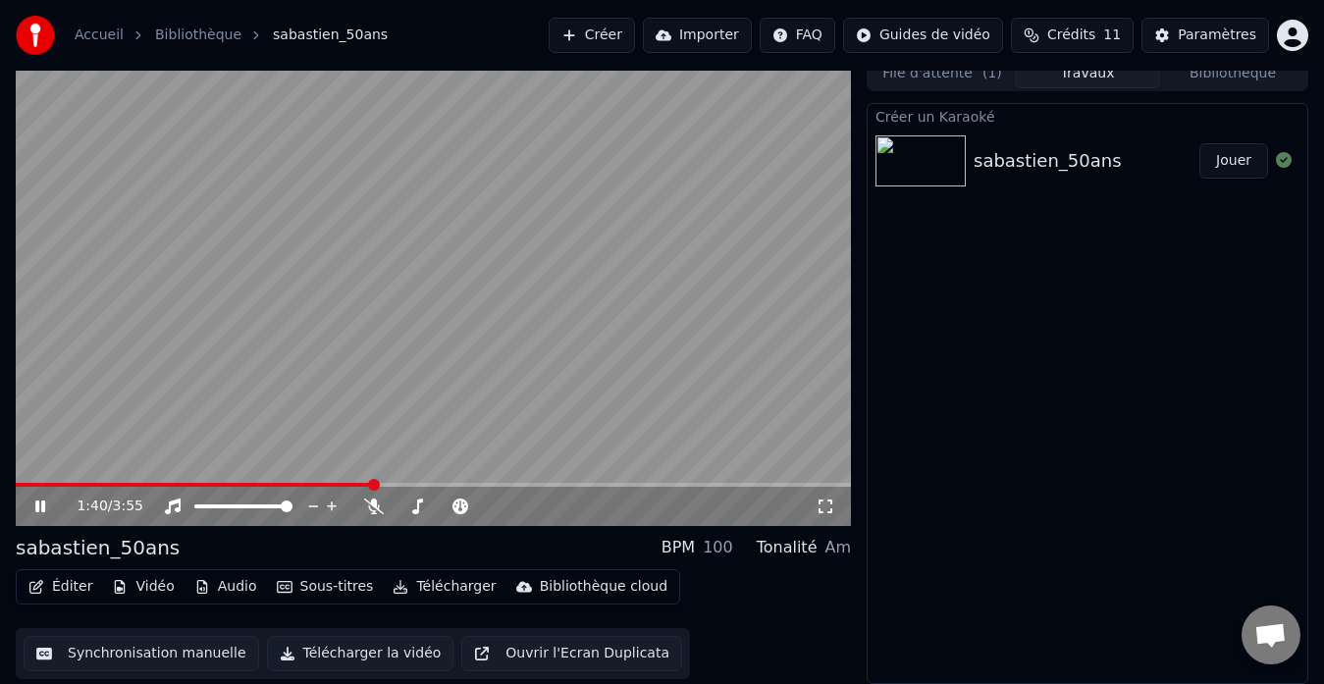
click at [635, 31] on button "Créer" at bounding box center [591, 35] width 86 height 35
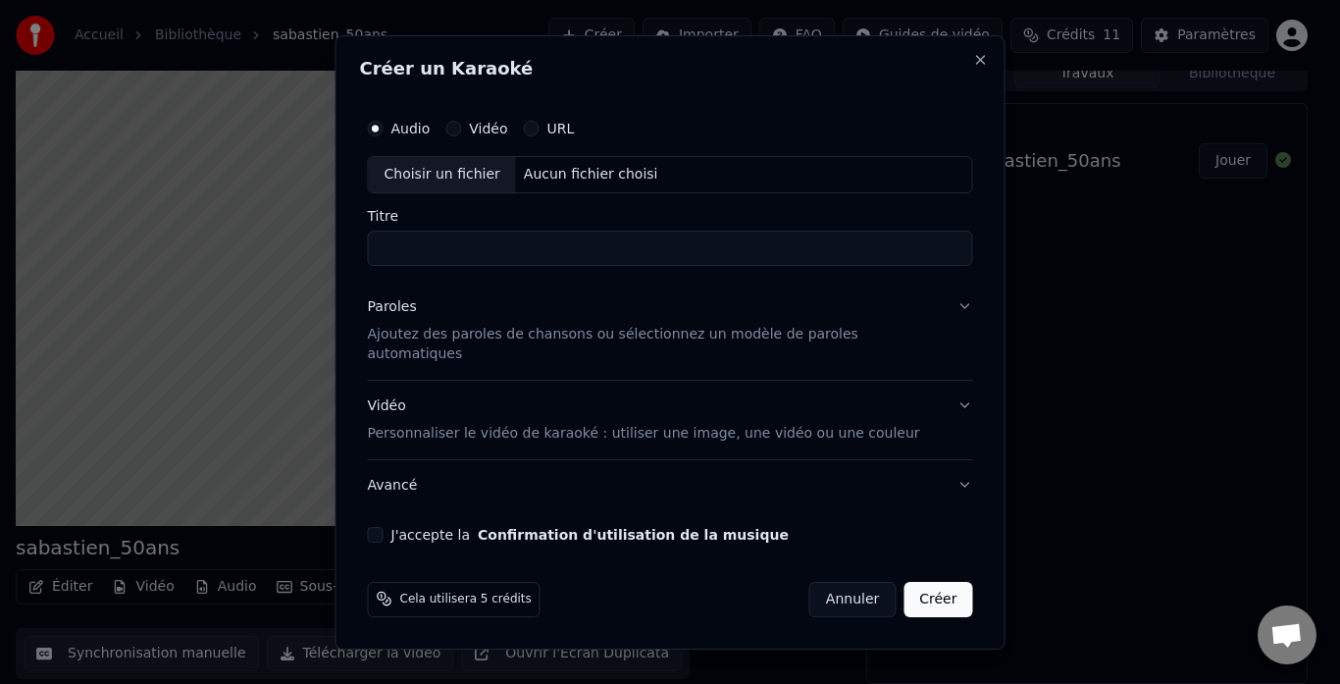
click at [488, 185] on div "Choisir un fichier" at bounding box center [442, 174] width 147 height 35
type input "*****"
click at [896, 346] on p "Ajoutez des paroles de chansons ou sélectionnez un modèle de paroles automatiqu…" at bounding box center [655, 344] width 574 height 39
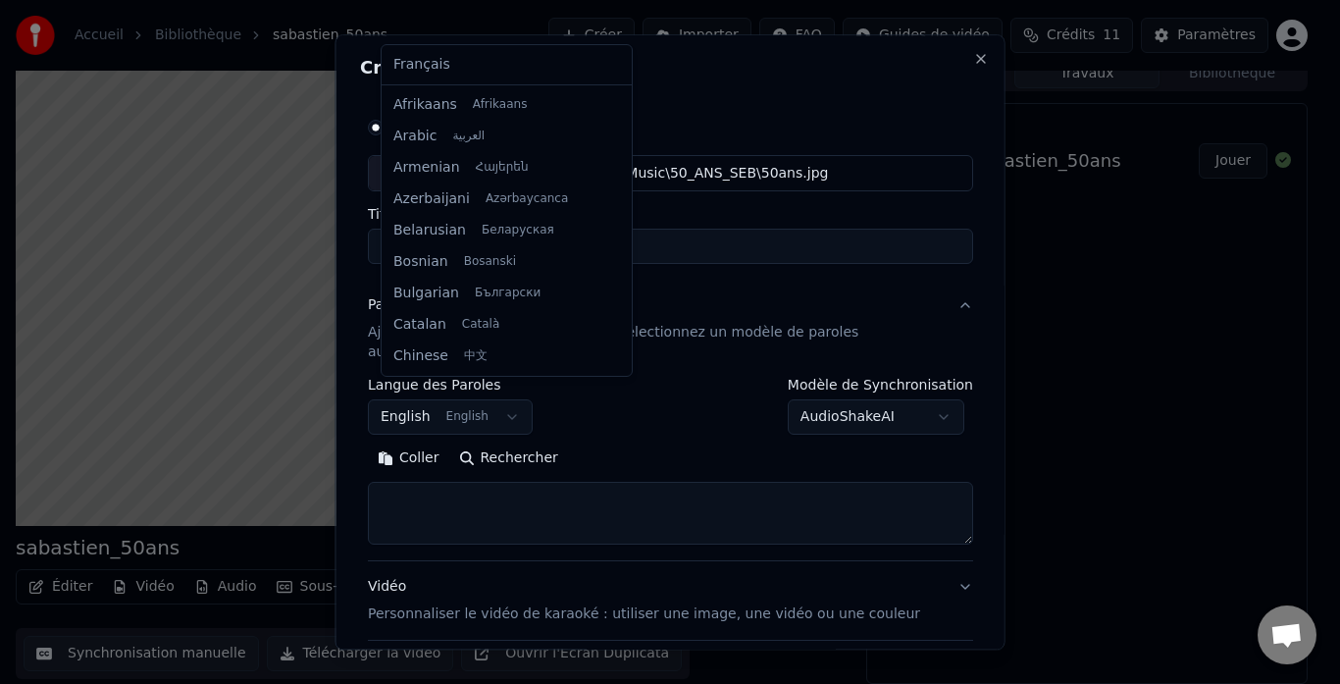
click at [522, 401] on body "**********" at bounding box center [662, 327] width 1324 height 684
select select "**"
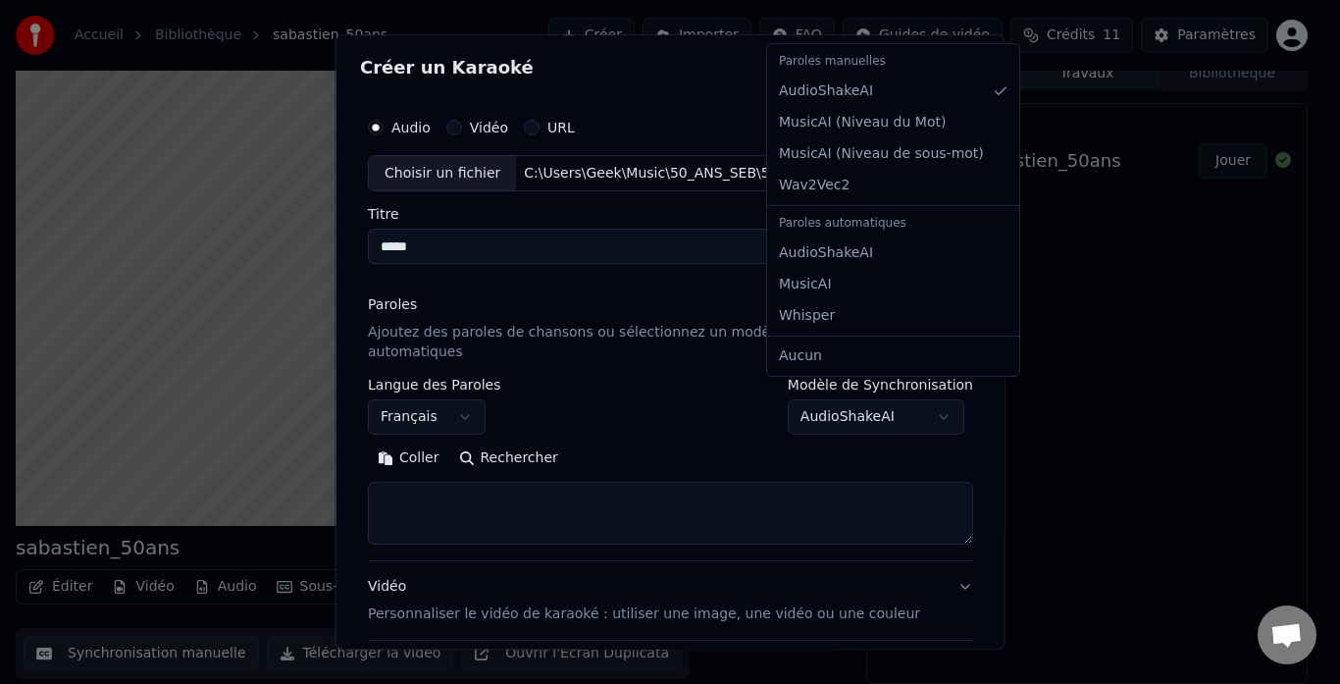
click at [925, 399] on body "**********" at bounding box center [662, 327] width 1324 height 684
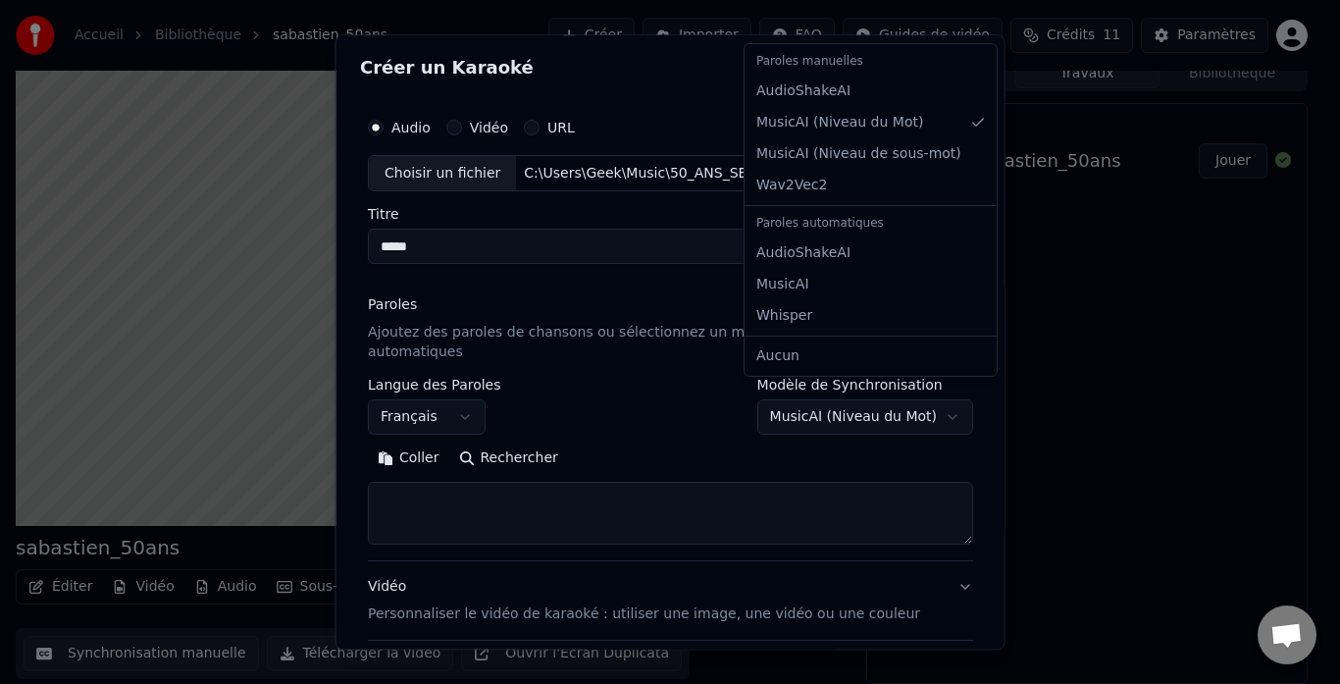
click at [928, 391] on body "**********" at bounding box center [662, 327] width 1324 height 684
select select "**********"
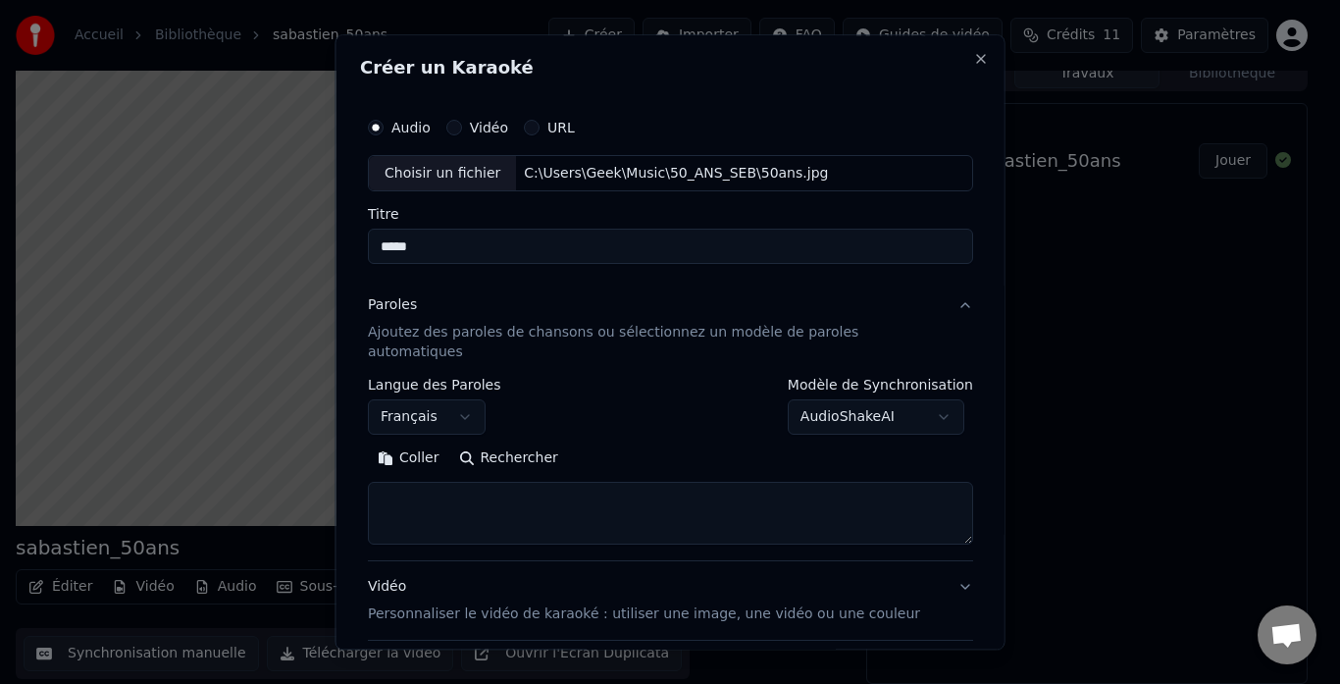
click at [433, 444] on button "Coller" at bounding box center [408, 459] width 81 height 31
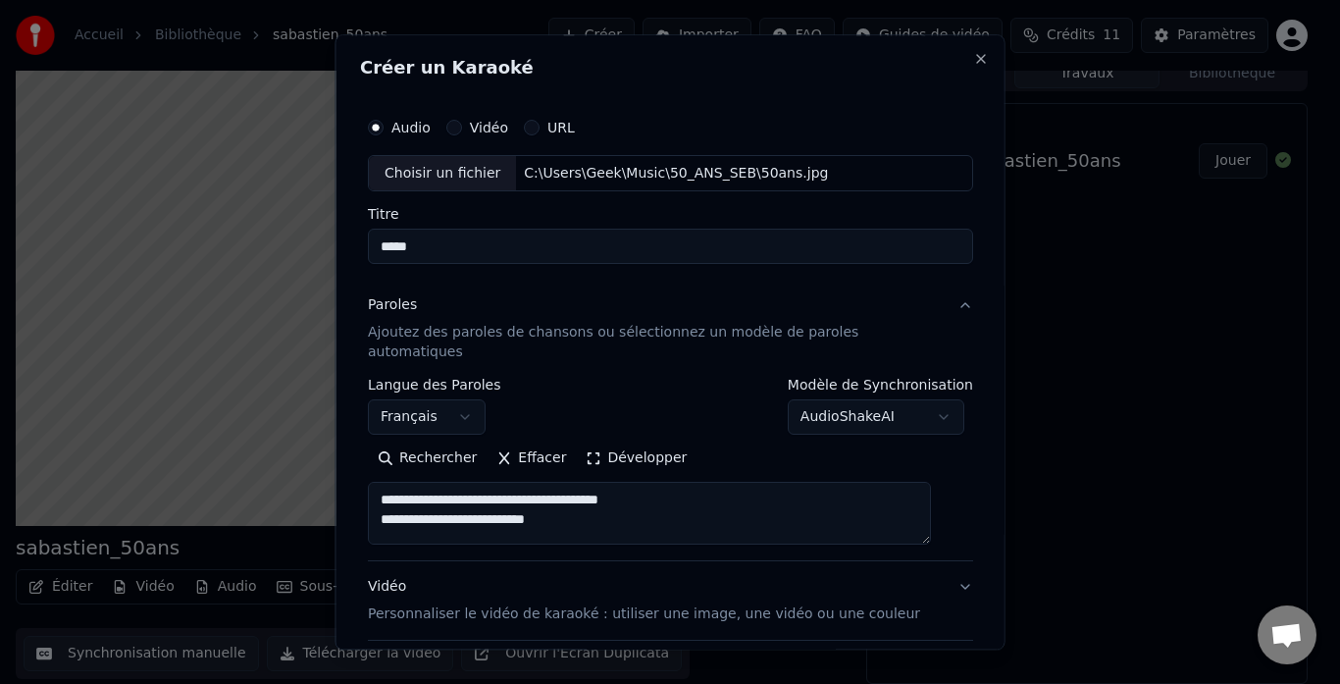
drag, startPoint x: 457, startPoint y: 480, endPoint x: 385, endPoint y: 474, distance: 72.8
click at [385, 483] on textarea at bounding box center [649, 514] width 563 height 63
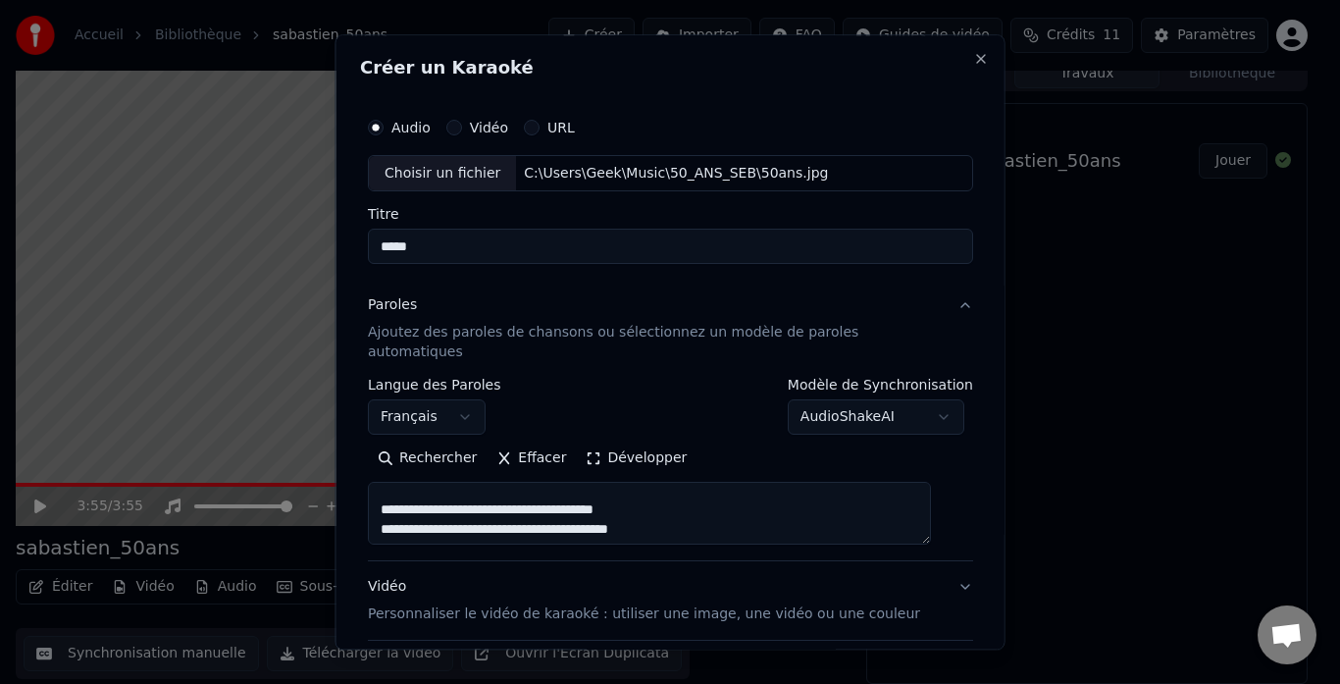
scroll to position [93, 0]
drag, startPoint x: 575, startPoint y: 500, endPoint x: 365, endPoint y: 509, distance: 210.2
click at [365, 509] on div "**********" at bounding box center [671, 341] width 670 height 615
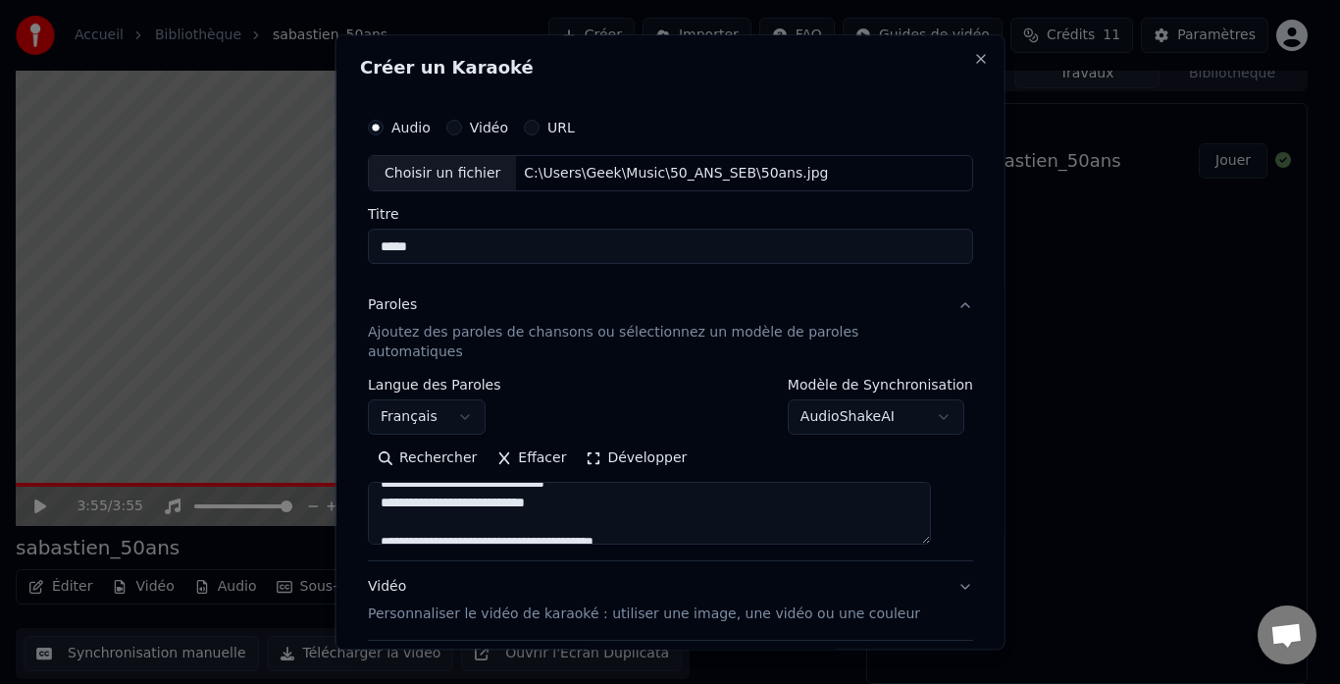
scroll to position [0, 0]
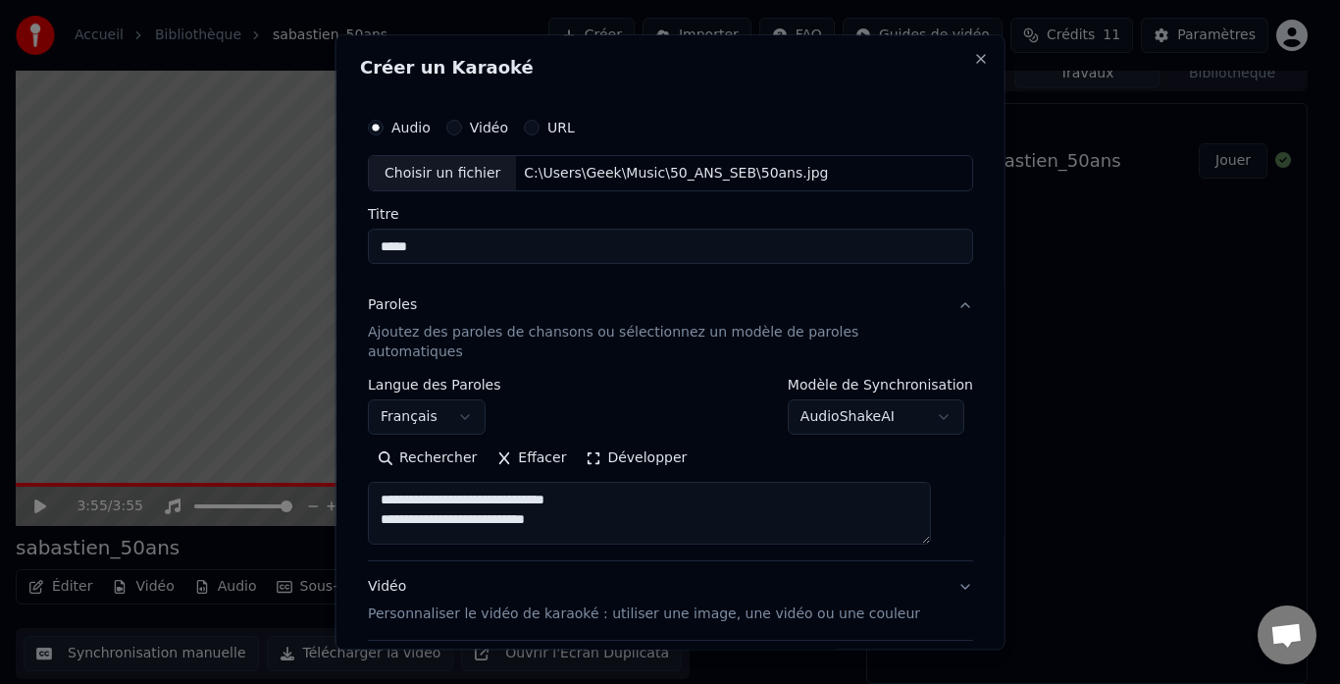
click at [592, 490] on textarea at bounding box center [649, 514] width 563 height 63
click at [576, 497] on textarea at bounding box center [649, 514] width 563 height 63
drag, startPoint x: 576, startPoint y: 497, endPoint x: 566, endPoint y: 499, distance: 10.0
click at [566, 499] on textarea at bounding box center [649, 514] width 563 height 63
click at [561, 499] on textarea at bounding box center [649, 514] width 563 height 63
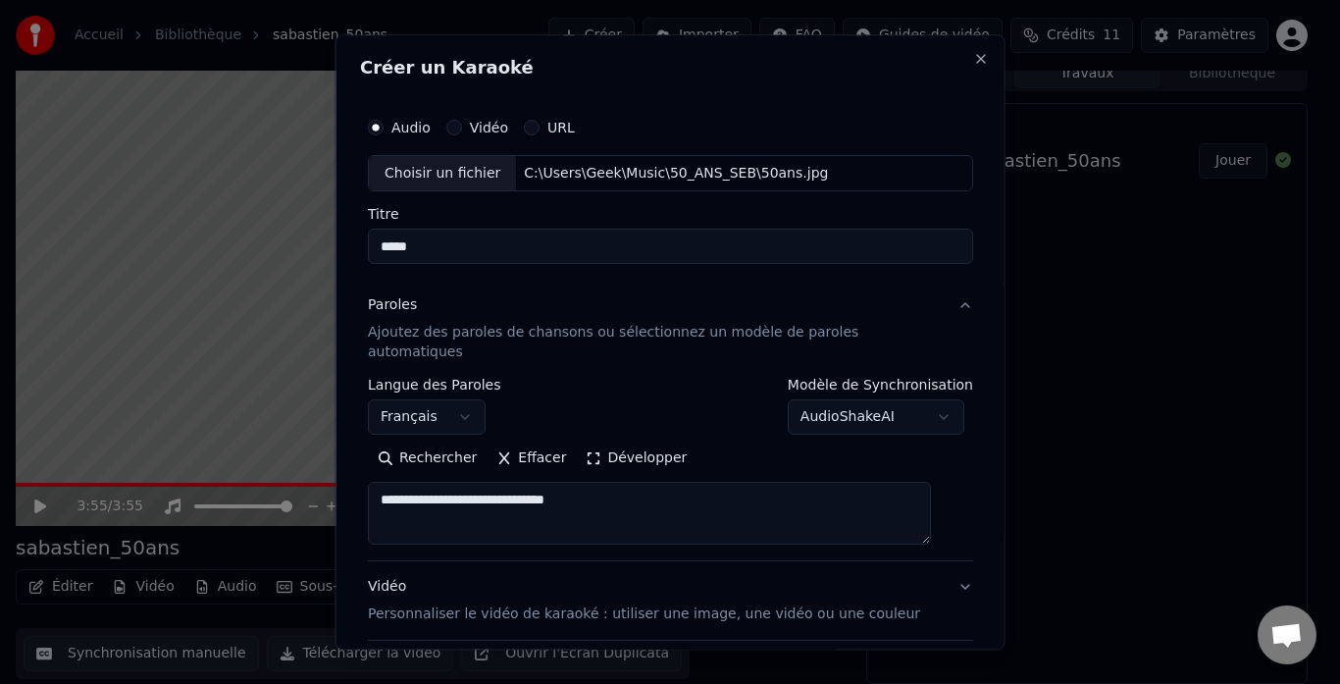
click at [422, 483] on textarea at bounding box center [649, 514] width 563 height 63
drag, startPoint x: 457, startPoint y: 497, endPoint x: 377, endPoint y: 495, distance: 80.5
click at [377, 495] on div "**********" at bounding box center [670, 416] width 621 height 632
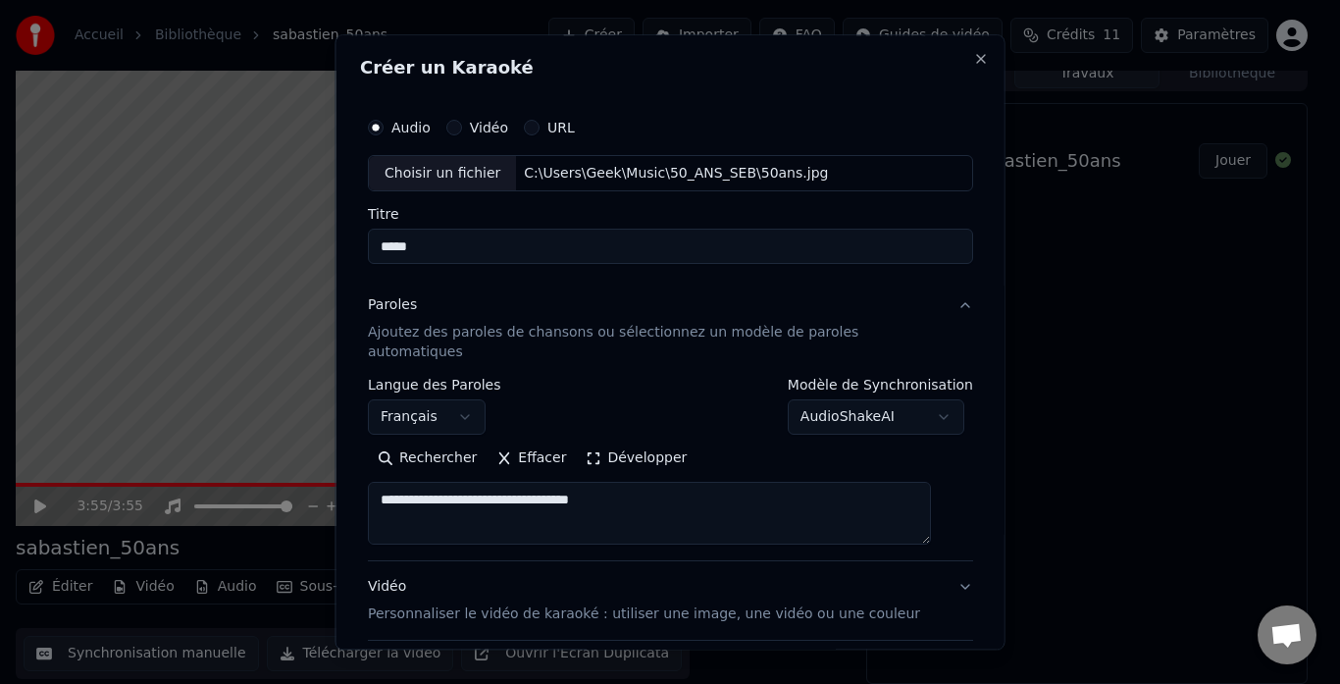
drag, startPoint x: 664, startPoint y: 477, endPoint x: 380, endPoint y: 485, distance: 284.7
click at [380, 485] on textarea at bounding box center [649, 514] width 563 height 63
drag, startPoint x: 457, startPoint y: 499, endPoint x: 364, endPoint y: 499, distance: 93.2
click at [364, 499] on div "**********" at bounding box center [671, 341] width 670 height 615
click at [455, 517] on textarea at bounding box center [649, 514] width 563 height 63
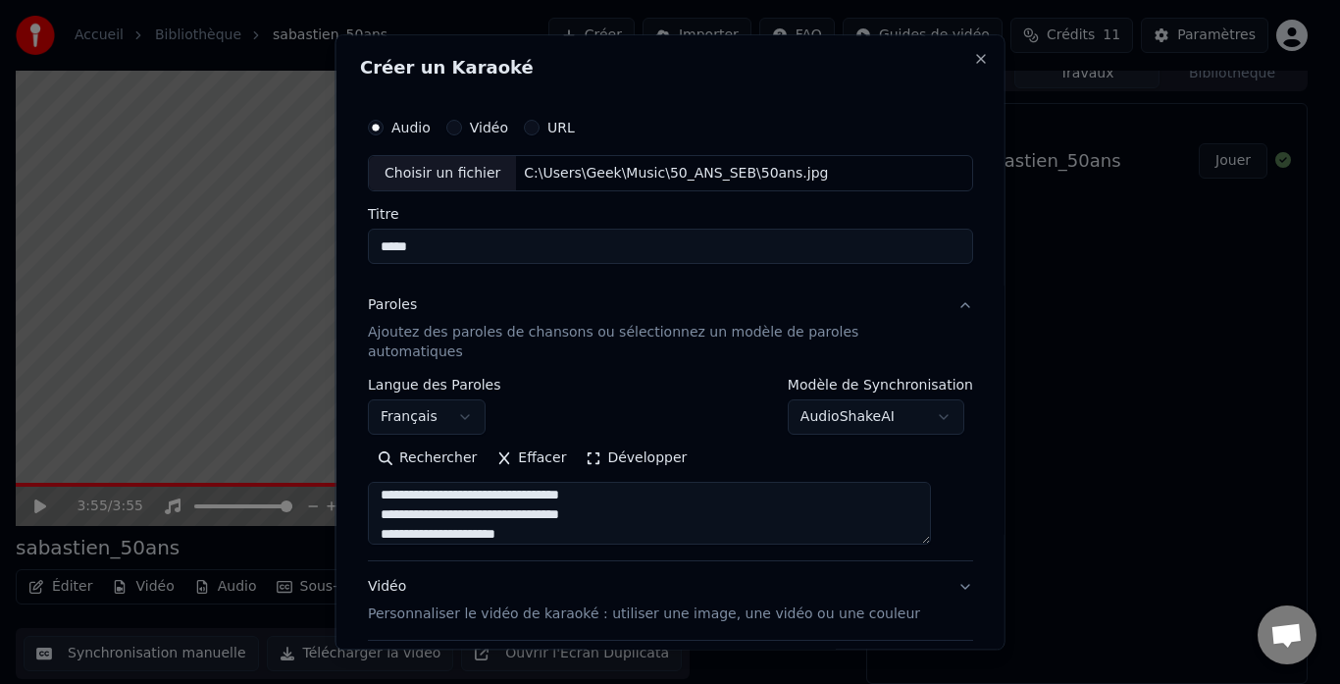
scroll to position [711, 0]
type textarea "**********"
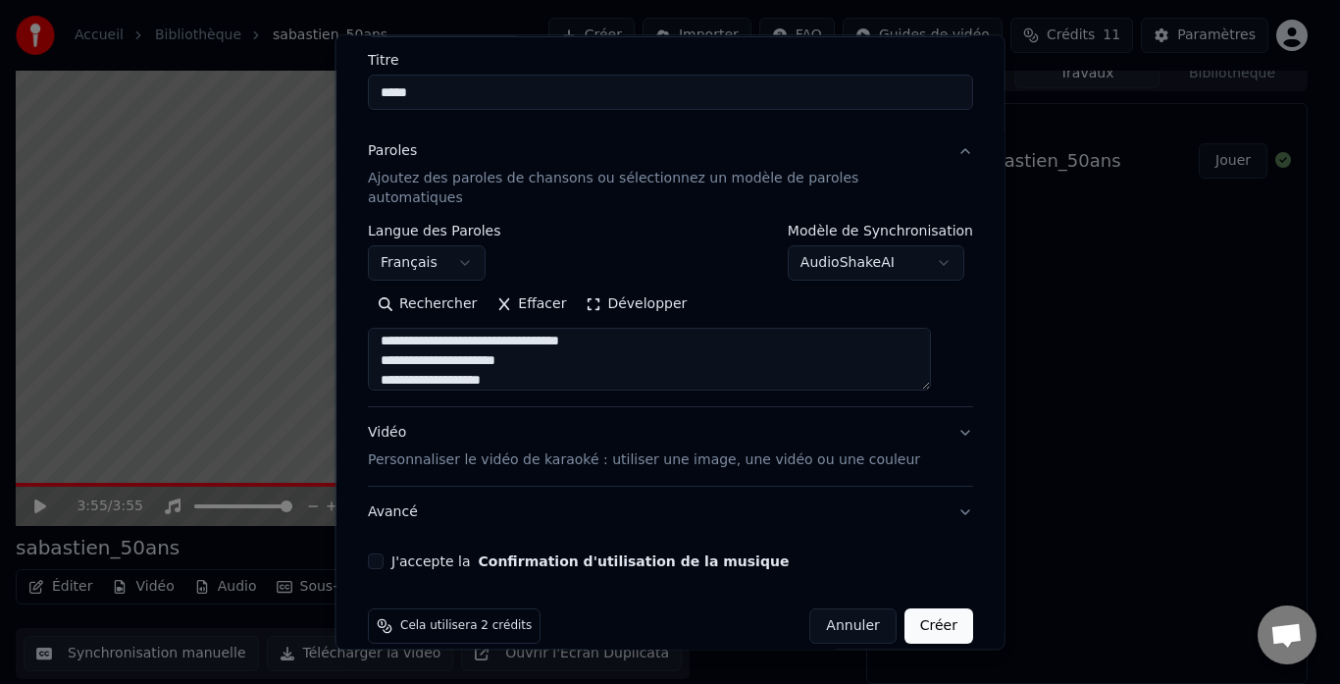
scroll to position [161, 0]
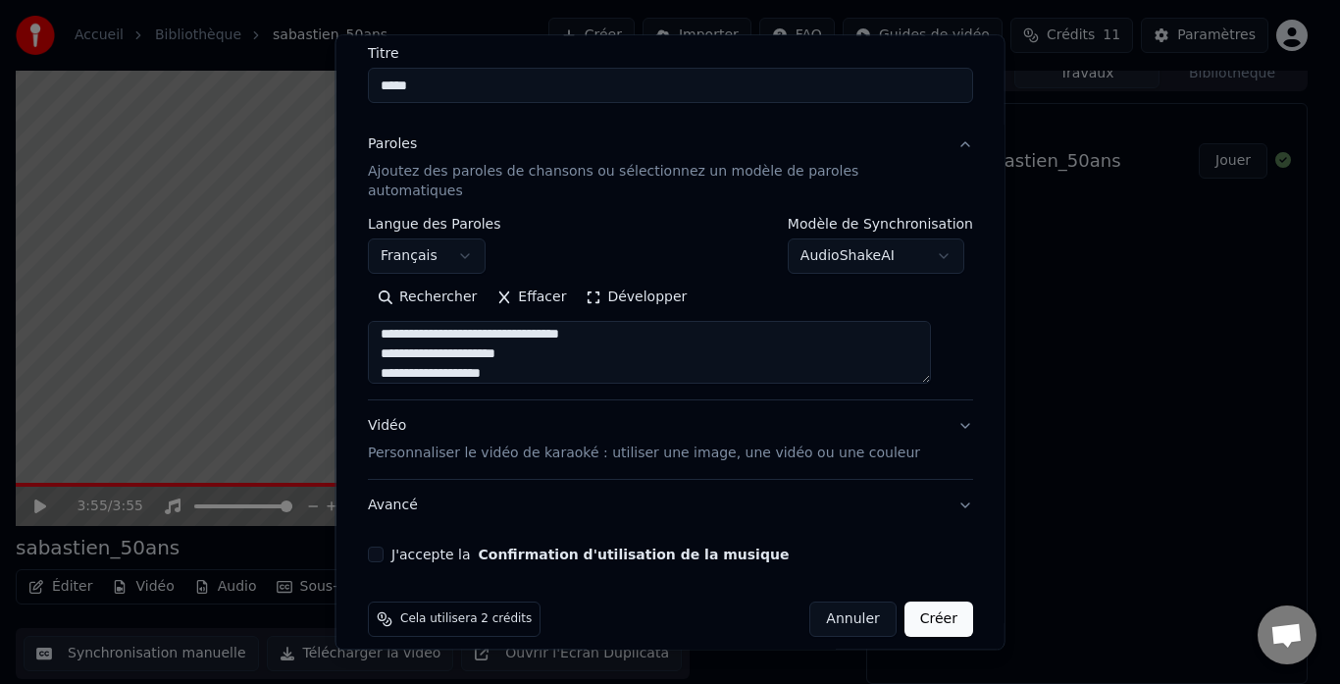
click at [384, 548] on button "J'accepte la Confirmation d'utilisation de la musique" at bounding box center [376, 556] width 16 height 16
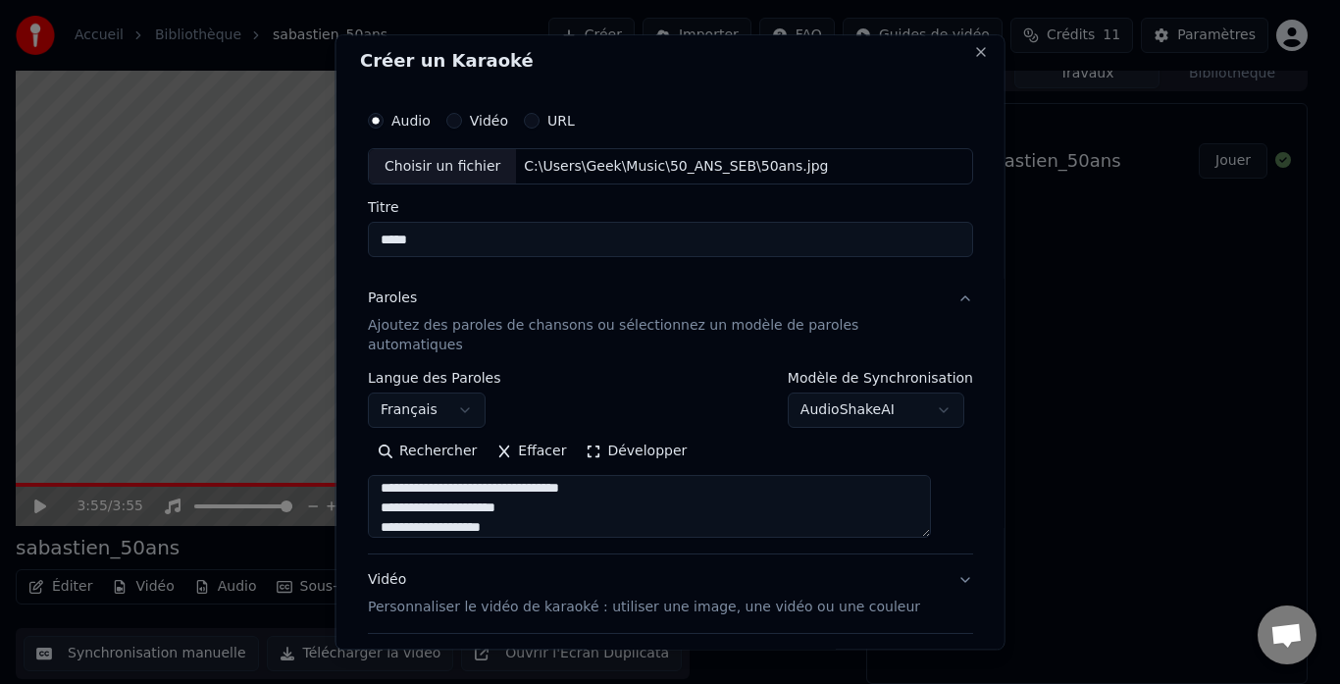
scroll to position [0, 0]
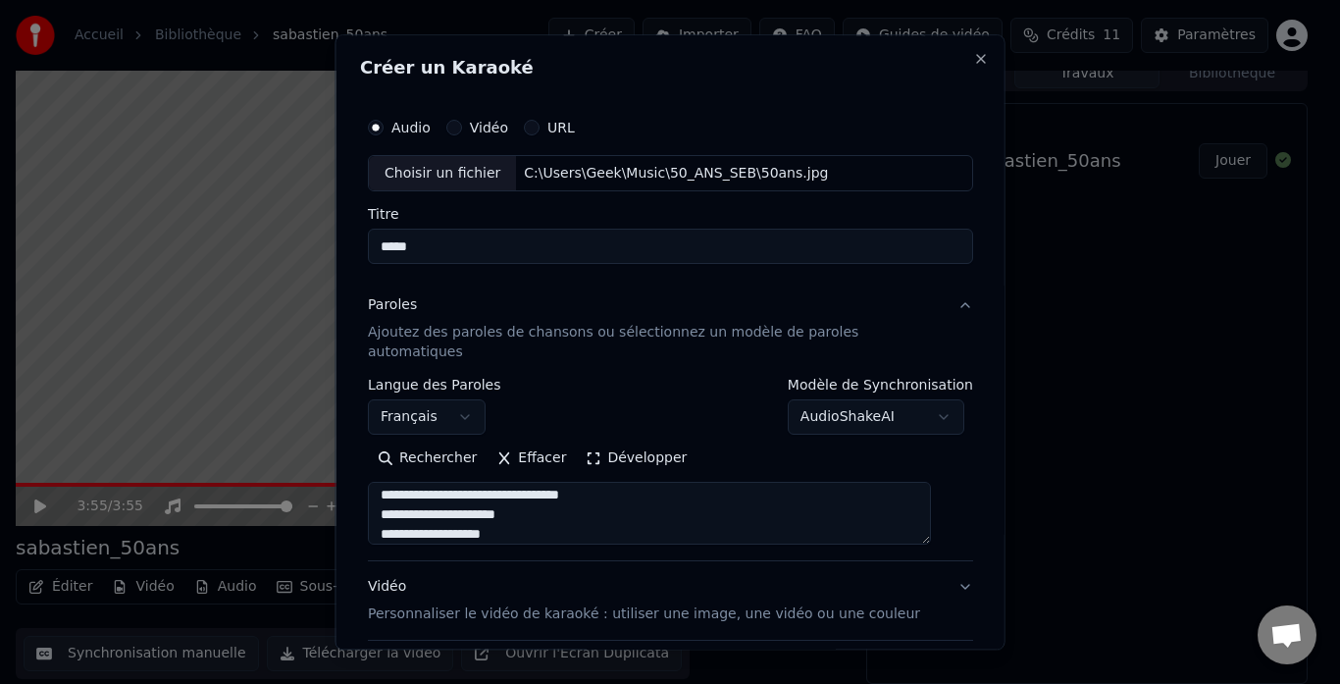
click at [461, 126] on button "Vidéo" at bounding box center [453, 128] width 16 height 16
click at [471, 173] on div "Choisir un fichier" at bounding box center [442, 173] width 147 height 35
type input "**********"
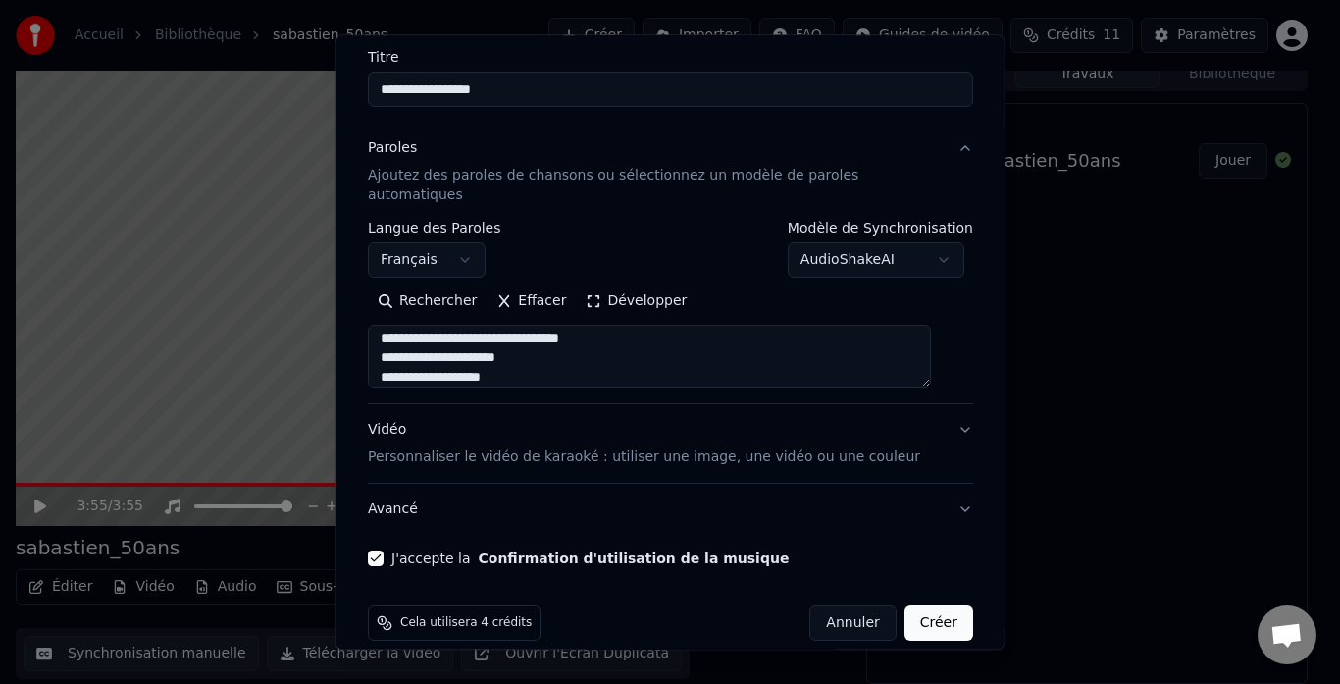
scroll to position [161, 0]
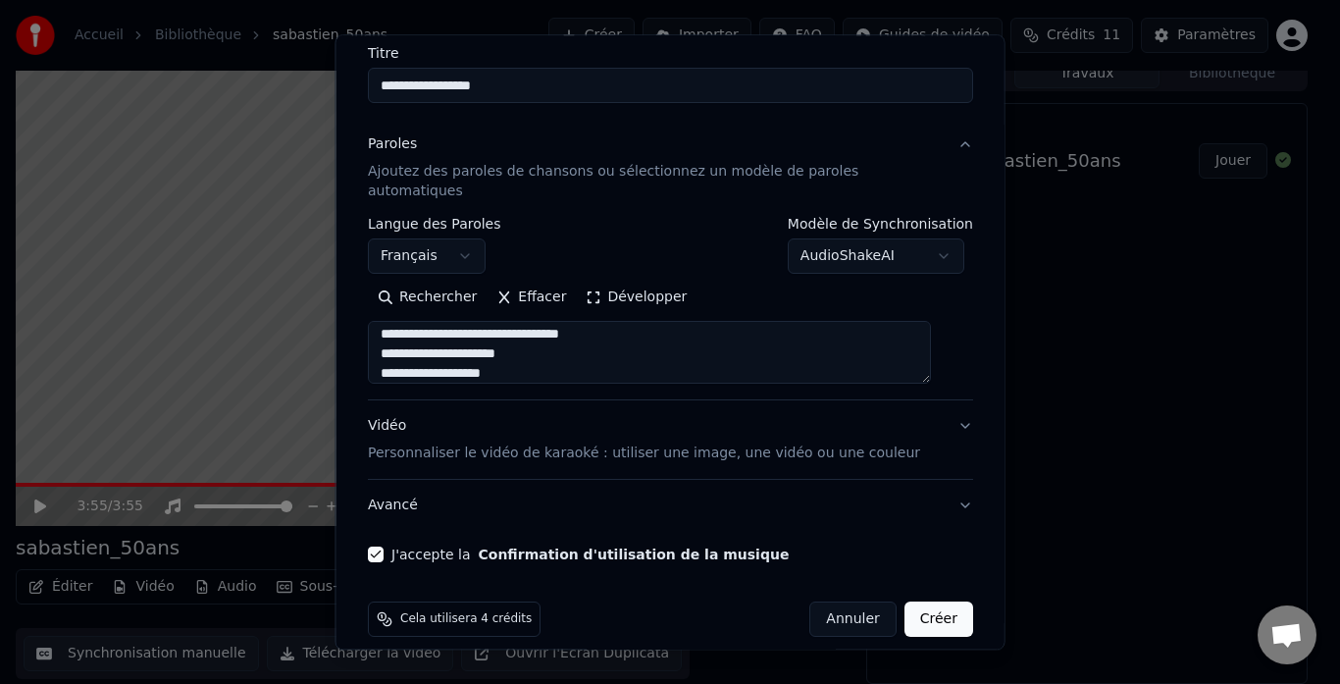
click at [779, 444] on p "Personnaliser le vidéo de karaoké : utiliser une image, une vidéo ou une couleur" at bounding box center [644, 454] width 552 height 20
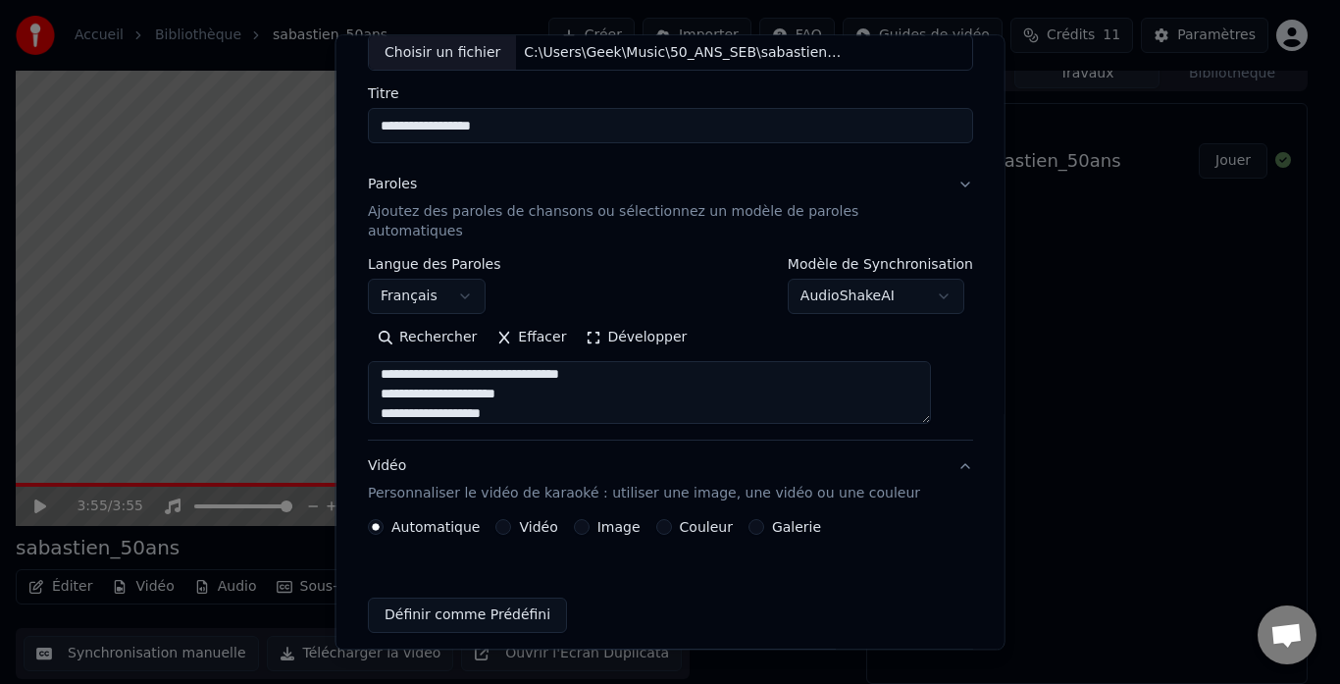
scroll to position [109, 0]
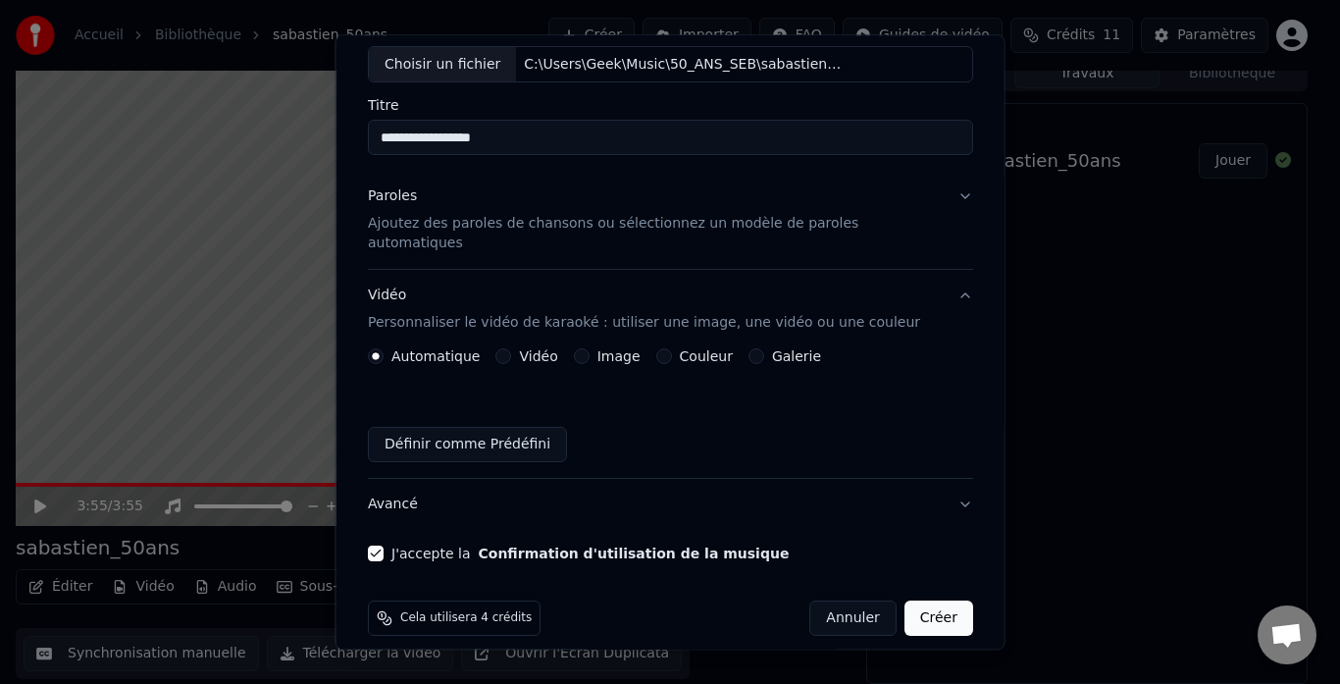
click at [585, 349] on button "Image" at bounding box center [581, 357] width 16 height 16
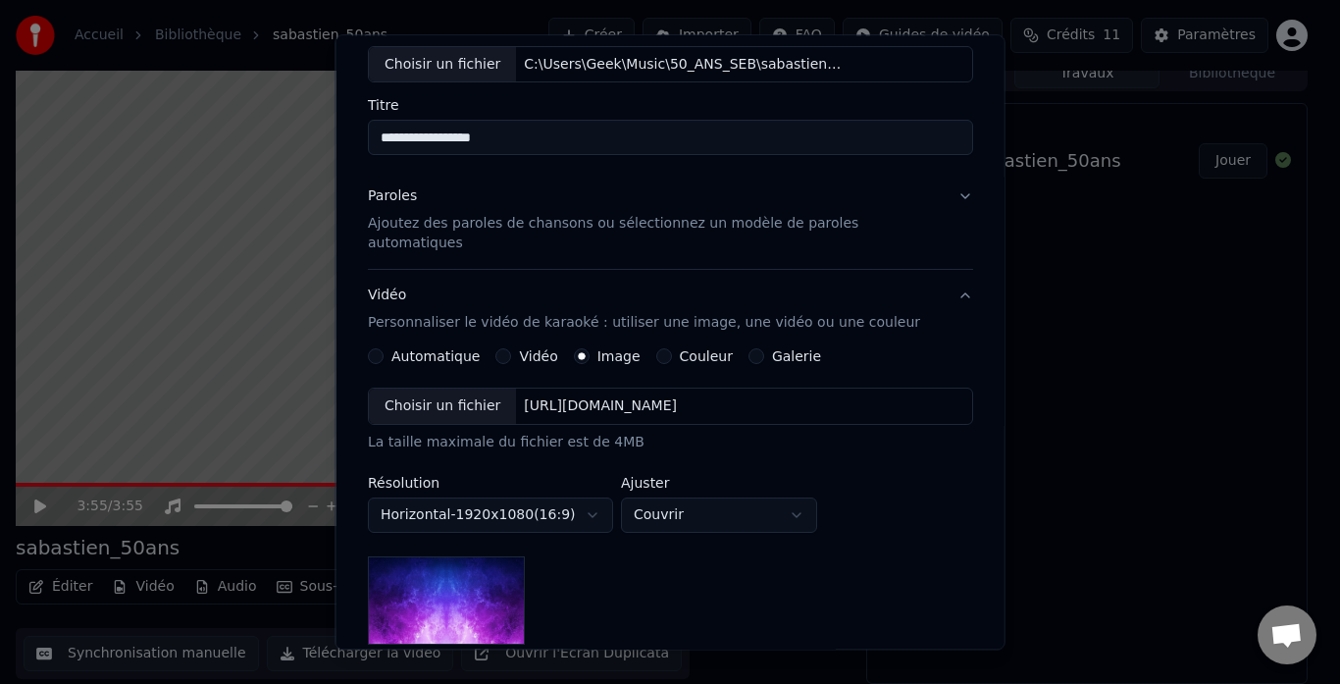
click at [473, 390] on div "Choisir un fichier" at bounding box center [442, 407] width 147 height 35
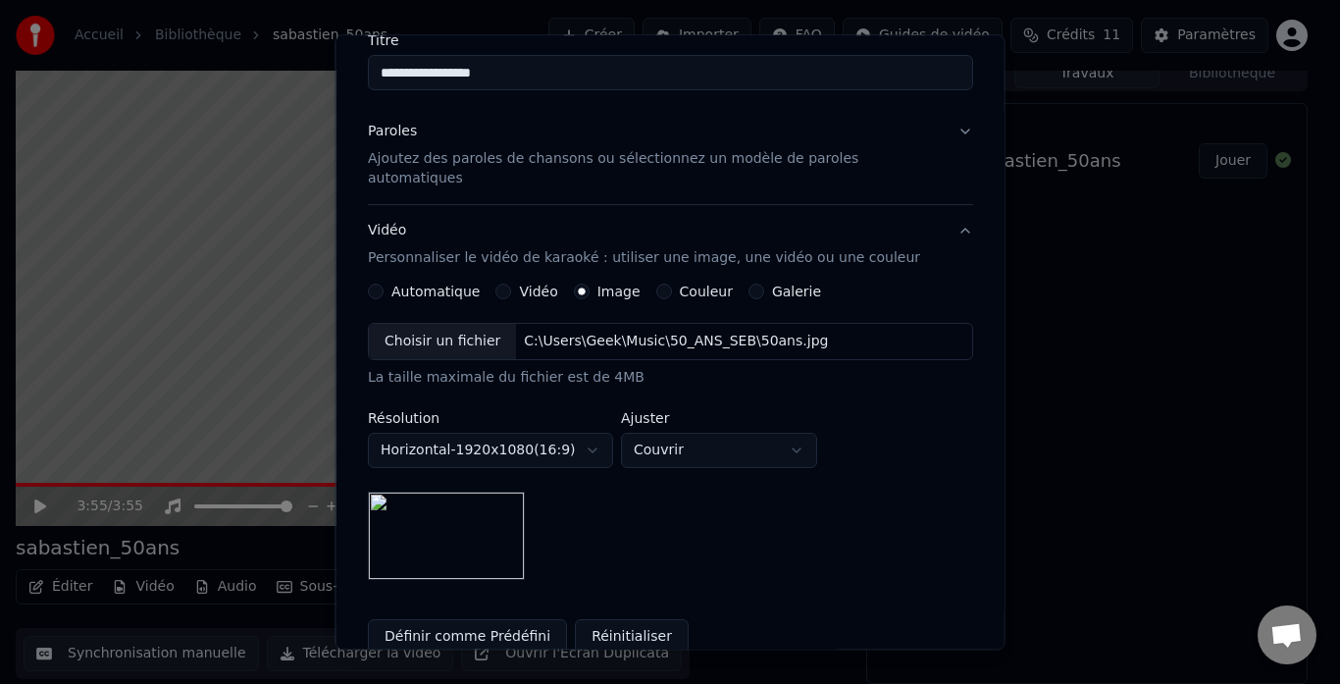
scroll to position [157, 0]
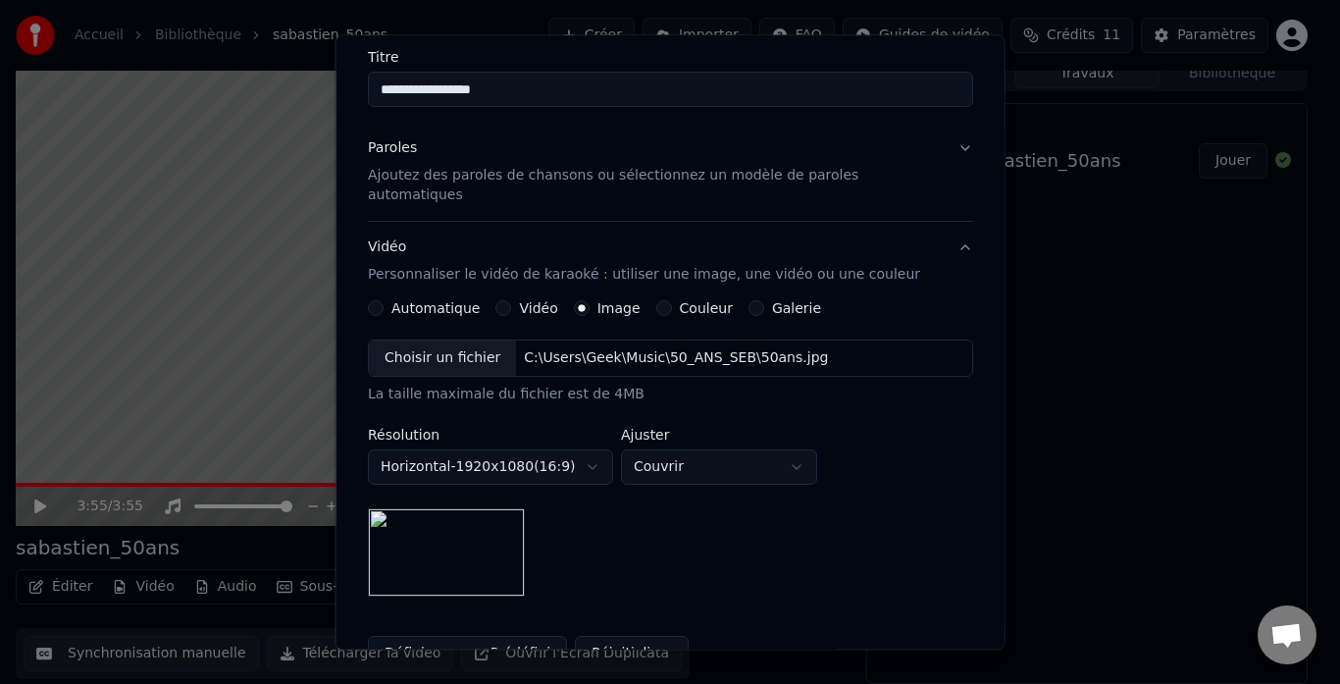
click at [503, 301] on button "Vidéo" at bounding box center [504, 309] width 16 height 16
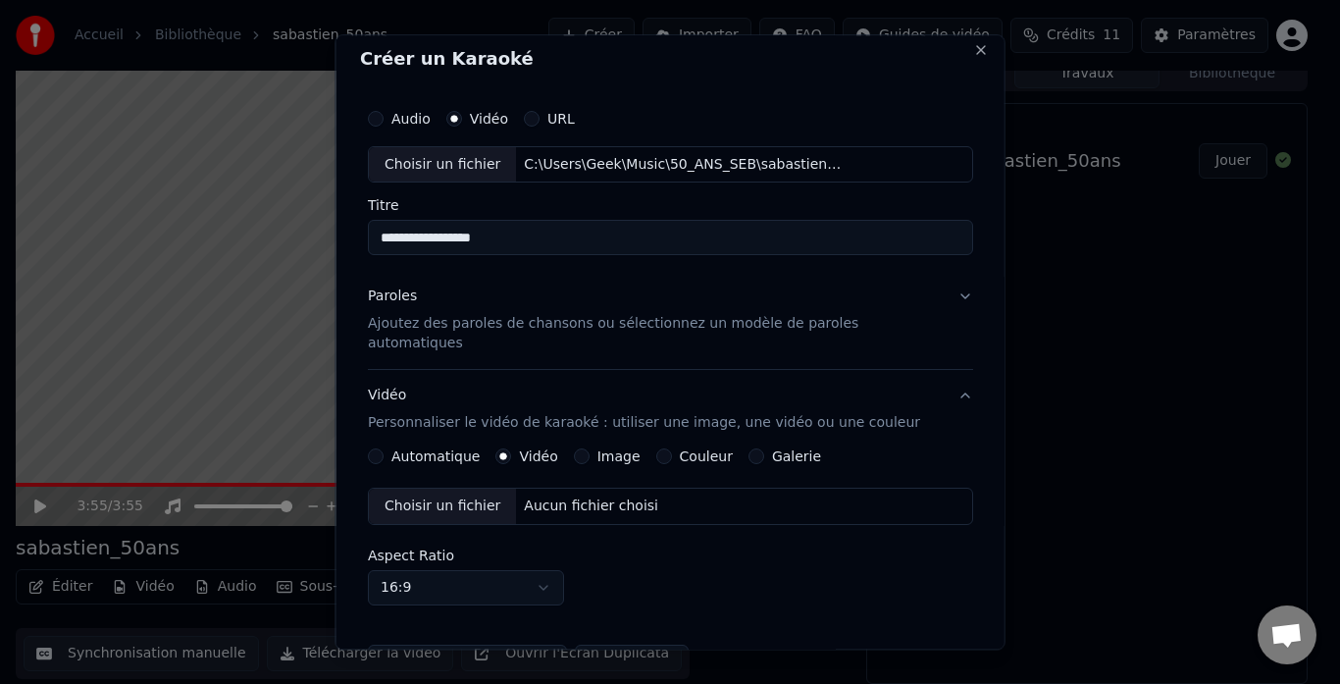
scroll to position [0, 0]
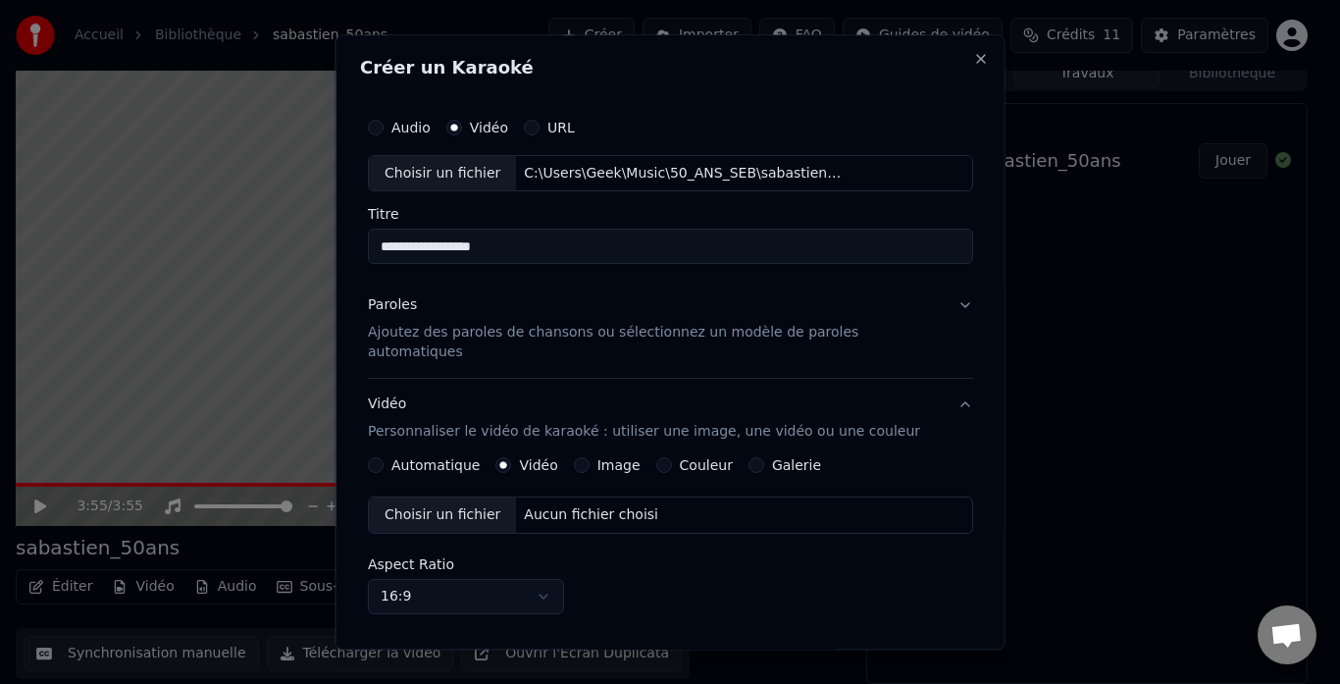
click at [384, 128] on button "Audio" at bounding box center [376, 128] width 16 height 16
click at [497, 125] on label "Vidéo" at bounding box center [488, 128] width 38 height 14
click at [461, 125] on button "Vidéo" at bounding box center [453, 128] width 16 height 16
click at [419, 131] on label "Audio" at bounding box center [410, 128] width 39 height 14
click at [384, 131] on button "Audio" at bounding box center [376, 128] width 16 height 16
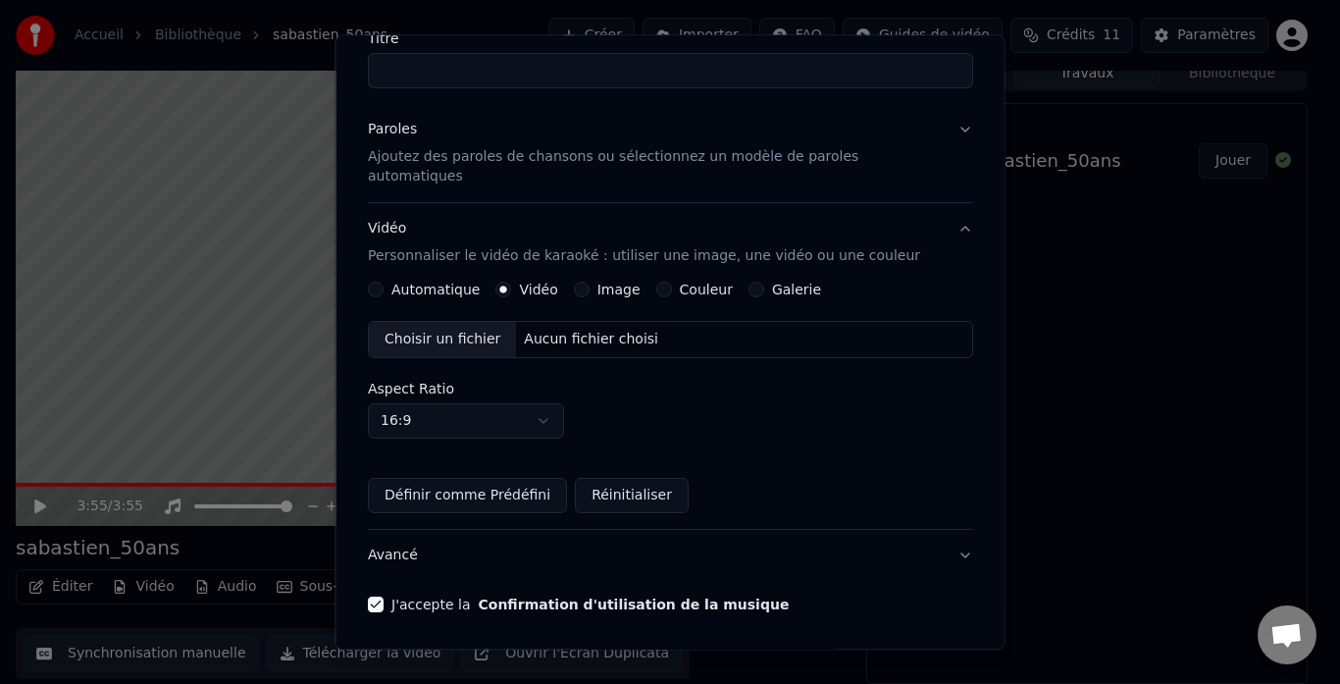
scroll to position [169, 0]
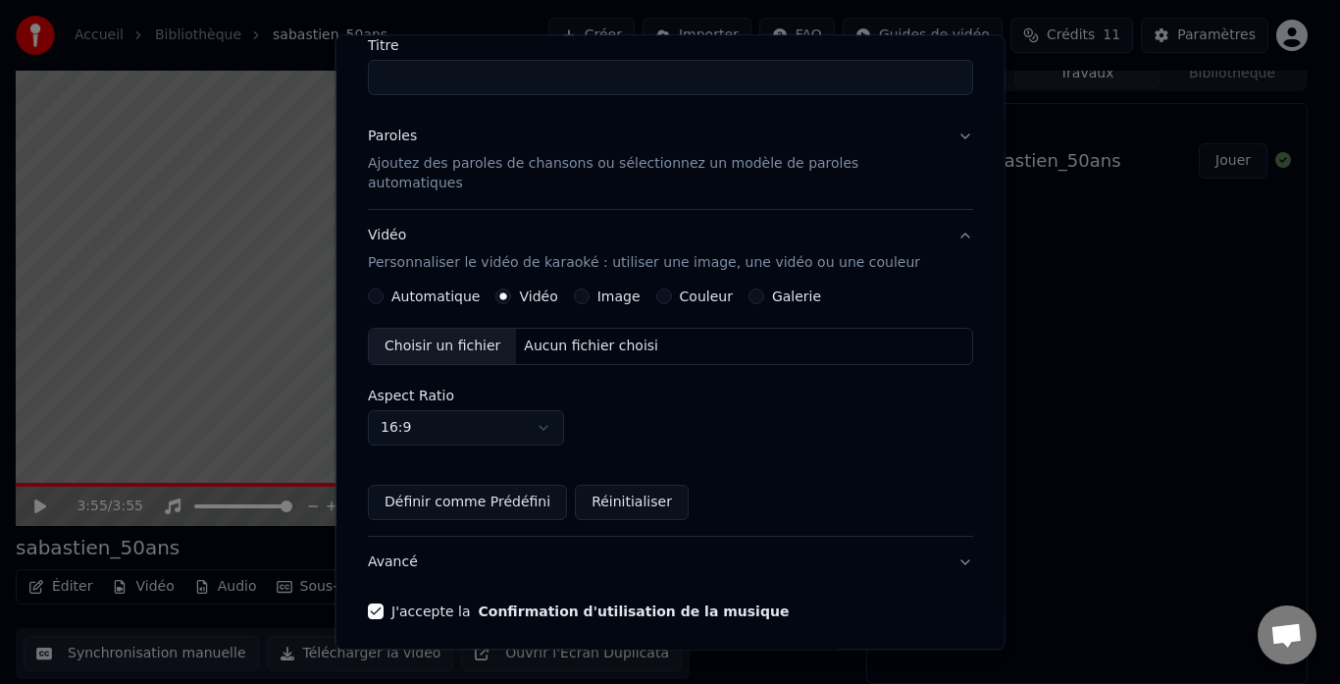
click at [764, 165] on p "Ajoutez des paroles de chansons ou sélectionnez un modèle de paroles automatiqu…" at bounding box center [655, 174] width 574 height 39
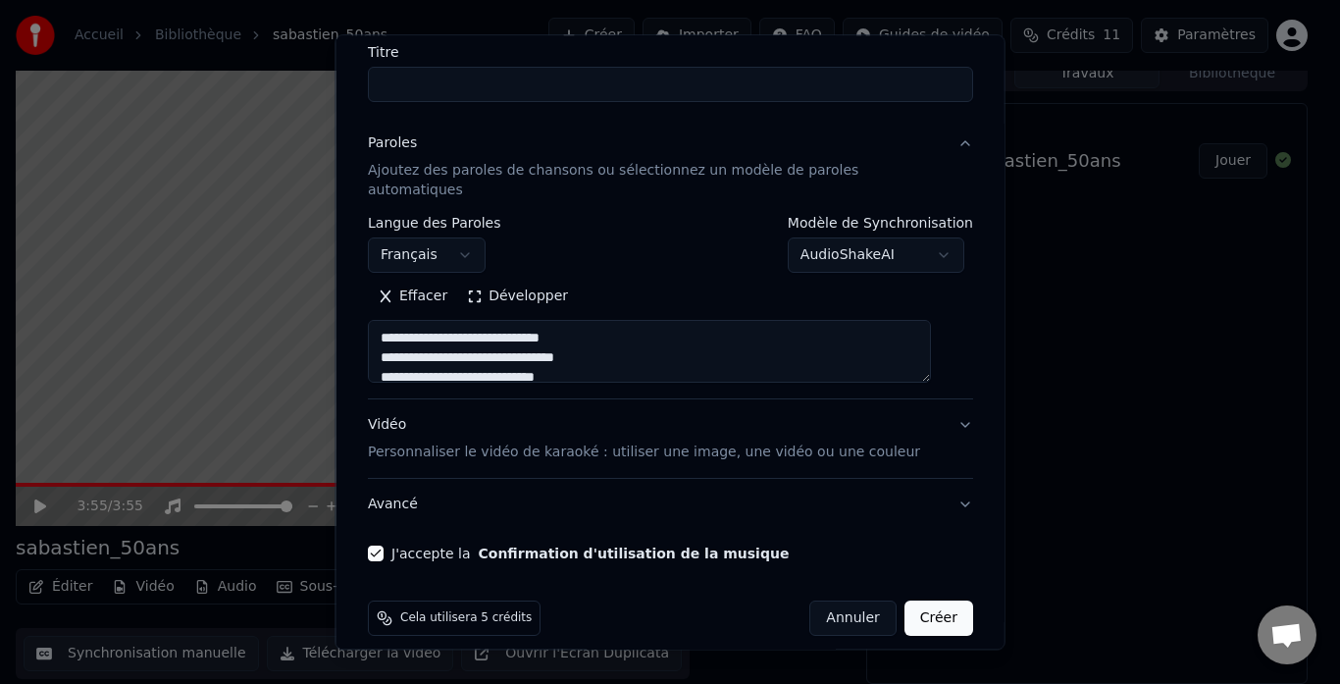
scroll to position [0, 0]
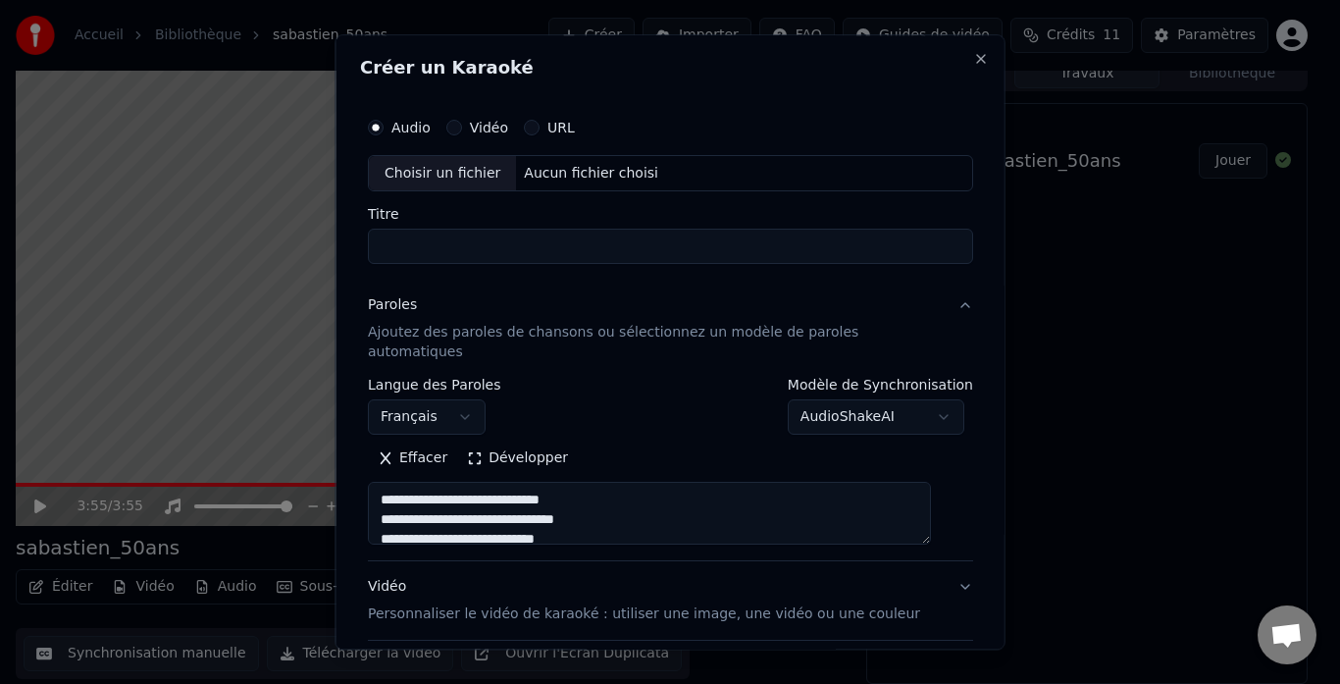
click at [758, 244] on input "Titre" at bounding box center [670, 247] width 605 height 35
type input "**********"
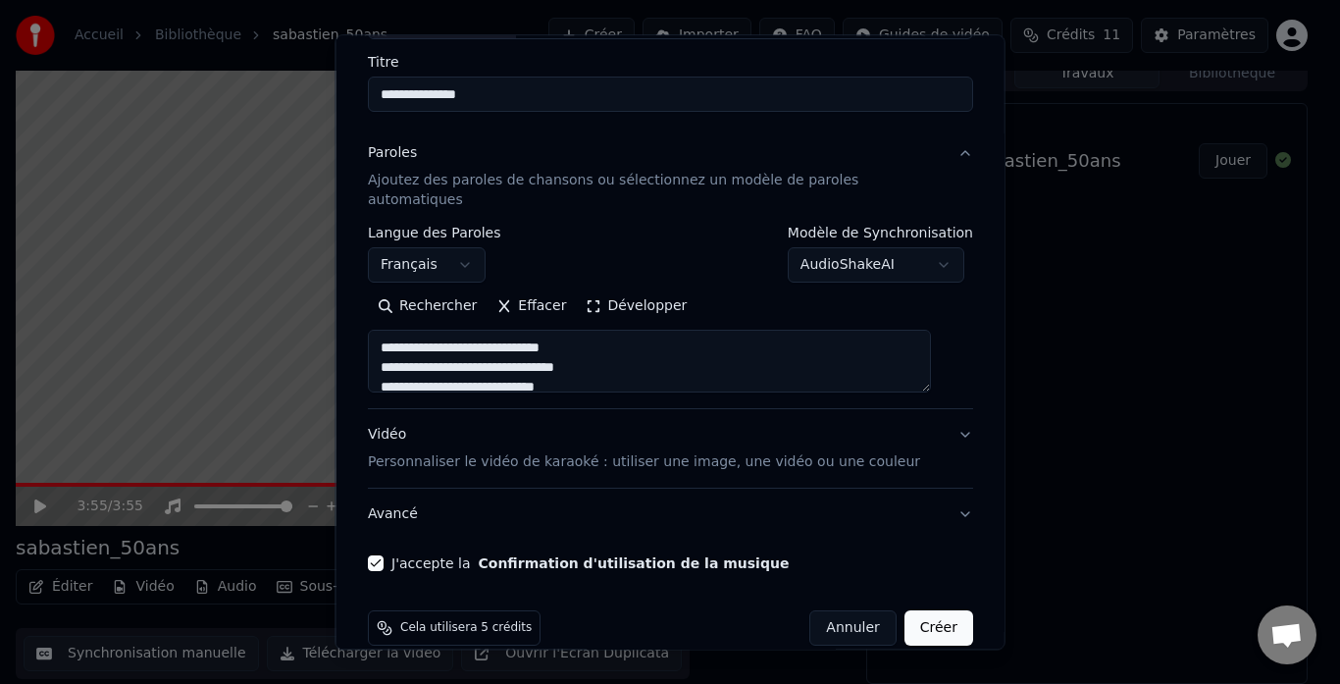
scroll to position [161, 0]
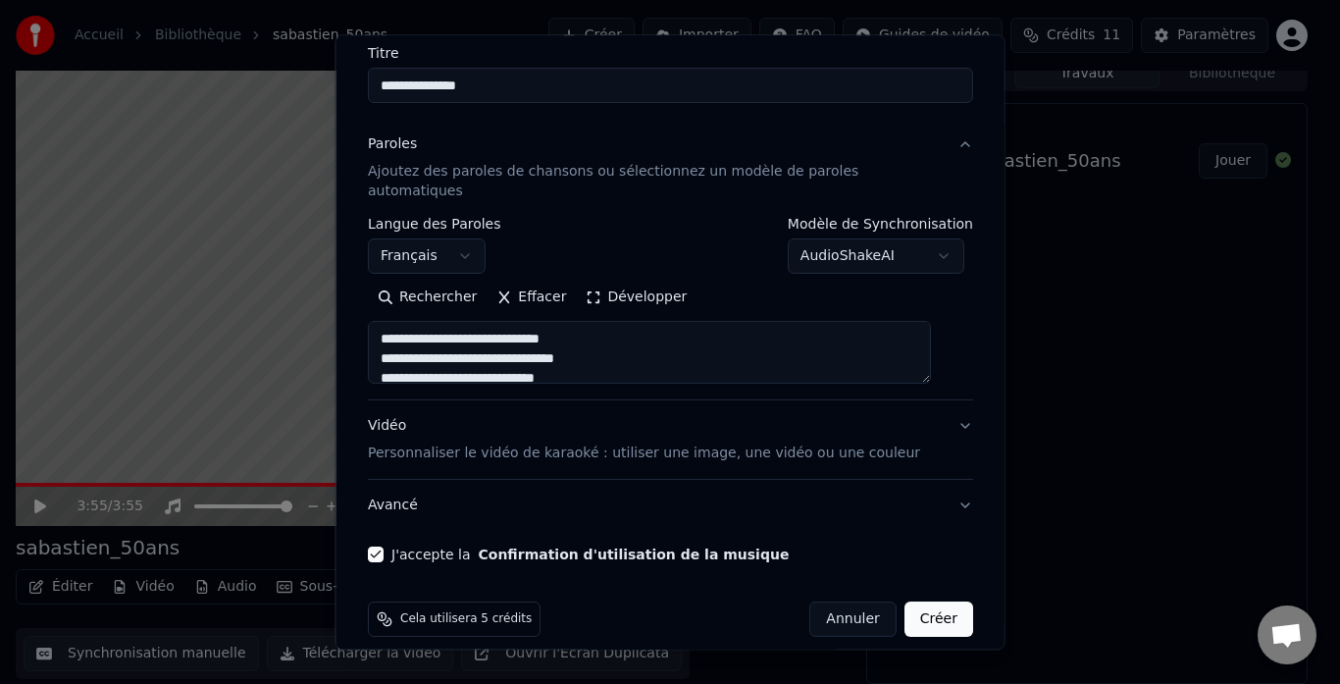
click at [756, 444] on p "Personnaliser le vidéo de karaoké : utiliser une image, une vidéo ou une couleur" at bounding box center [644, 454] width 552 height 20
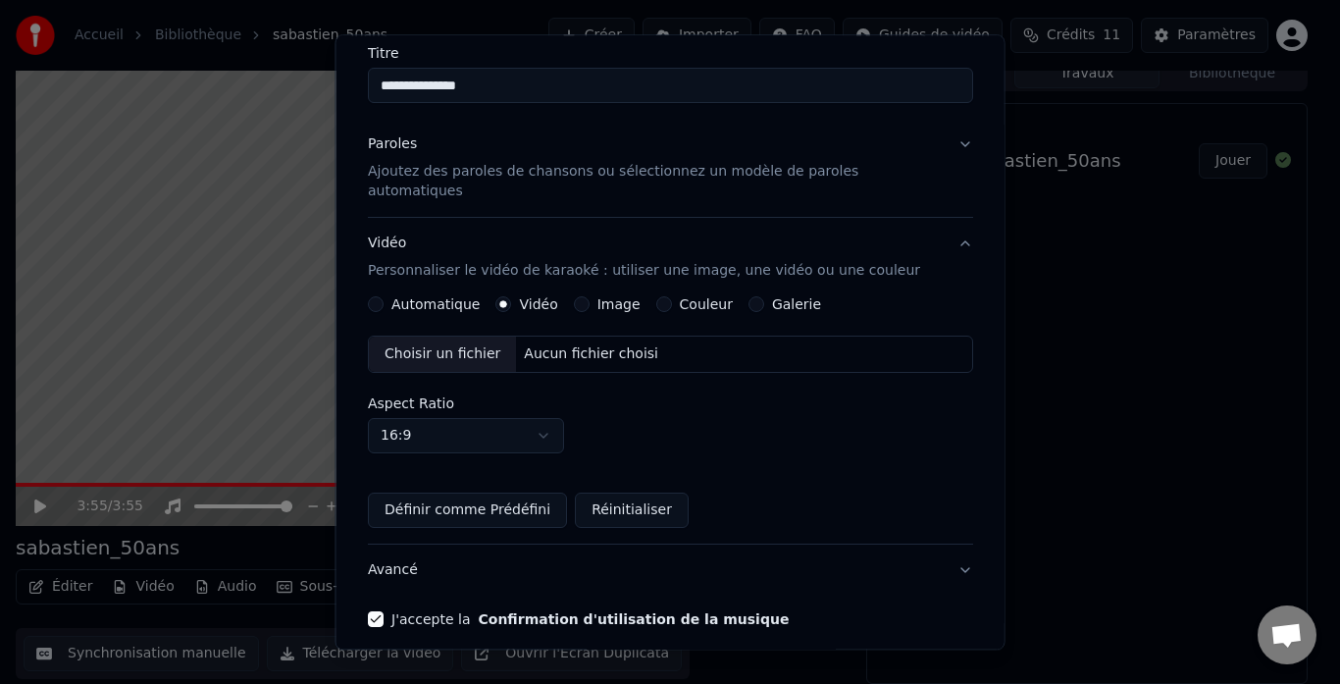
click at [587, 297] on button "Image" at bounding box center [581, 305] width 16 height 16
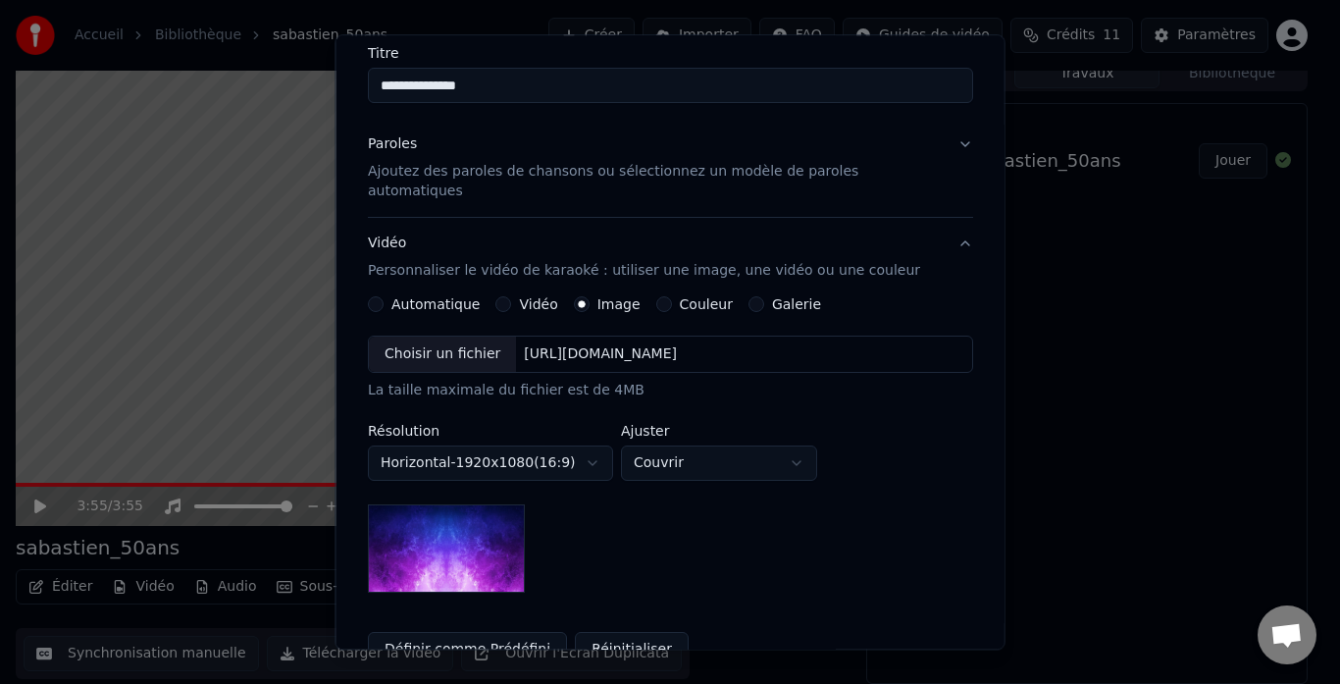
click at [485, 338] on div "Choisir un fichier" at bounding box center [442, 355] width 147 height 35
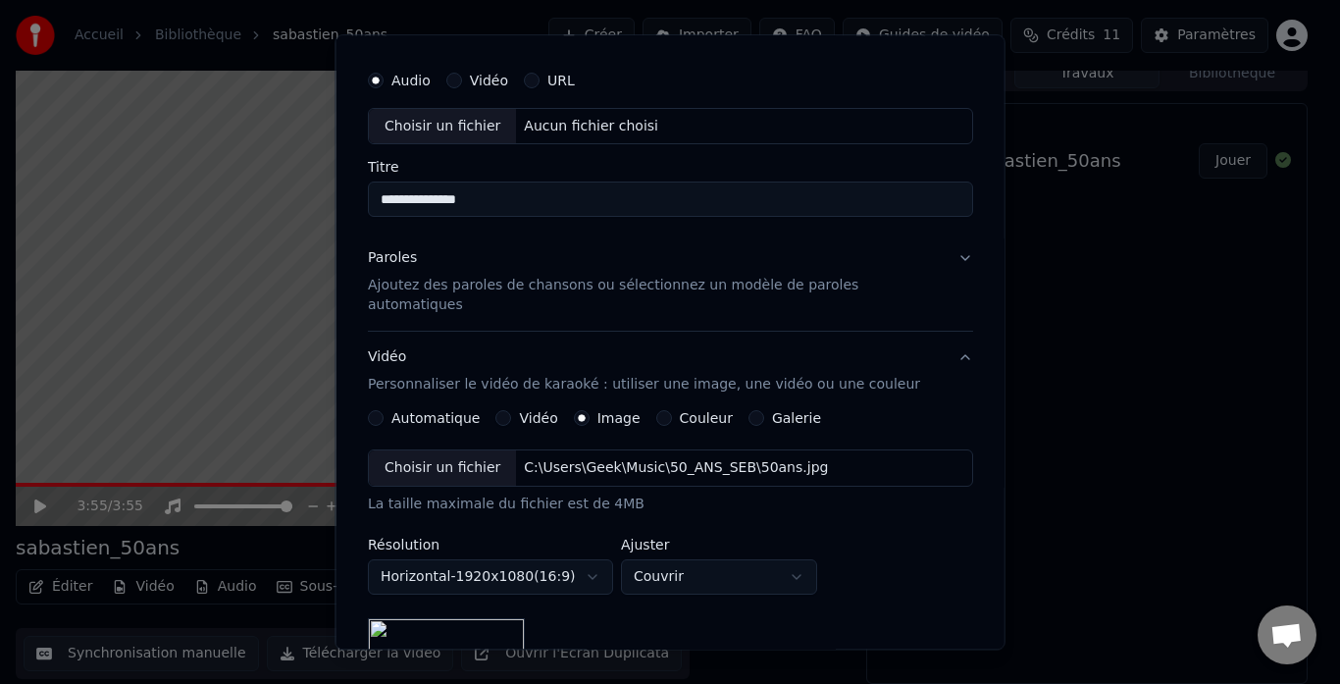
scroll to position [49, 0]
click at [937, 256] on button "Paroles Ajoutez des paroles de chansons ou sélectionnez un modèle de paroles au…" at bounding box center [670, 281] width 605 height 98
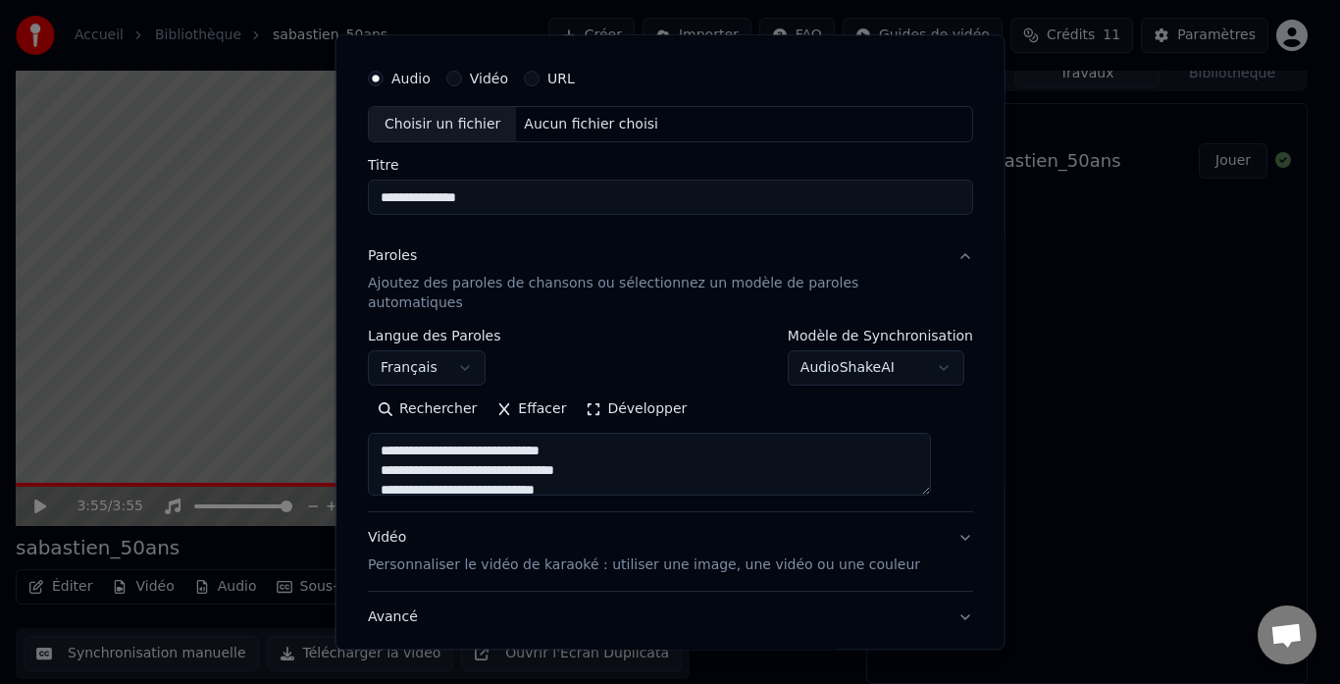
click at [937, 256] on button "Paroles Ajoutez des paroles de chansons ou sélectionnez un modèle de paroles au…" at bounding box center [670, 281] width 605 height 98
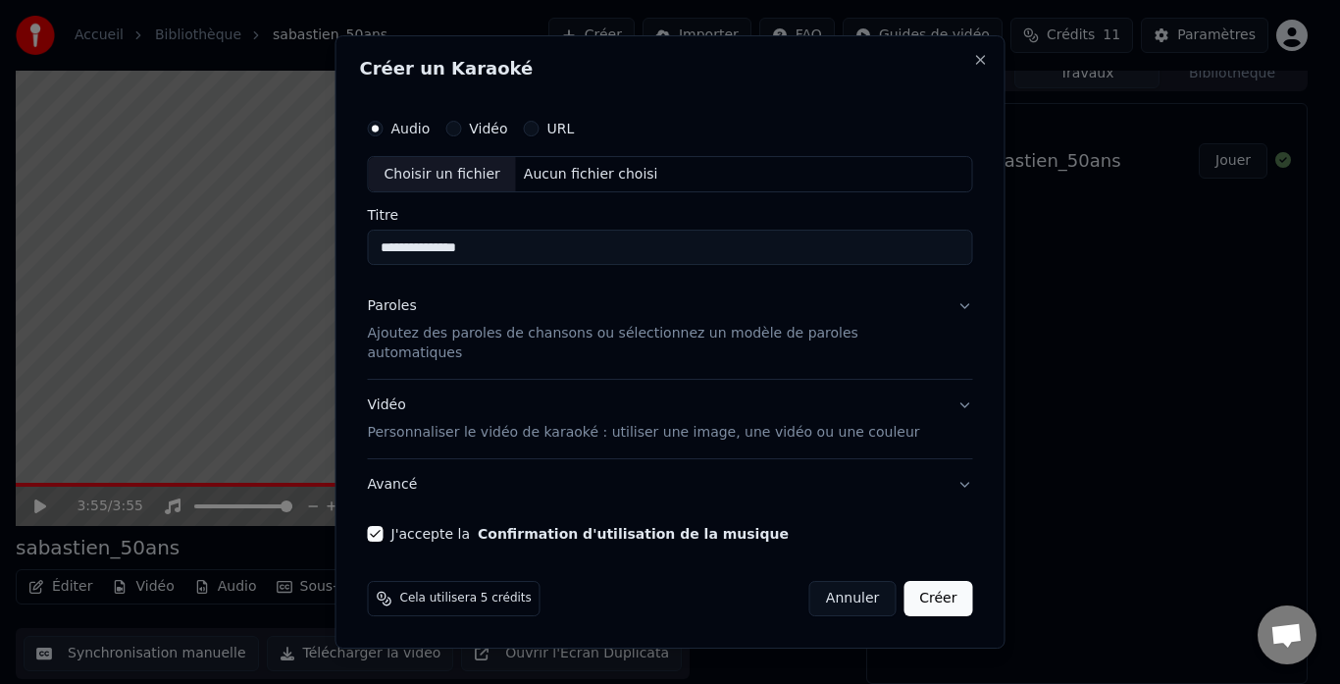
click at [942, 391] on button "Vidéo Personnaliser le vidéo de karaoké : utiliser une image, une vidéo ou une …" at bounding box center [670, 419] width 605 height 78
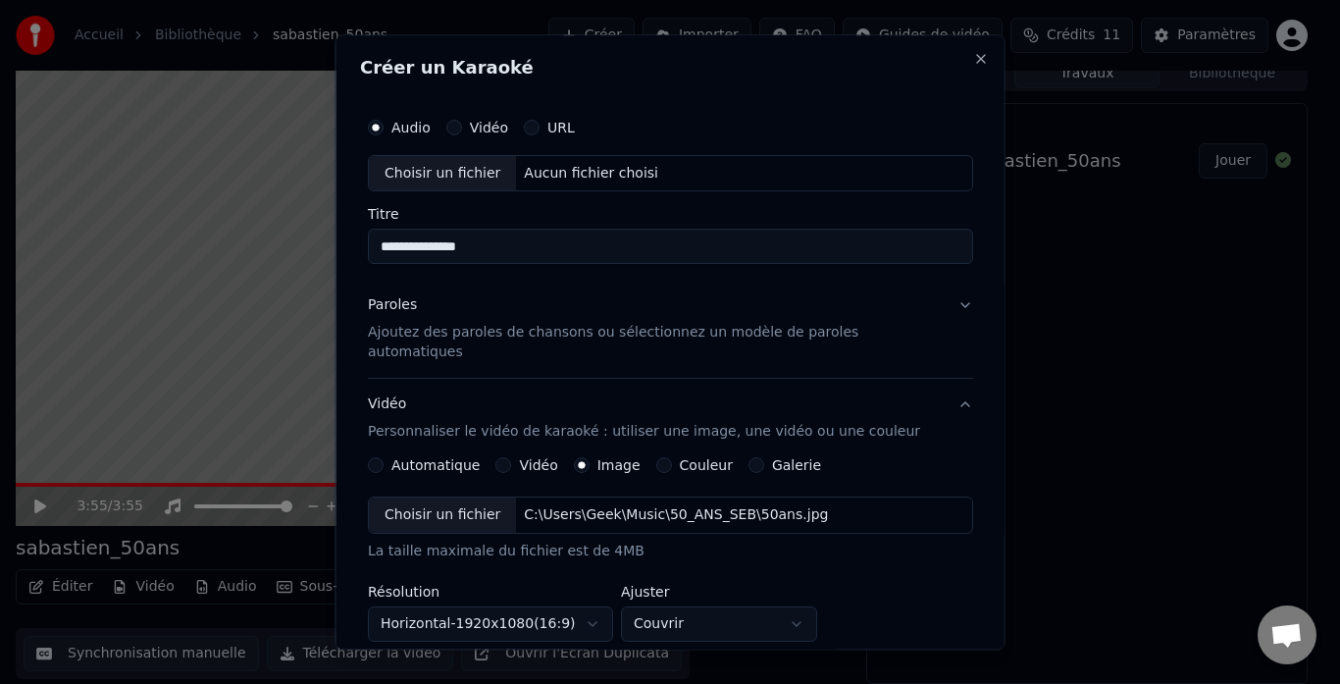
click at [938, 386] on button "Vidéo Personnaliser le vidéo de karaoké : utiliser une image, une vidéo ou une …" at bounding box center [670, 419] width 605 height 78
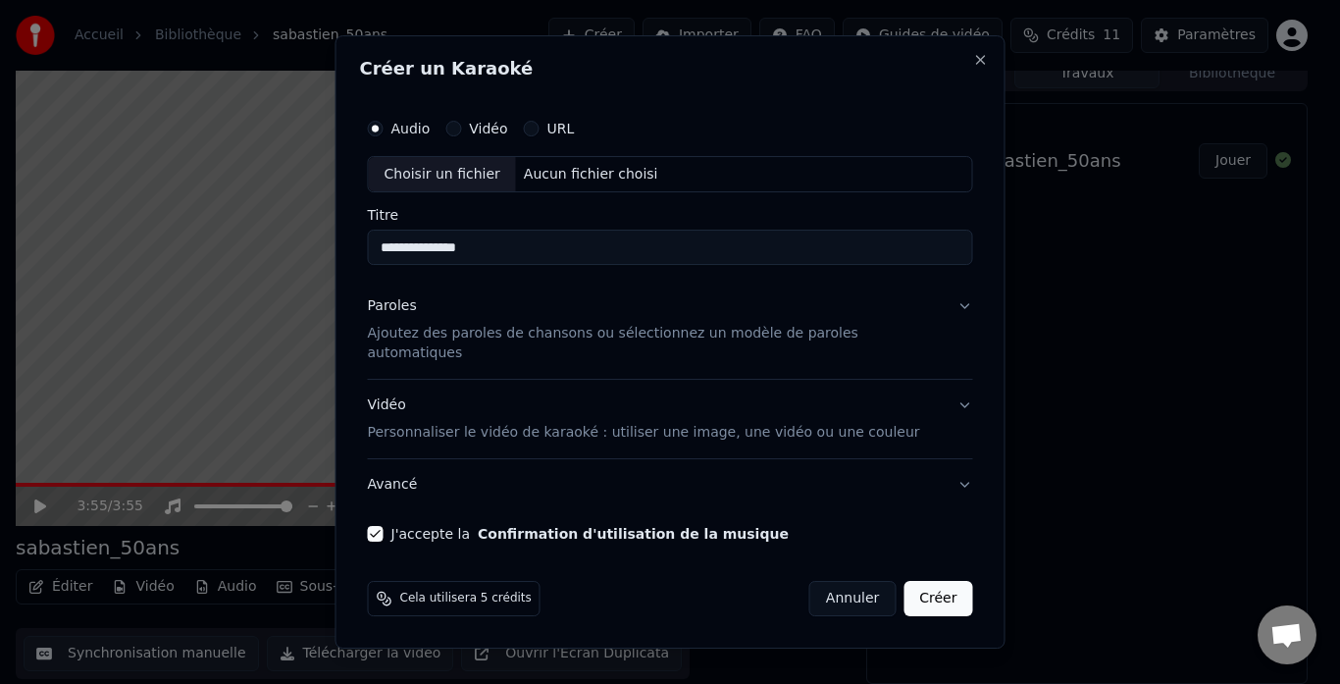
click at [946, 472] on button "Avancé" at bounding box center [670, 484] width 605 height 51
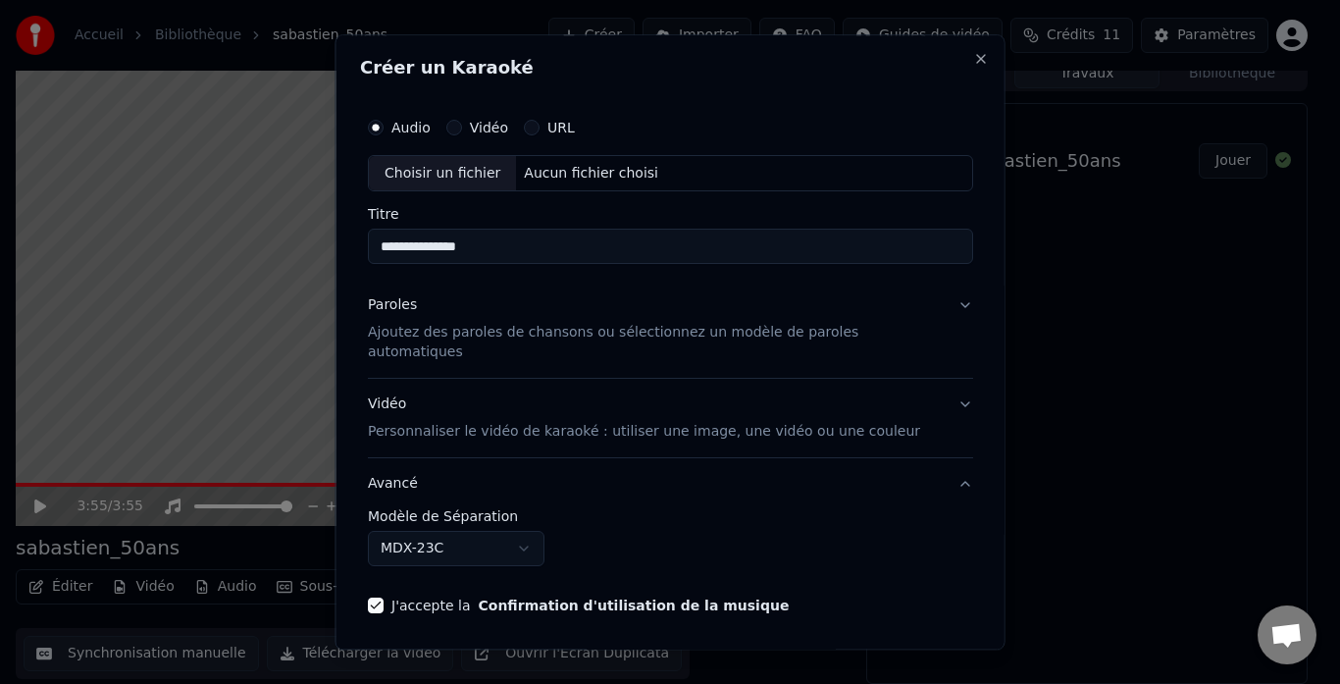
click at [536, 532] on button "MDX-23C" at bounding box center [456, 549] width 177 height 35
click at [874, 527] on body "**********" at bounding box center [662, 327] width 1324 height 684
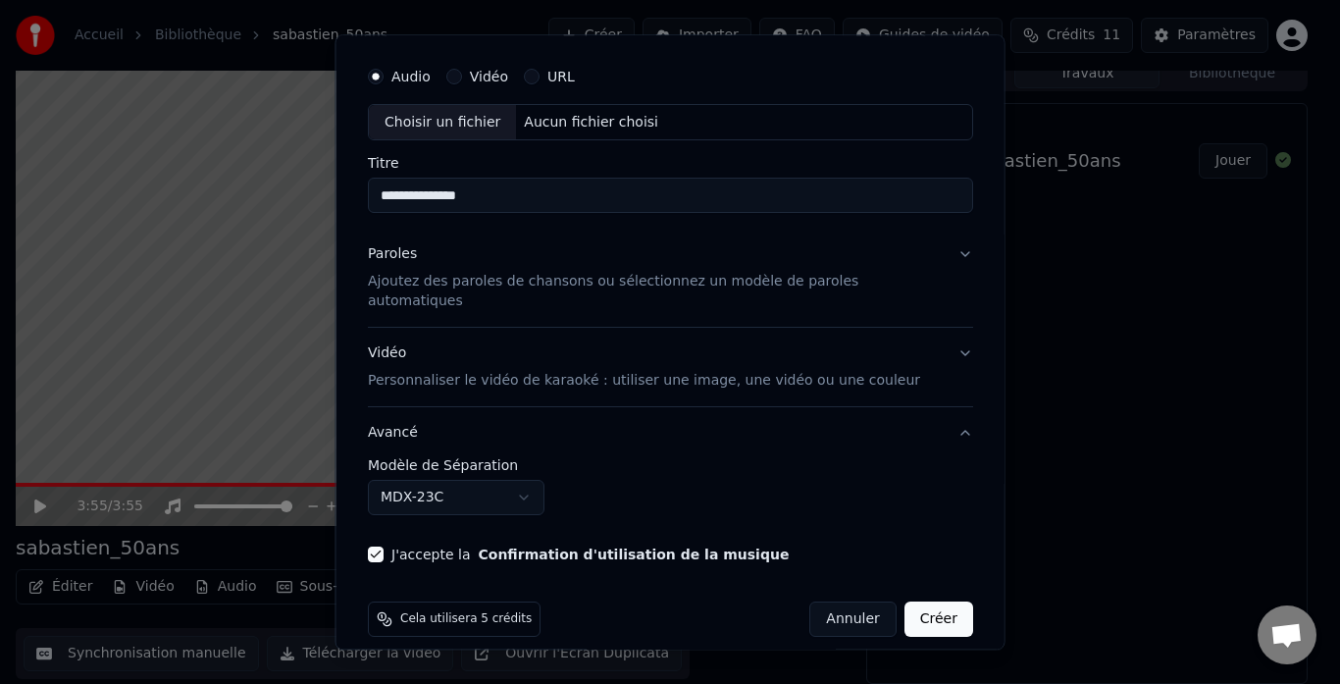
click at [939, 413] on button "Avancé" at bounding box center [670, 433] width 605 height 51
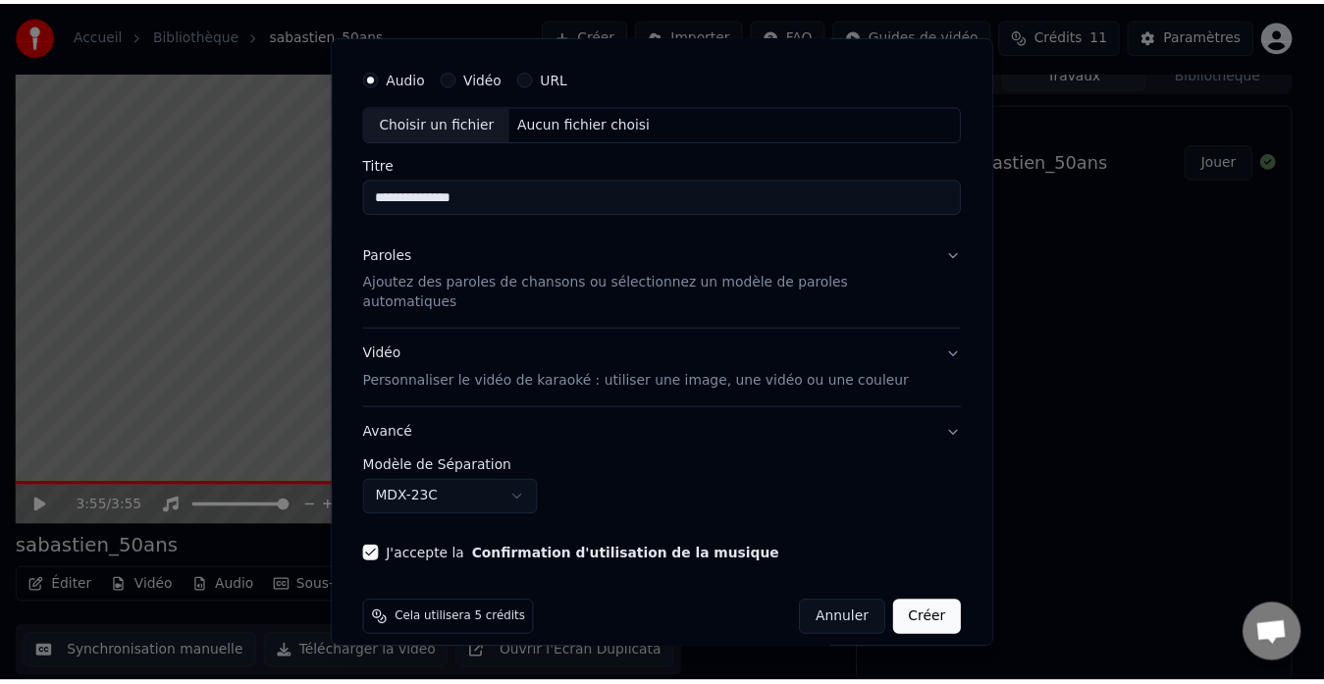
scroll to position [0, 0]
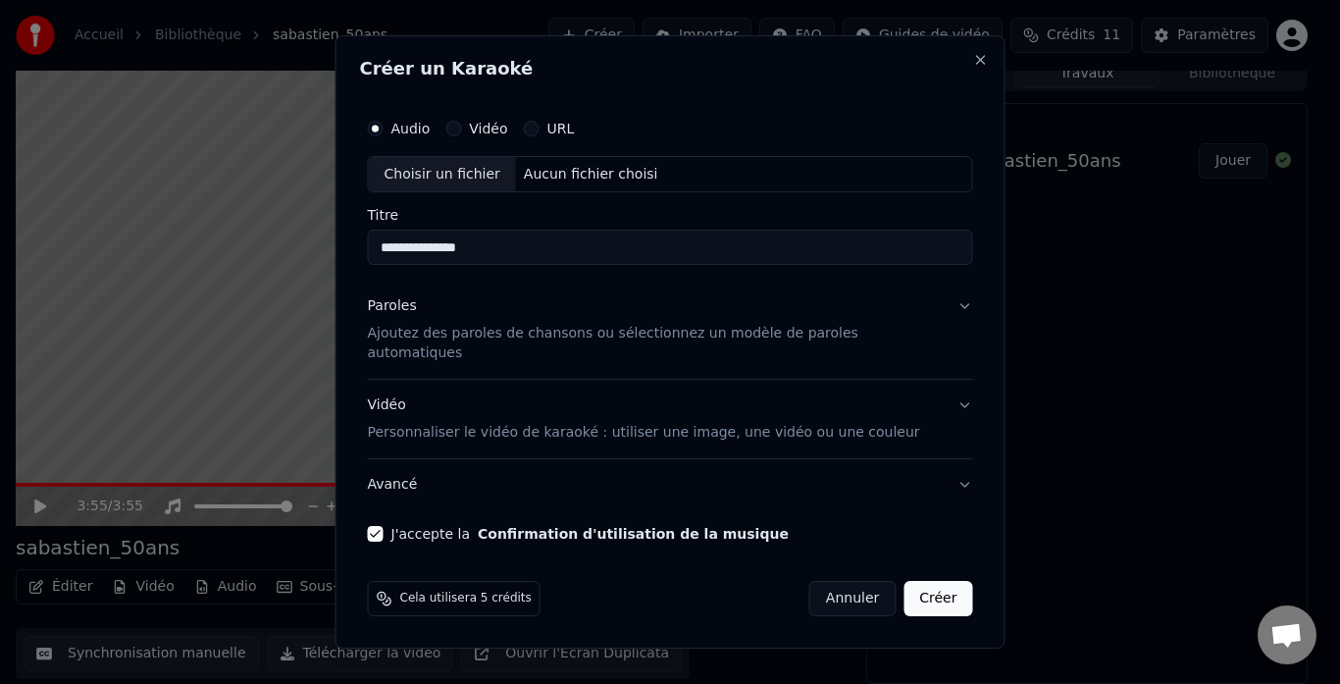
click at [914, 590] on button "Créer" at bounding box center [938, 598] width 69 height 35
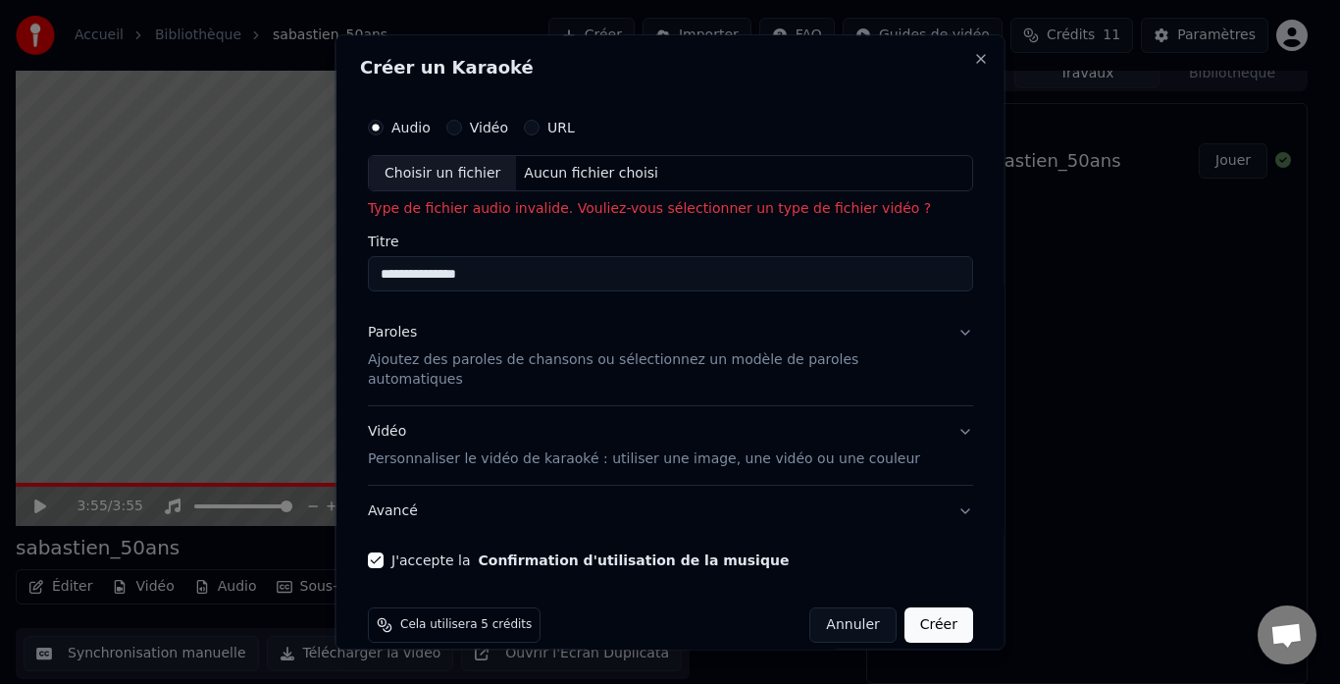
click at [461, 128] on button "Vidéo" at bounding box center [453, 128] width 16 height 16
click at [937, 332] on button "Paroles Ajoutez des paroles de chansons ou sélectionnez un modèle de paroles au…" at bounding box center [670, 357] width 605 height 98
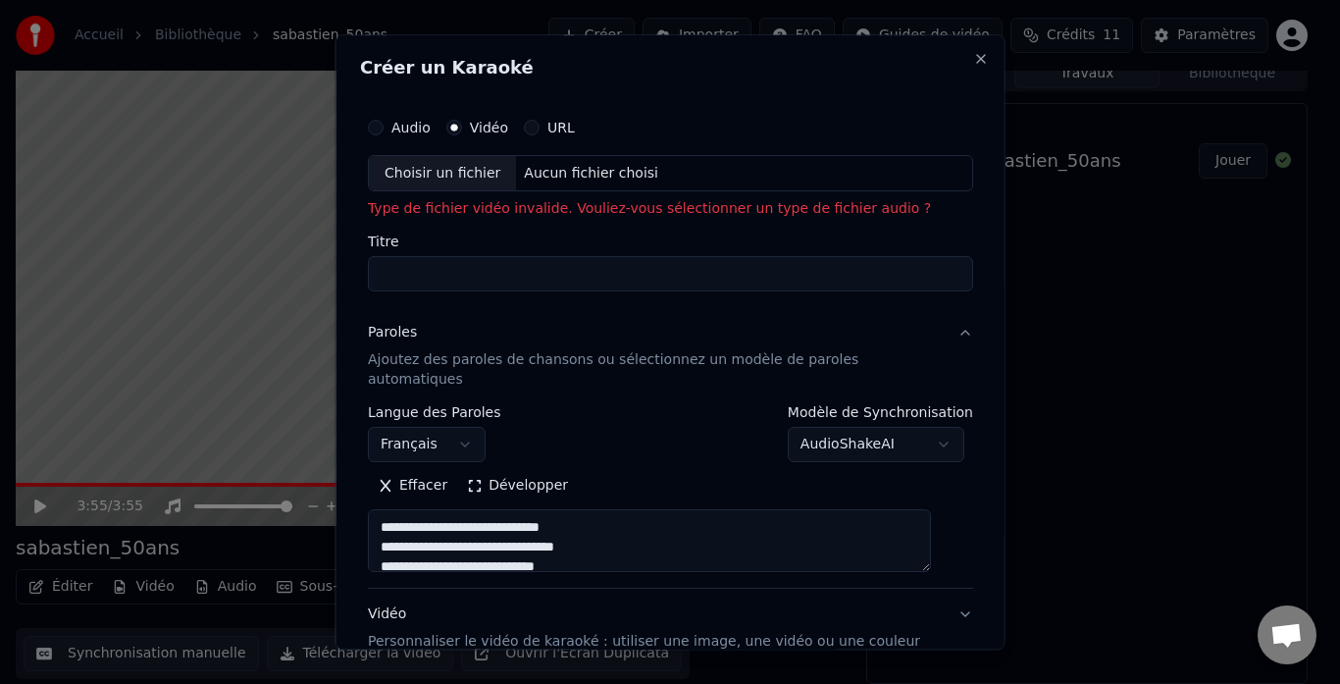
click at [937, 332] on button "Paroles Ajoutez des paroles de chansons ou sélectionnez un modèle de paroles au…" at bounding box center [670, 357] width 605 height 98
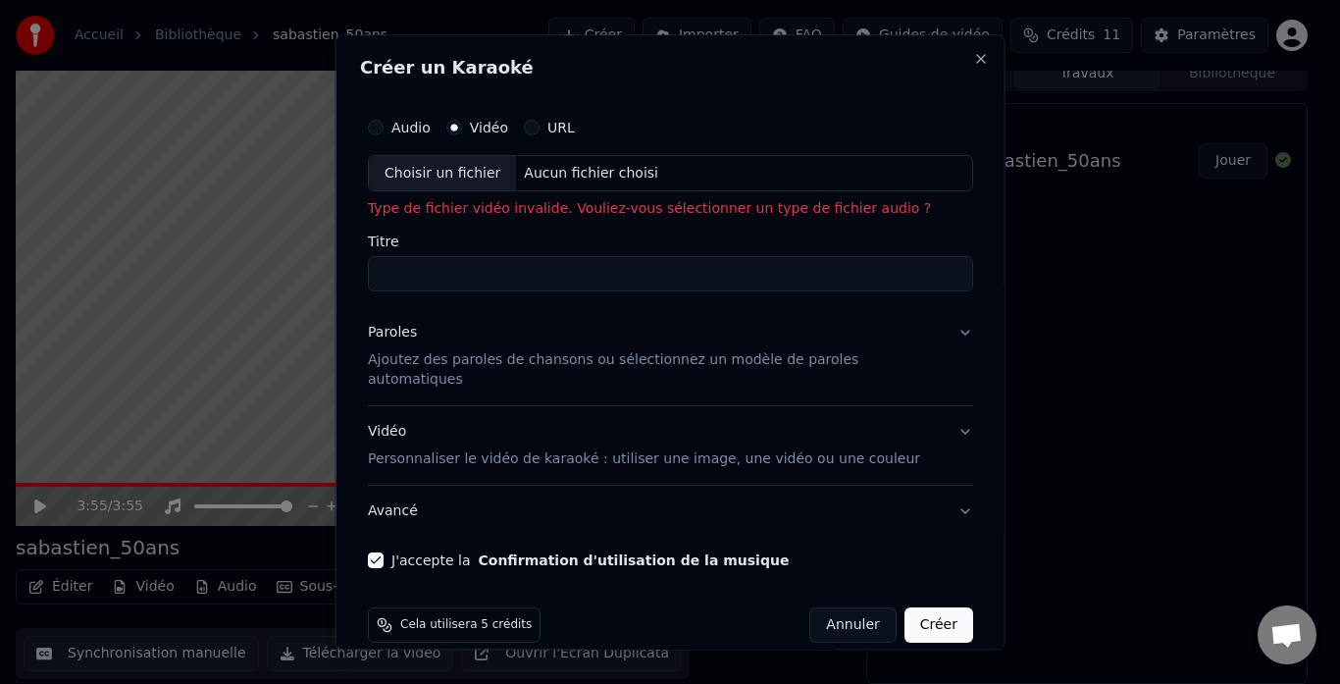
click at [481, 169] on div "Choisir un fichier" at bounding box center [442, 173] width 147 height 35
type input "**********"
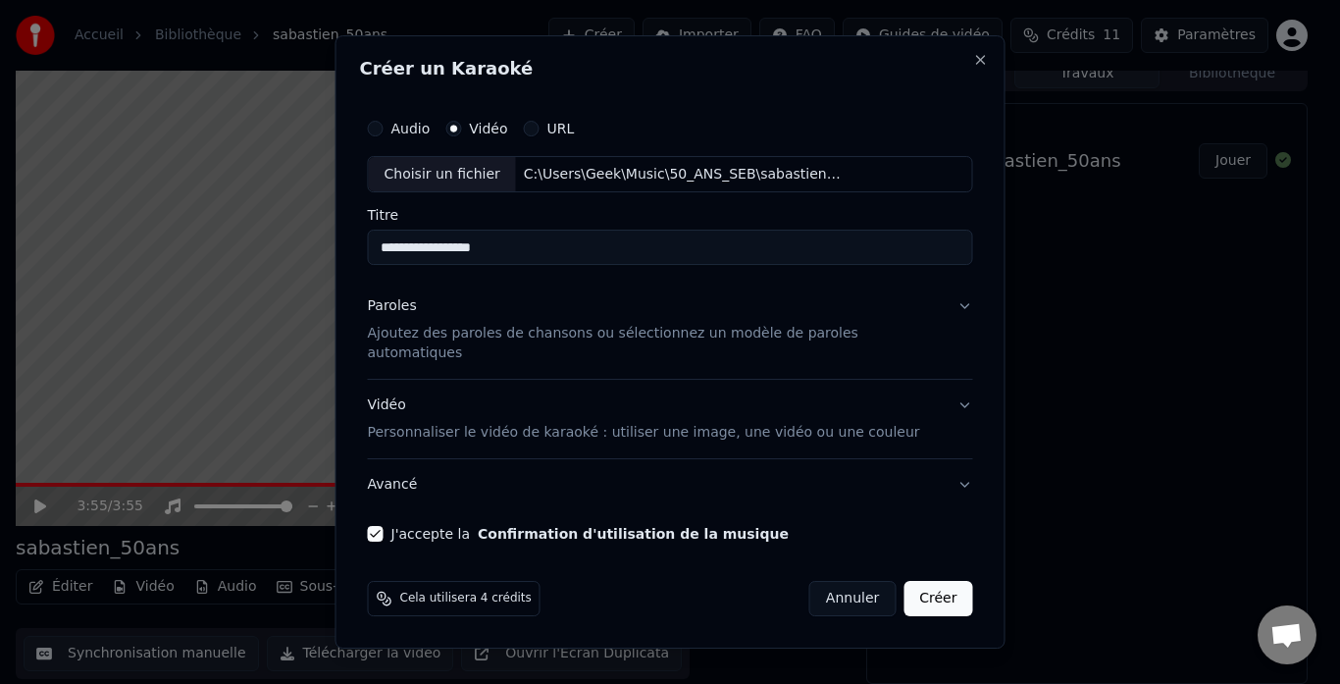
click at [928, 586] on button "Créer" at bounding box center [938, 598] width 69 height 35
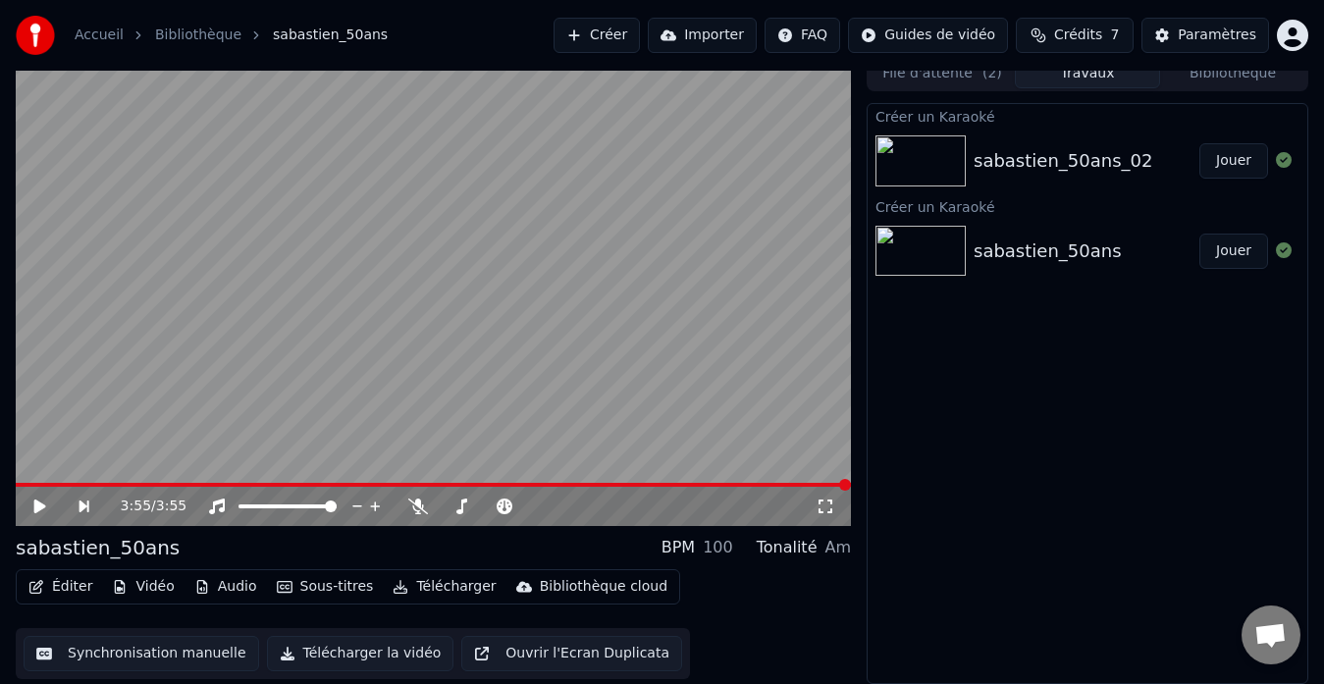
click at [1231, 160] on button "Jouer" at bounding box center [1233, 160] width 69 height 35
